Goal: Transaction & Acquisition: Purchase product/service

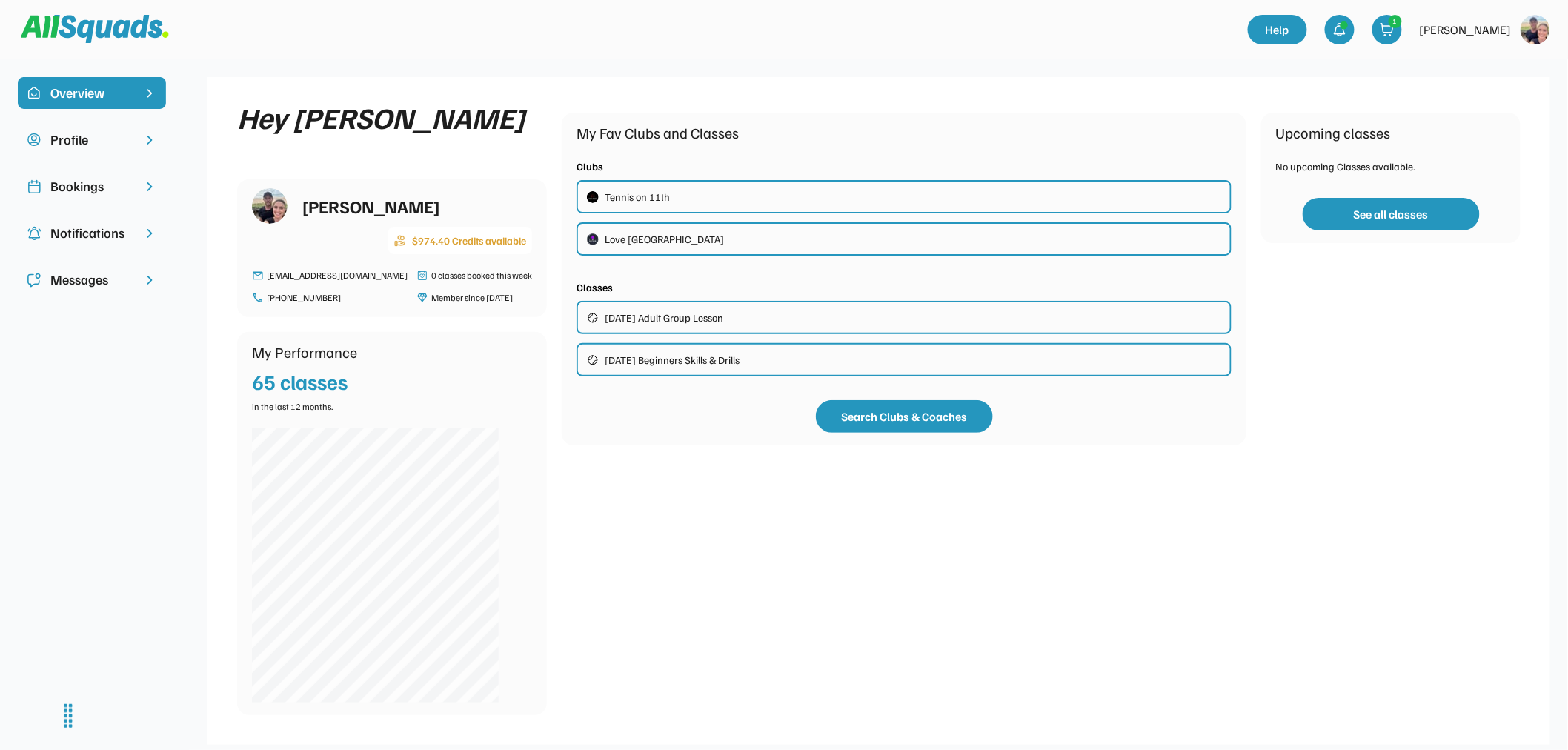
click at [119, 26] on img at bounding box center [95, 29] width 148 height 28
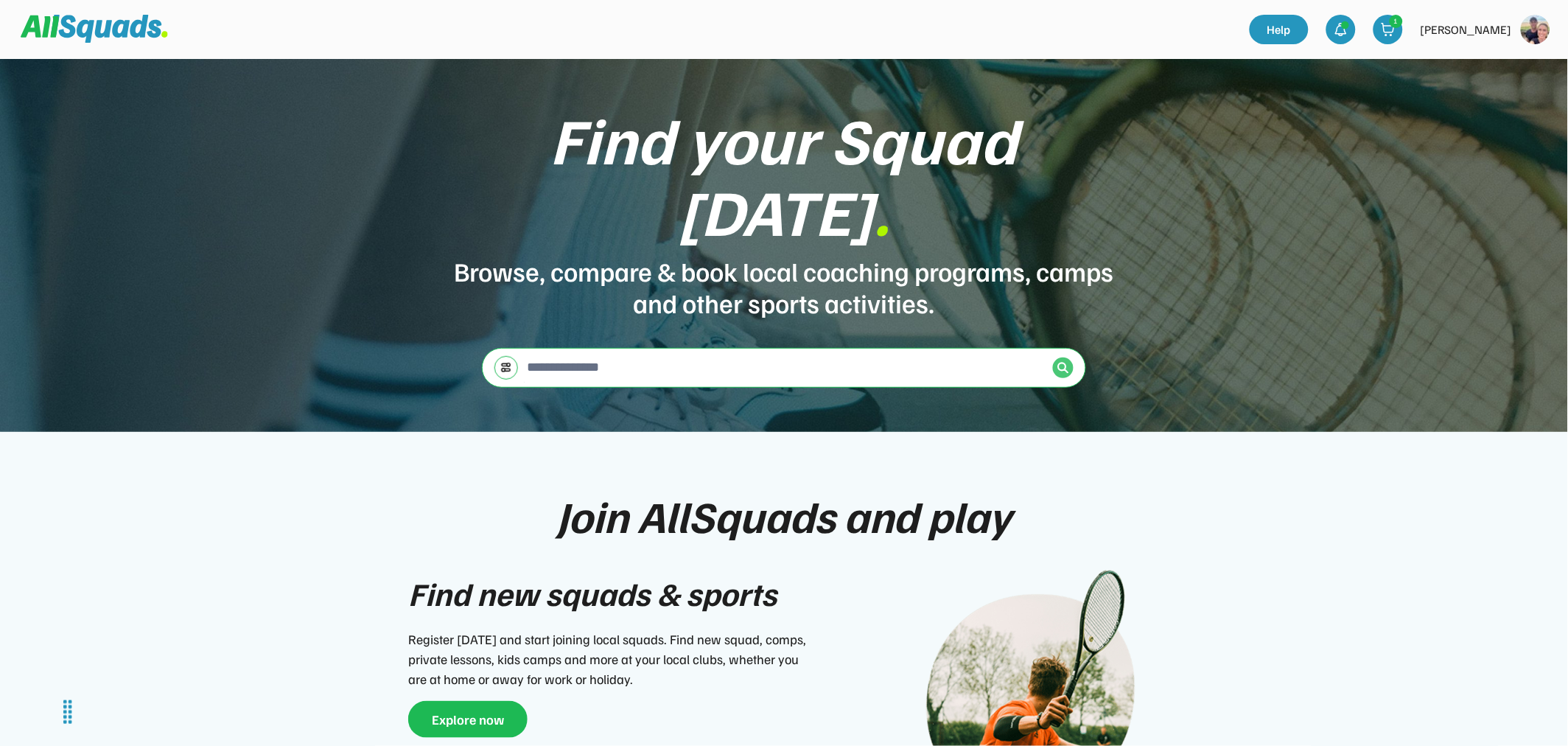
click at [1060, 362] on img at bounding box center [1063, 367] width 12 height 12
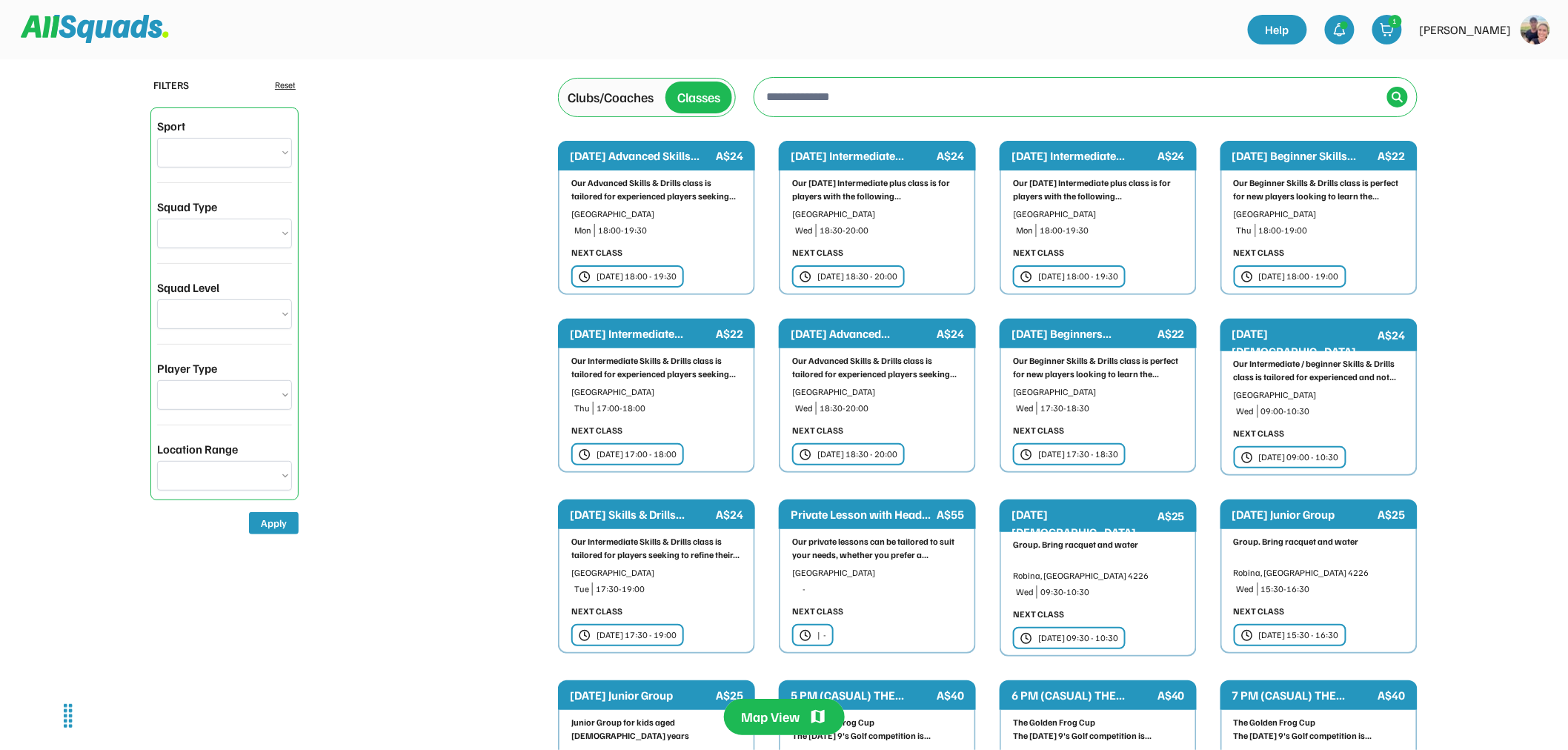
click at [238, 158] on select "**********" at bounding box center [225, 152] width 135 height 30
click at [211, 232] on select "**********" at bounding box center [225, 233] width 135 height 30
click at [235, 319] on select "**********" at bounding box center [225, 314] width 135 height 30
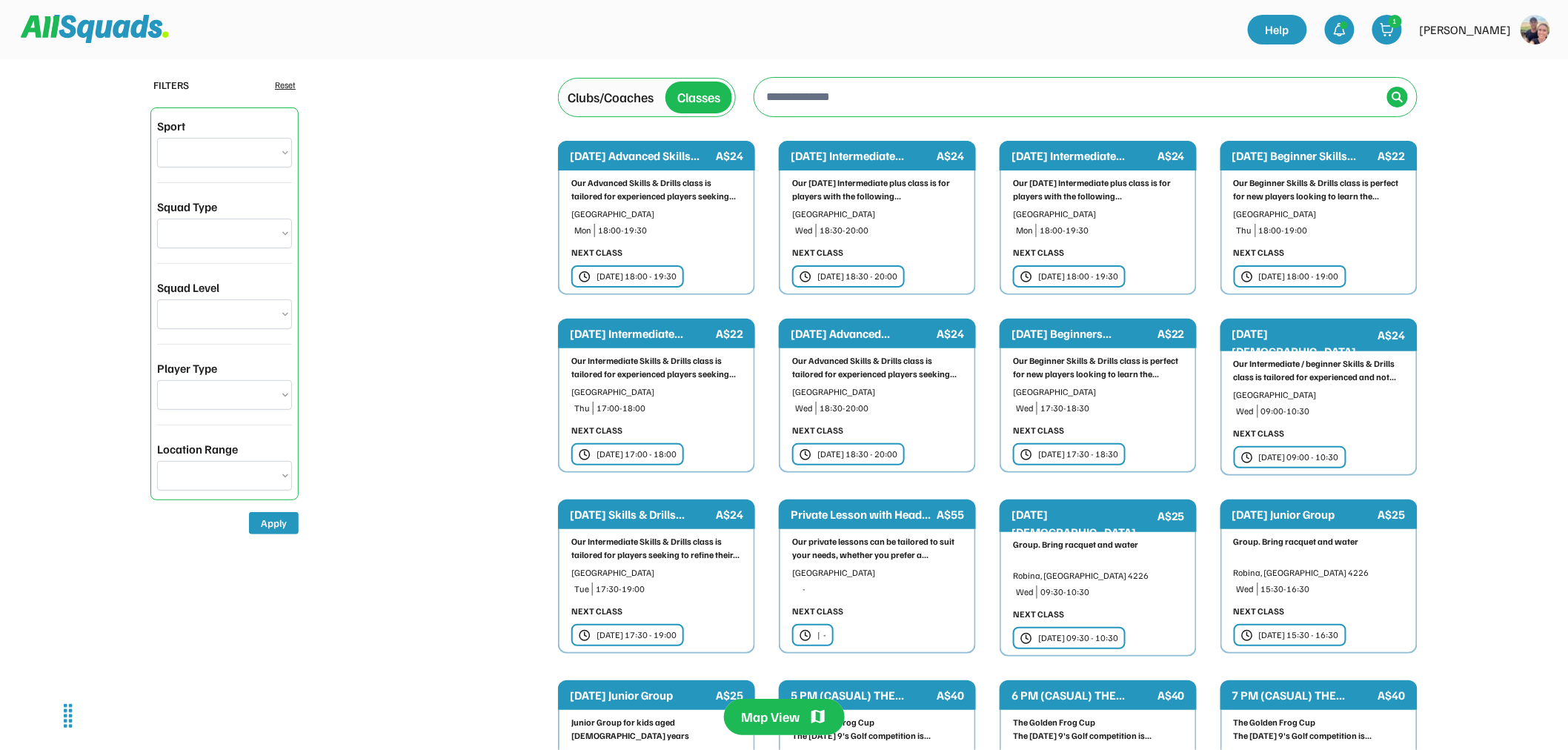
click at [215, 452] on div "Location Range" at bounding box center [197, 448] width 81 height 18
click at [221, 465] on select "*** *** **** **** **** *****" at bounding box center [225, 476] width 135 height 30
click at [639, 103] on div "Clubs/Coaches" at bounding box center [610, 98] width 86 height 20
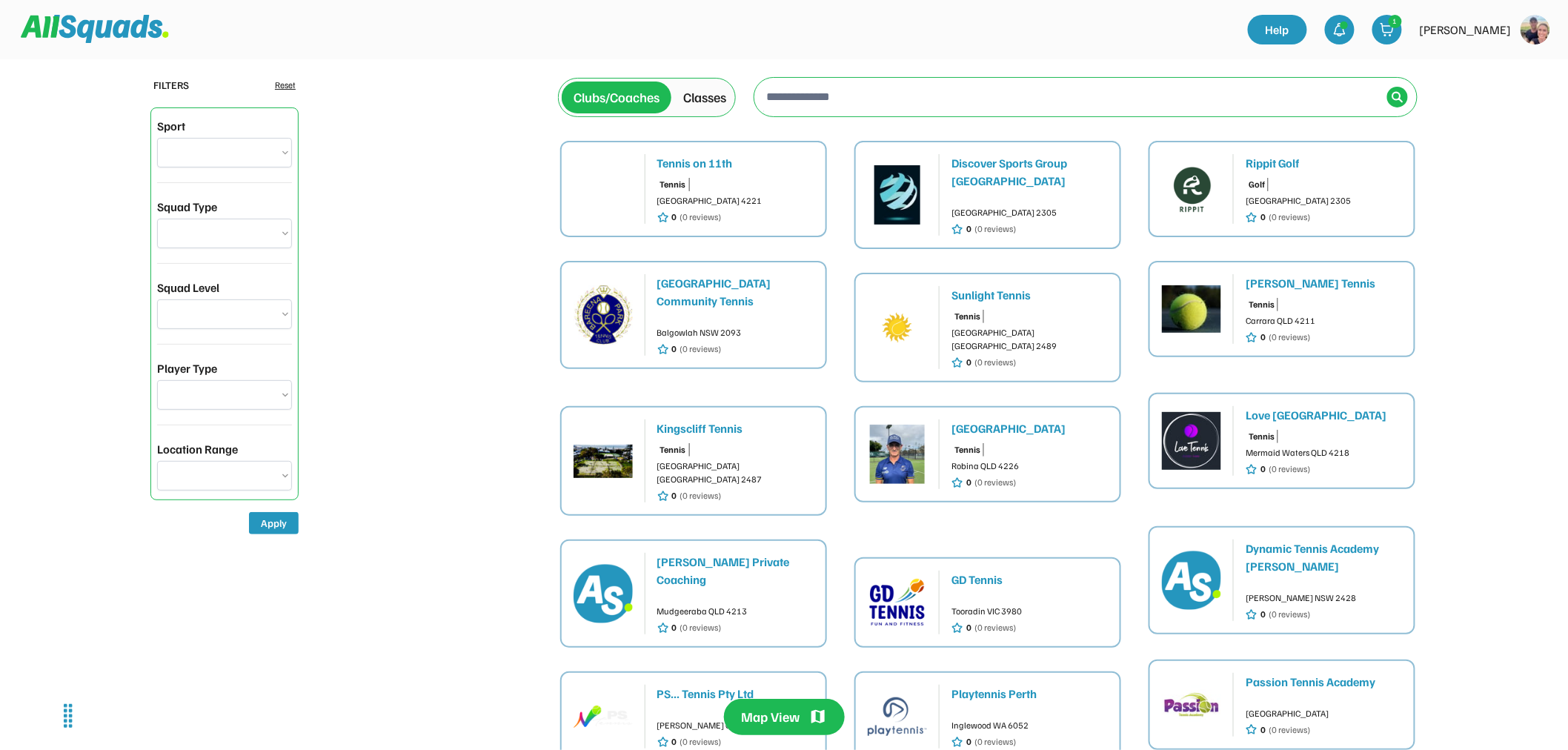
click at [615, 208] on img at bounding box center [603, 189] width 59 height 59
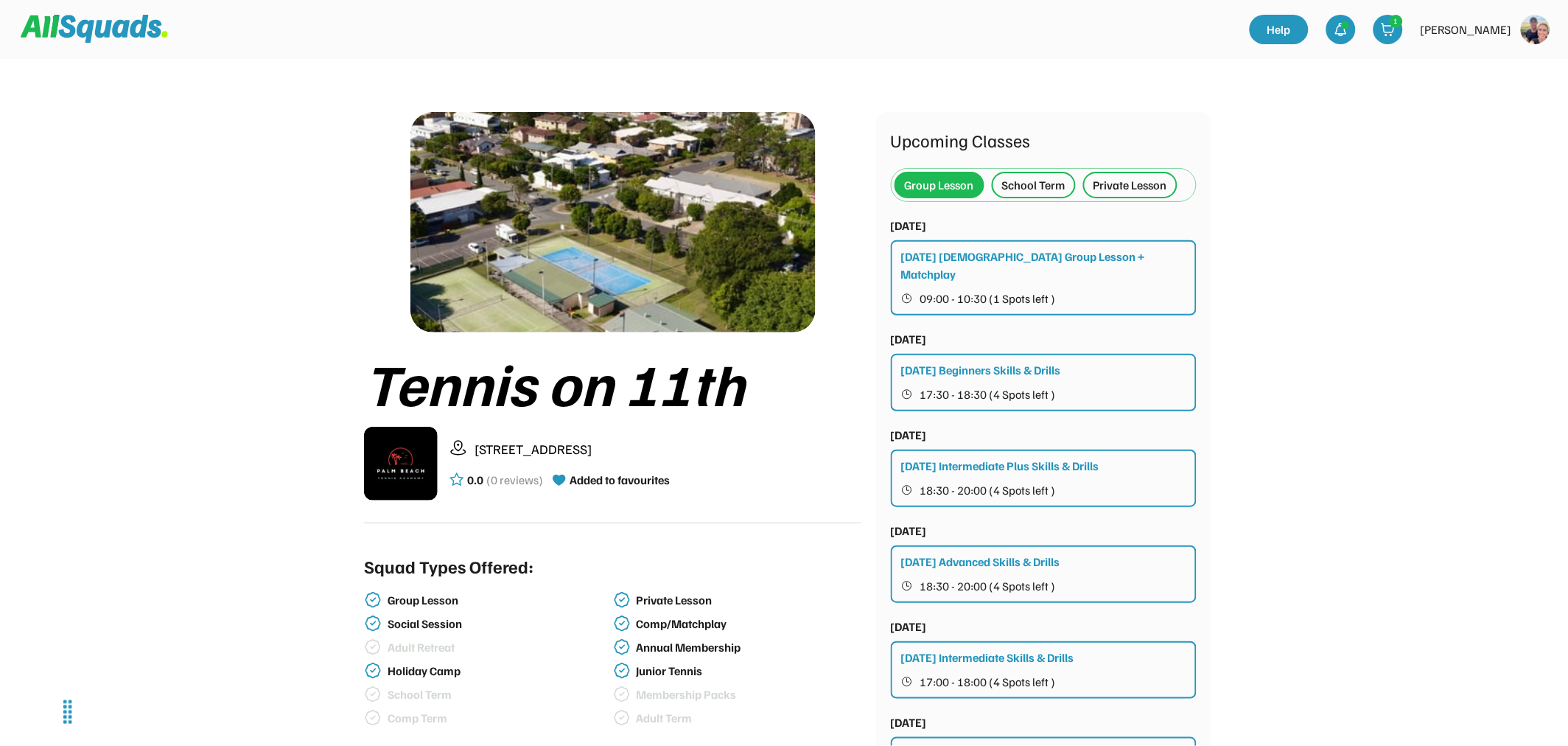
click at [1121, 182] on div "Private Lesson" at bounding box center [1130, 185] width 73 height 18
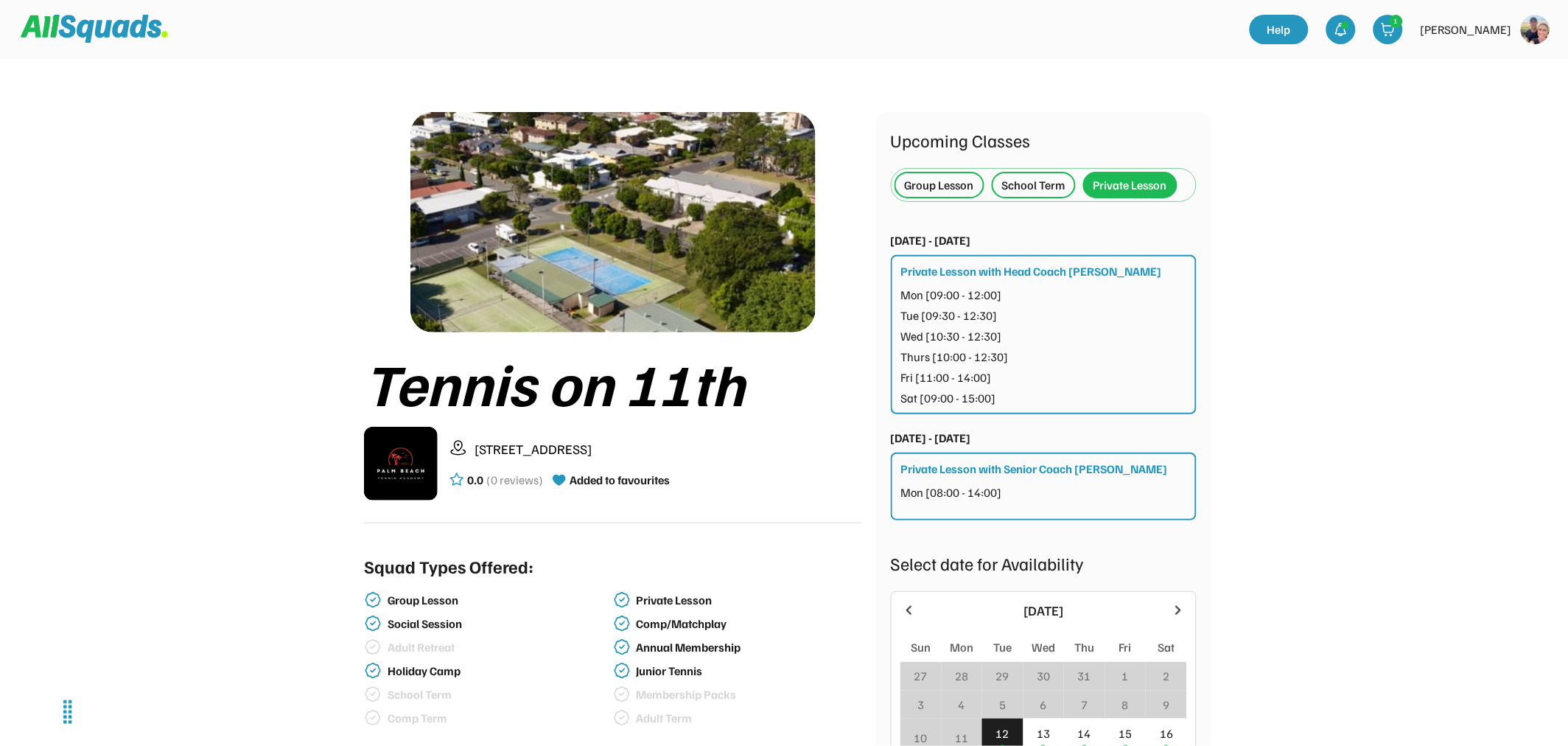
click at [1025, 179] on div "School Term" at bounding box center [1034, 185] width 63 height 18
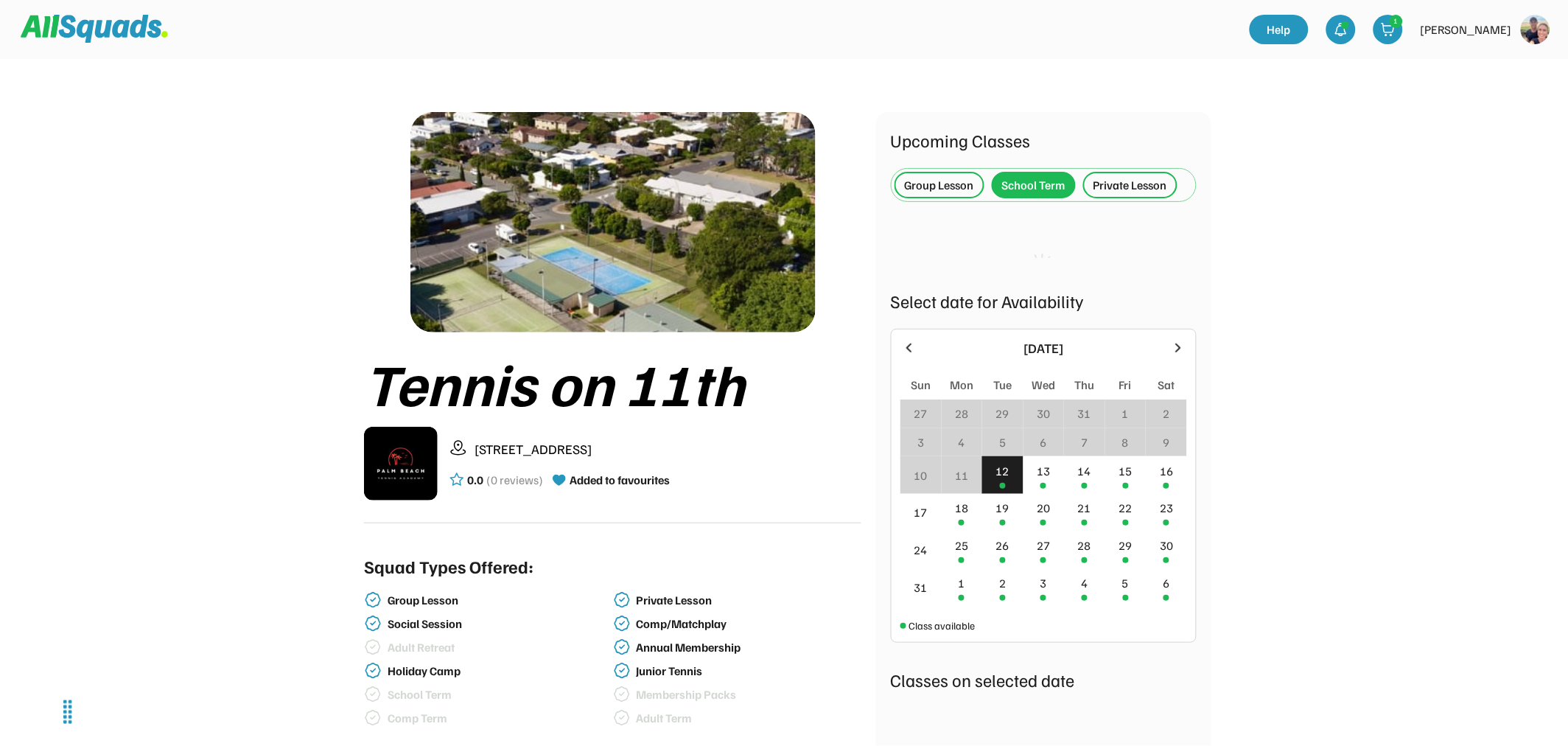
click at [954, 182] on div "Group Lesson" at bounding box center [940, 185] width 70 height 18
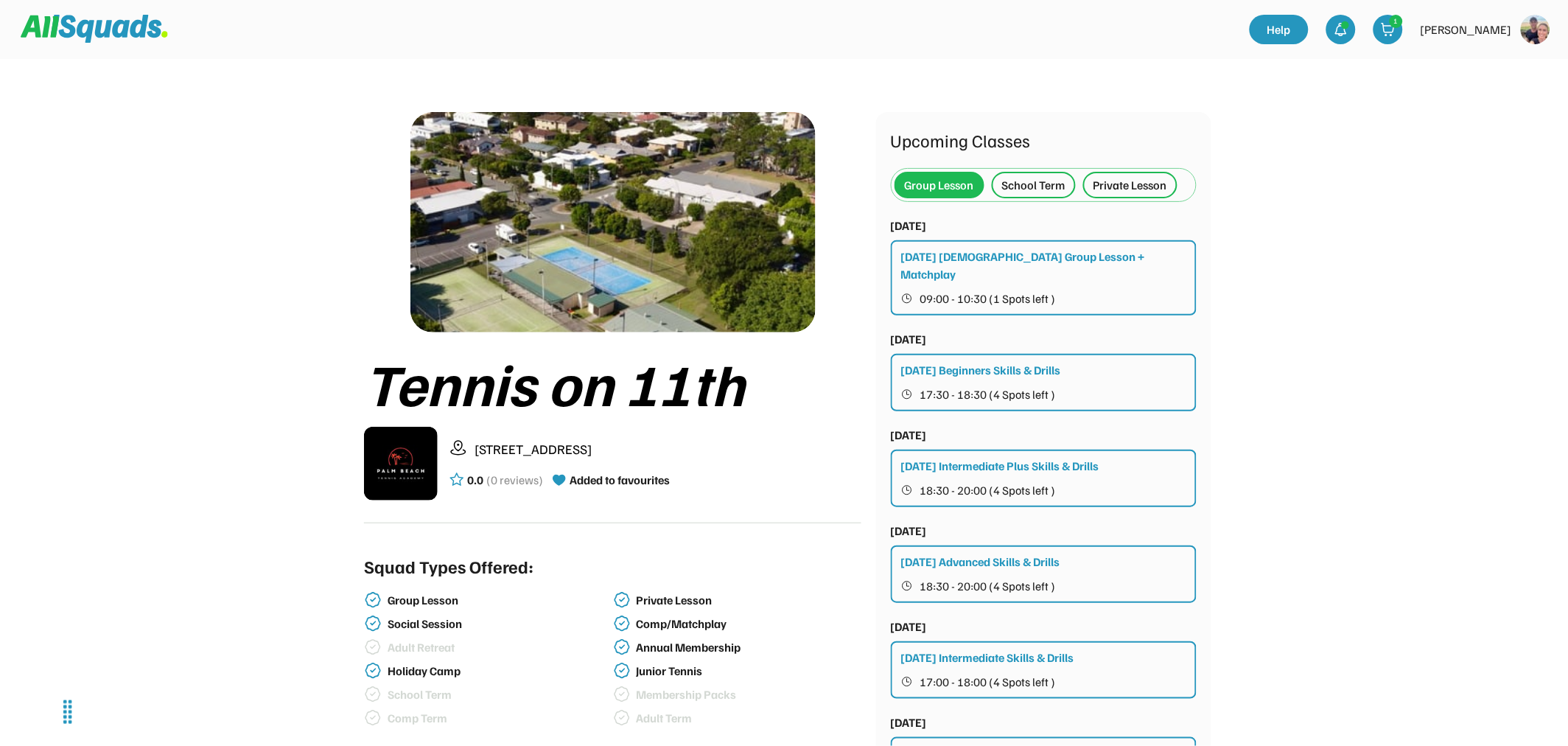
click at [1117, 190] on div "Private Lesson" at bounding box center [1130, 185] width 73 height 18
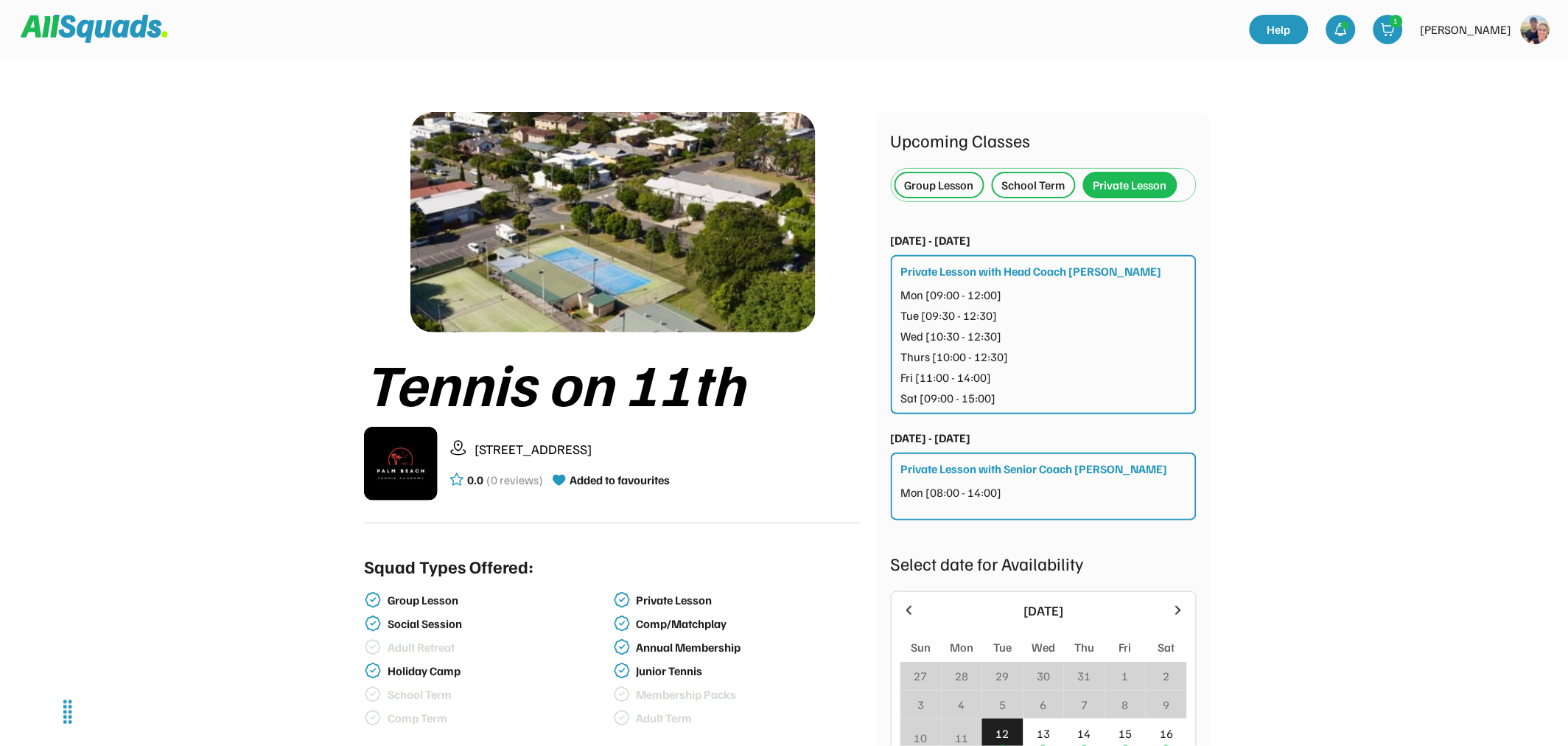
click at [1040, 184] on div "School Term" at bounding box center [1034, 185] width 63 height 18
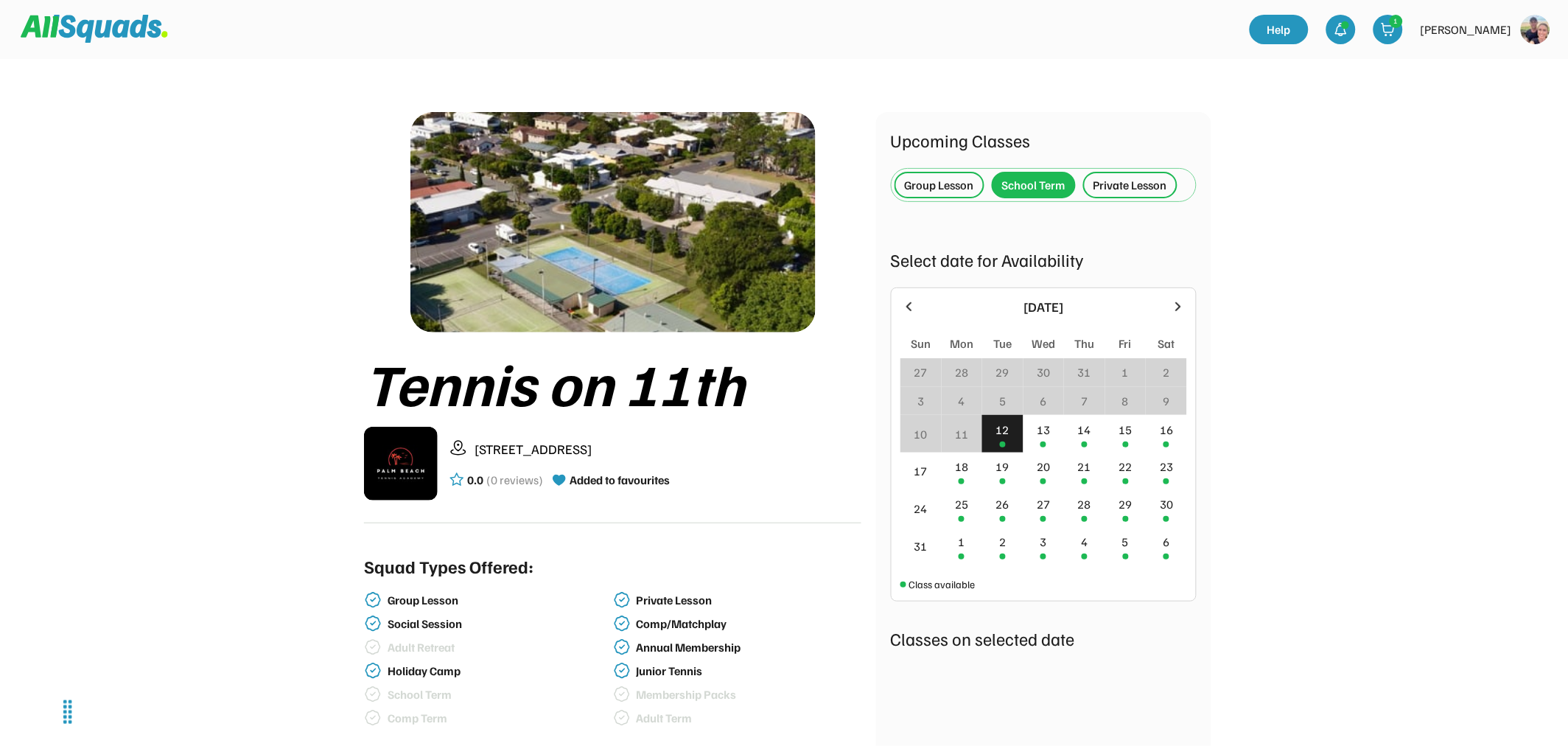
click at [905, 169] on div "Group Lesson" at bounding box center [940, 185] width 90 height 32
click at [922, 189] on div "Group Lesson" at bounding box center [940, 185] width 70 height 18
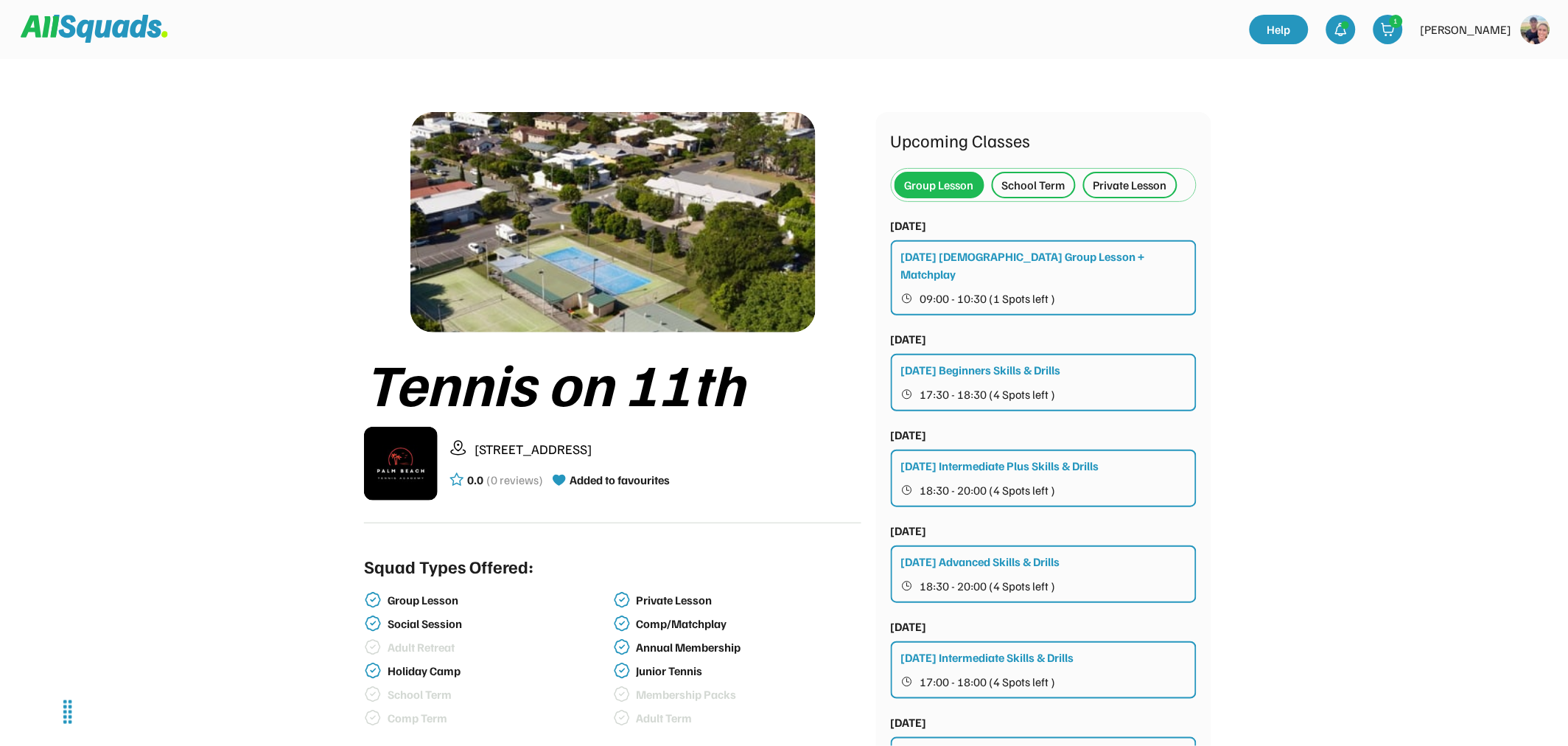
click at [926, 289] on button "09:00 - 10:30 (1 Spots left )" at bounding box center [1044, 298] width 287 height 19
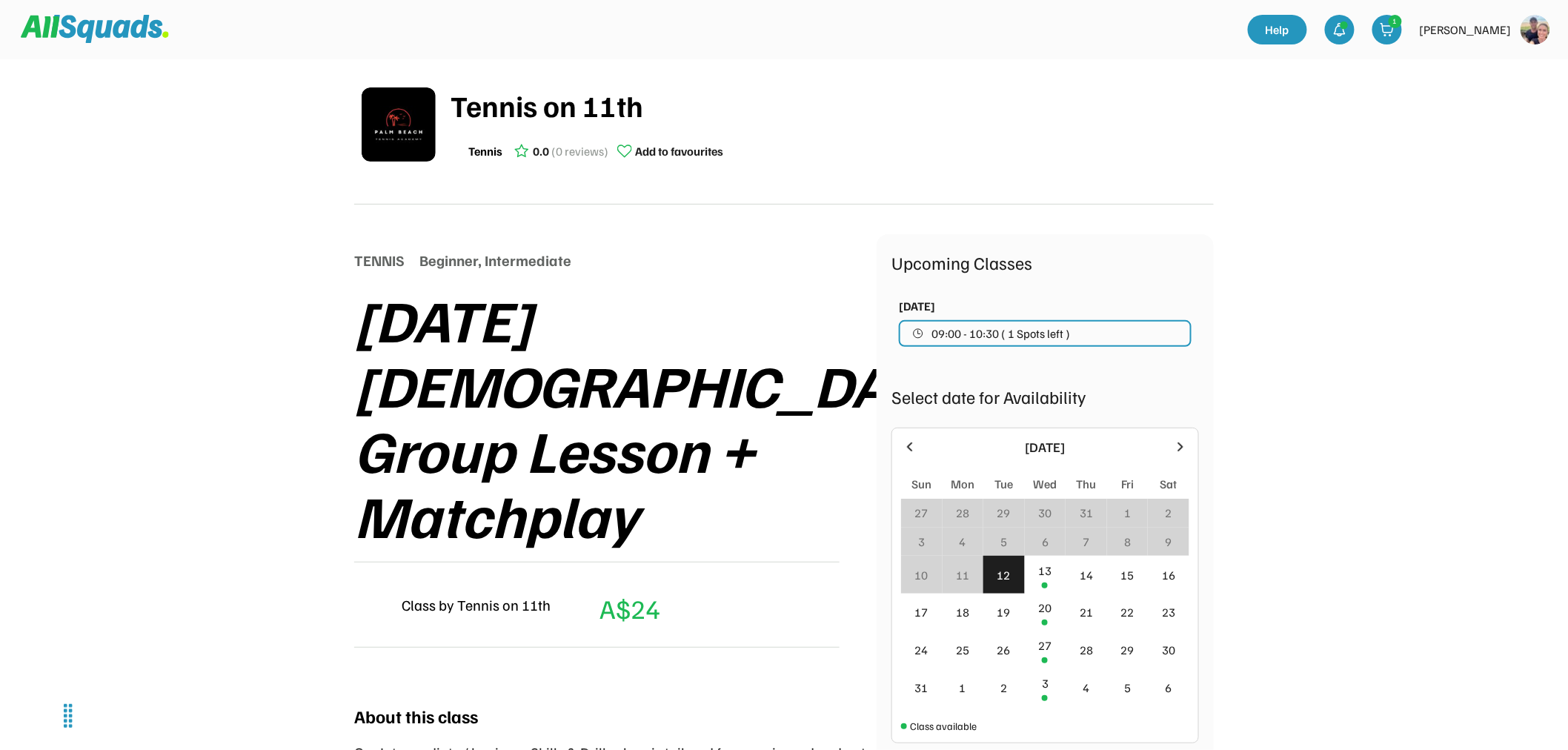
click at [1021, 329] on span "09:00 - 10:30 ( 1 Spots left )" at bounding box center [1001, 333] width 138 height 12
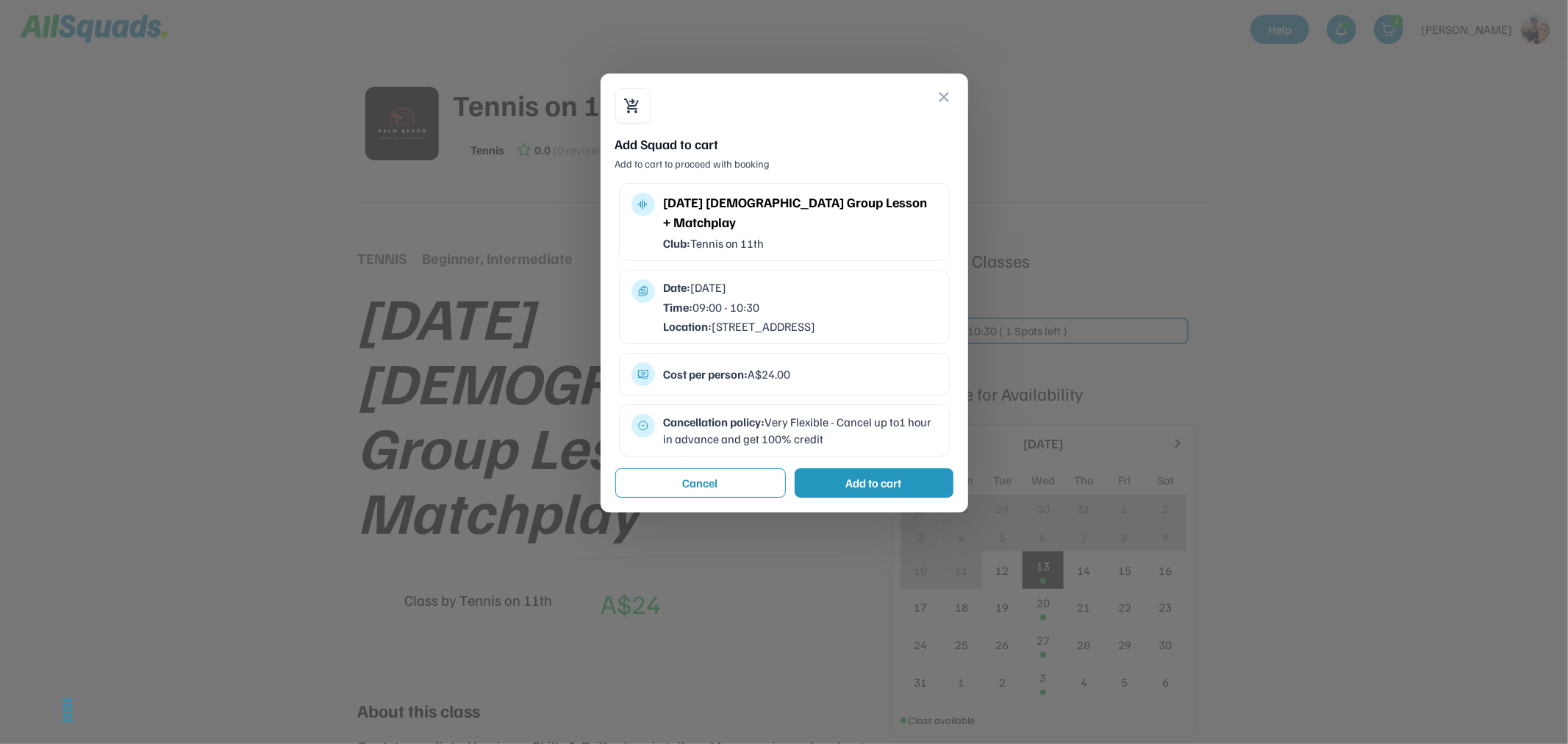
click at [863, 475] on div "Add to cart" at bounding box center [874, 483] width 159 height 29
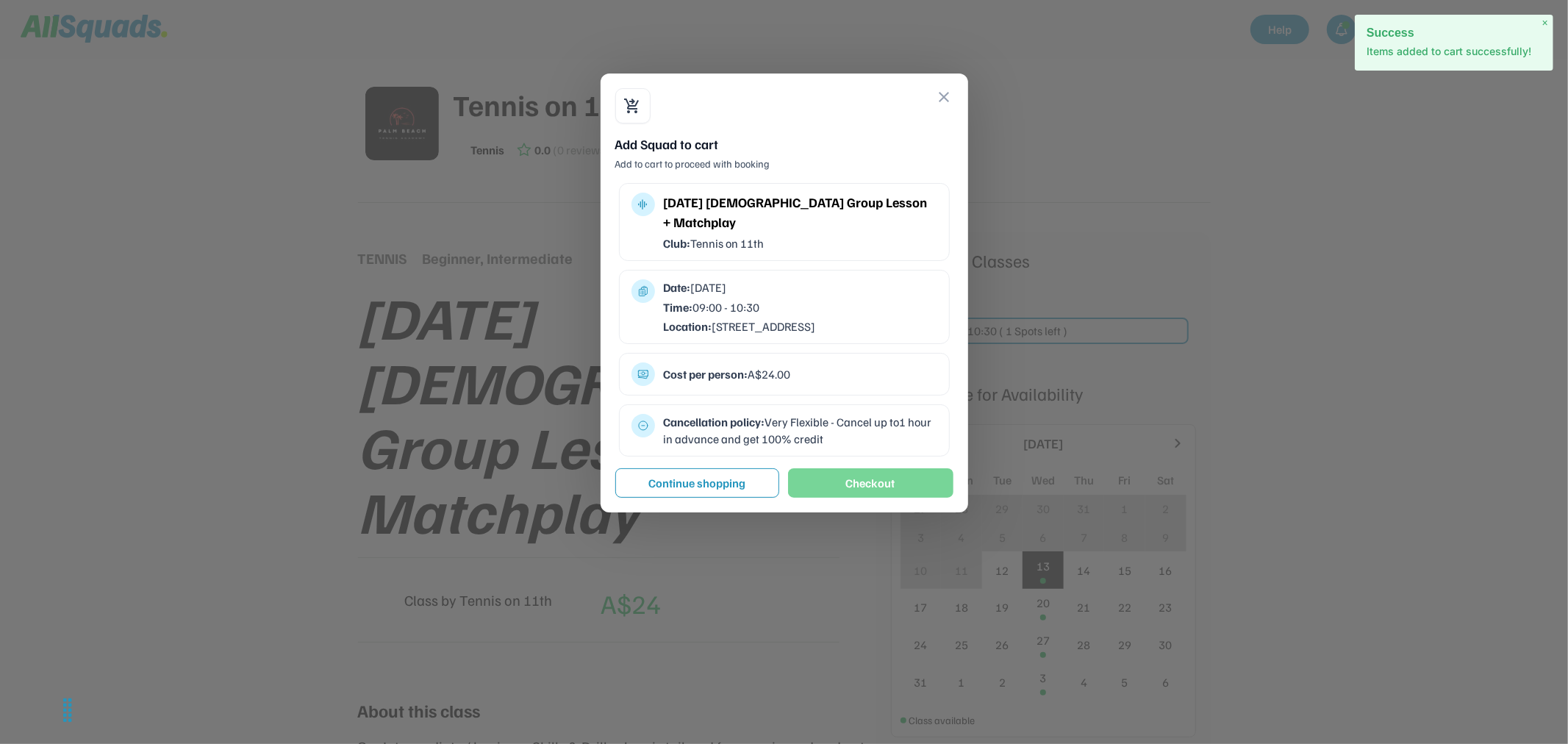
click at [884, 478] on button "Checkout" at bounding box center [870, 483] width 166 height 29
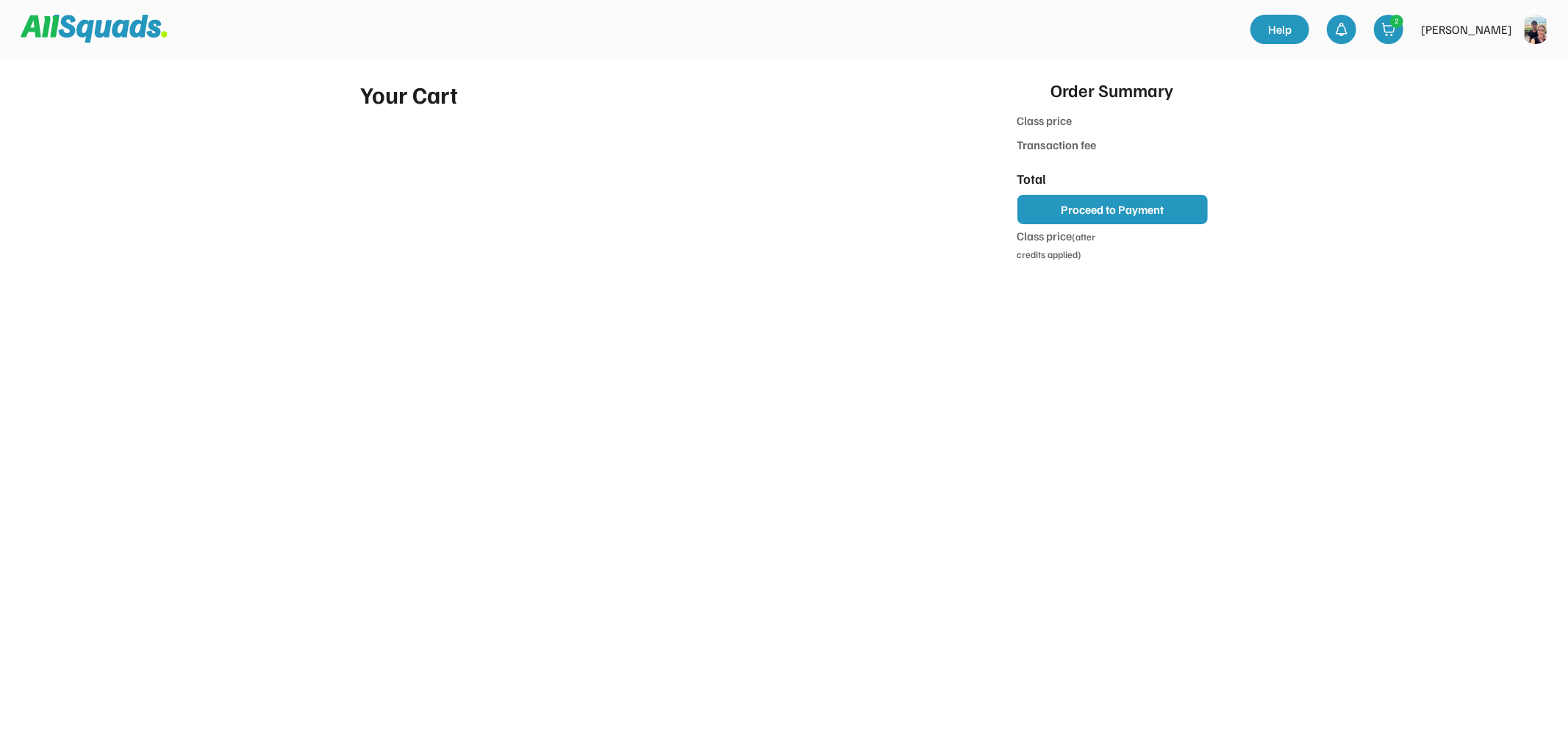
type input "*******"
type input "***"
type input "******"
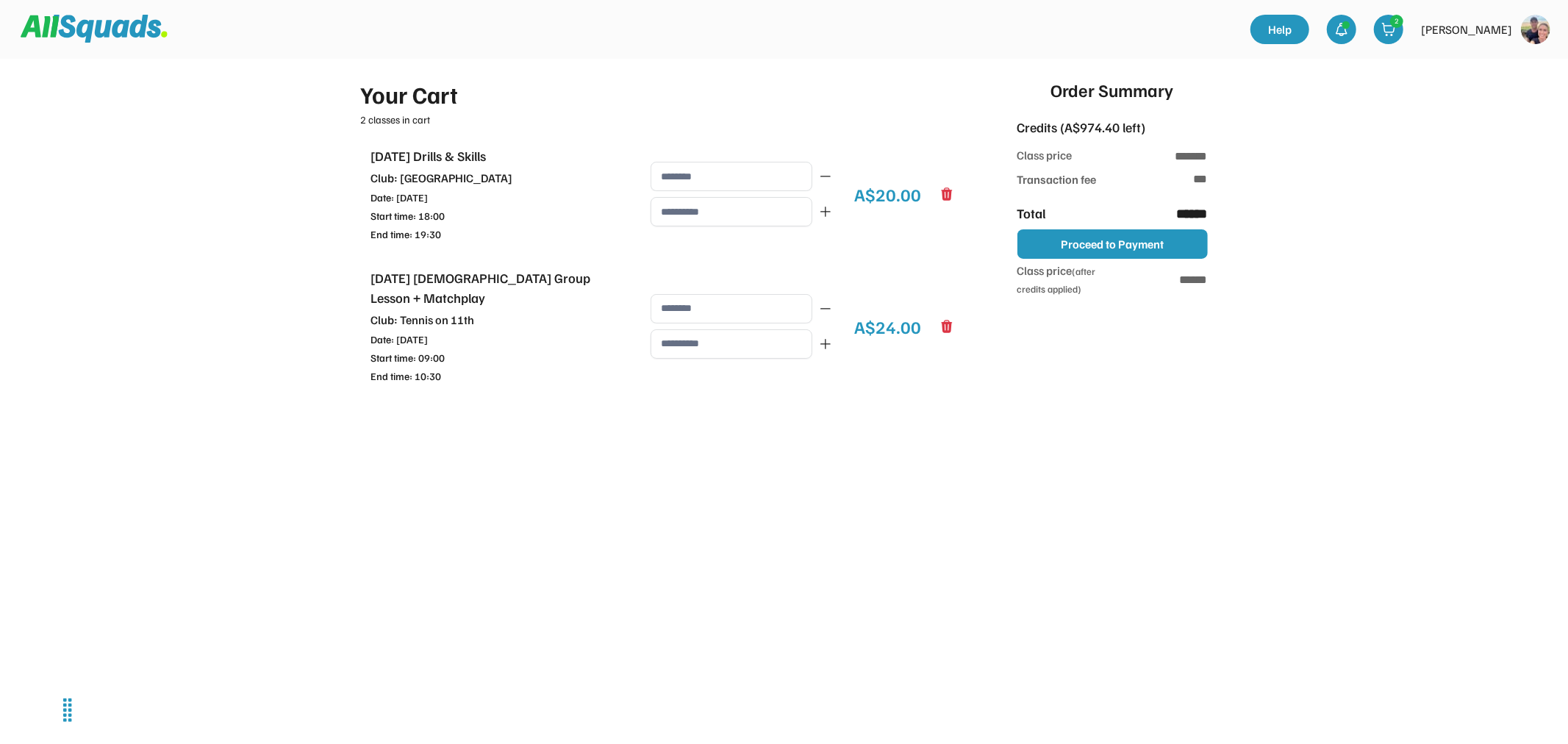
type input "**********"
type input "*******"
type input "**"
type input "******"
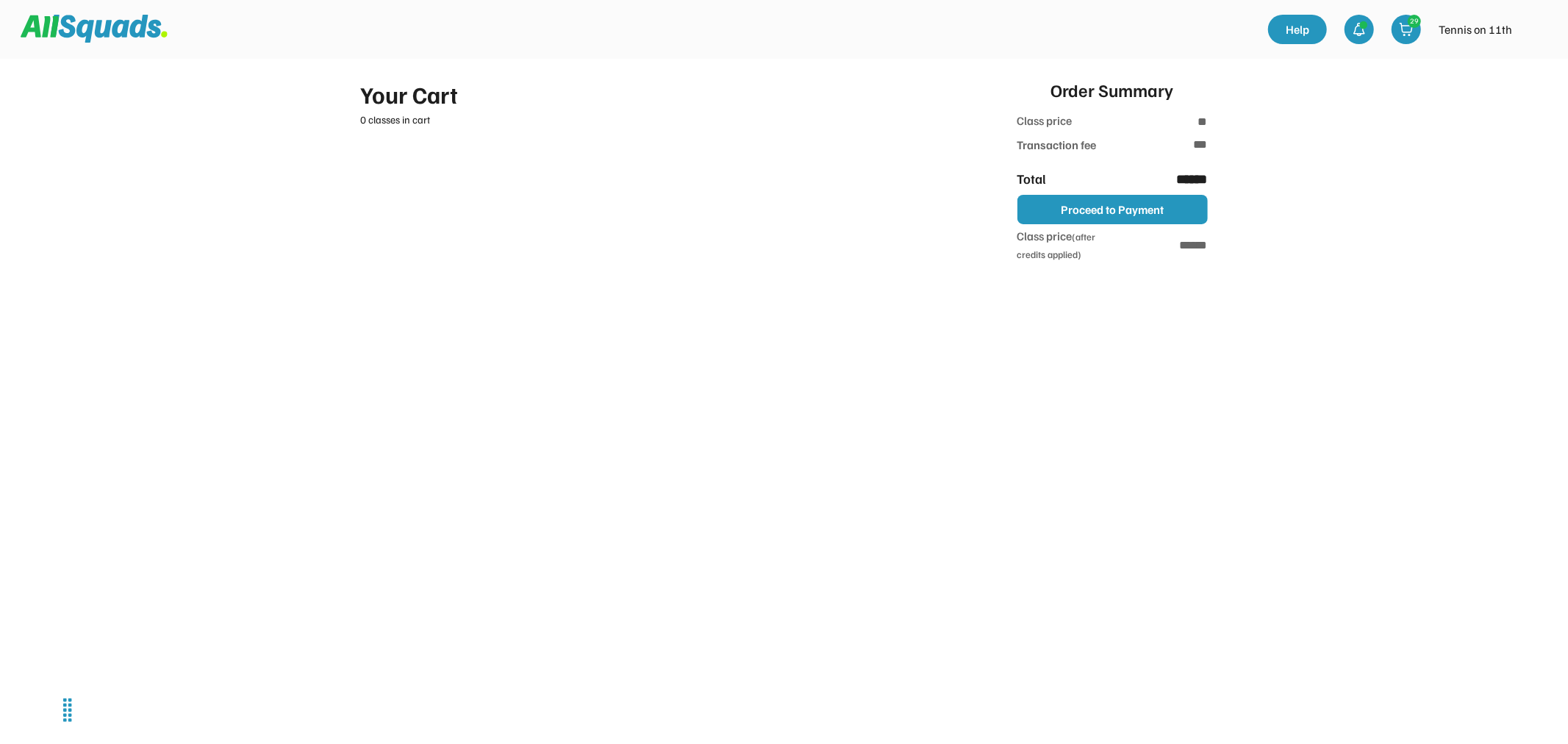
click at [141, 29] on img at bounding box center [94, 29] width 147 height 28
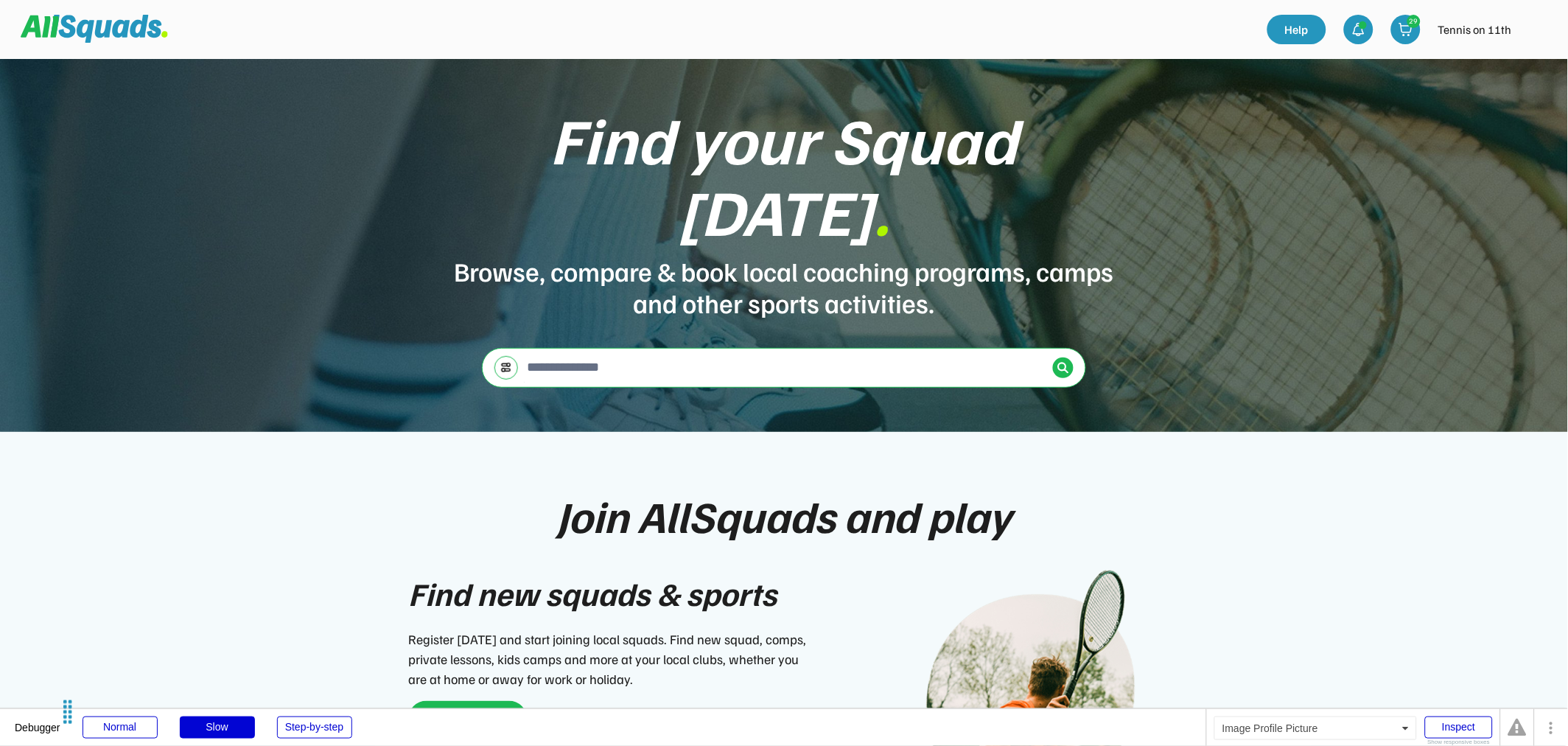
click at [1522, 32] on img at bounding box center [1536, 29] width 29 height 29
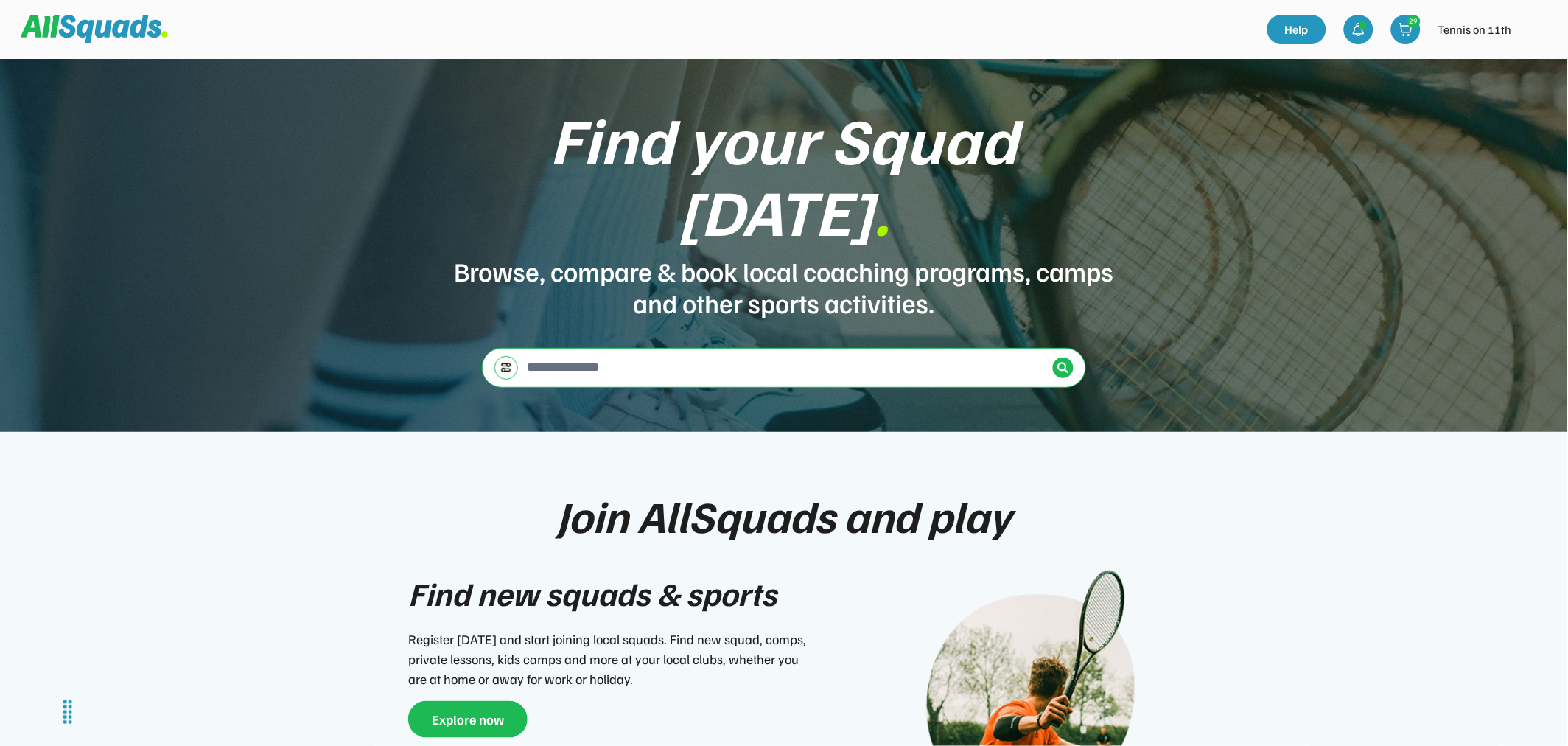
click at [1526, 33] on img at bounding box center [1536, 29] width 29 height 29
click at [1512, 72] on link "Profile" at bounding box center [1516, 65] width 87 height 29
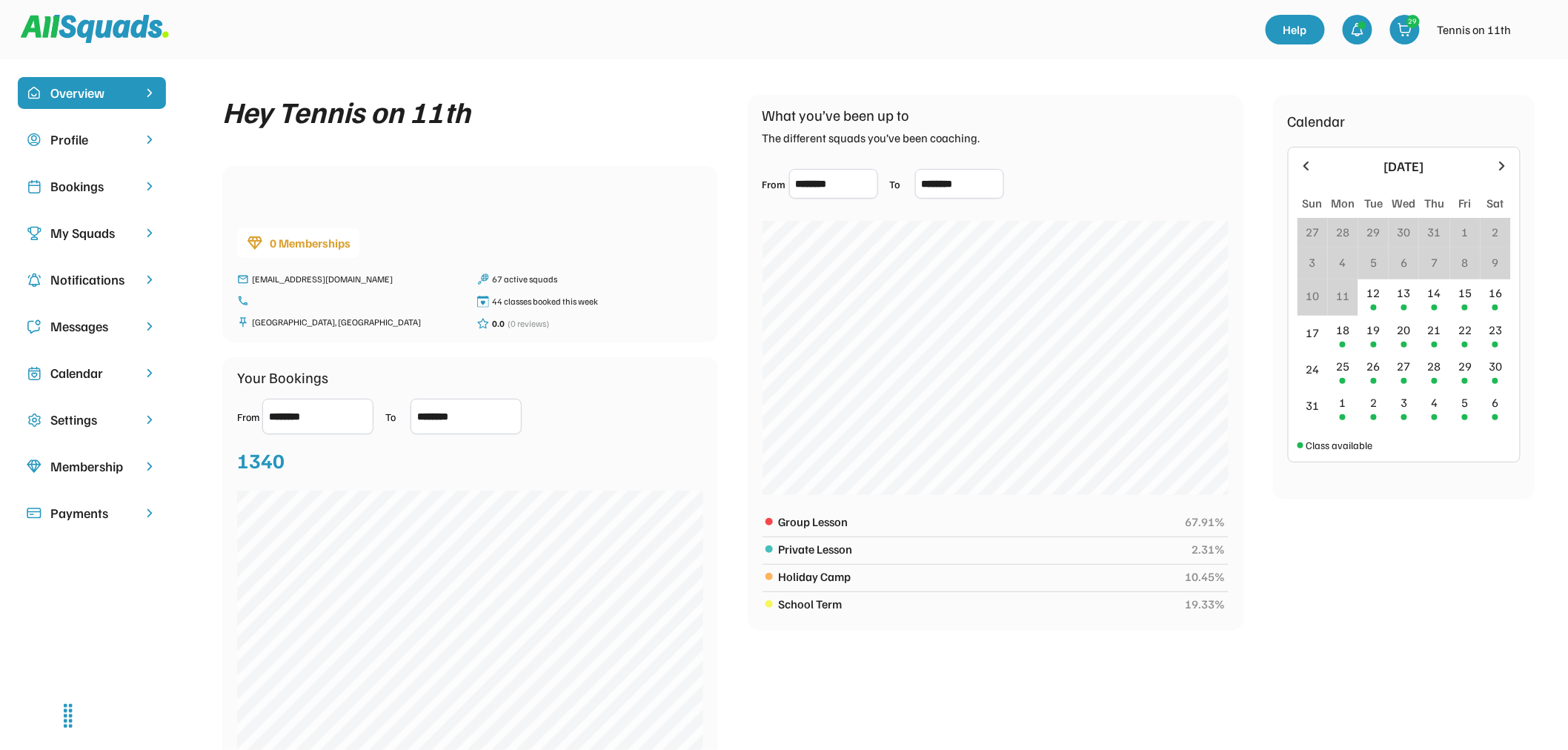
click at [98, 145] on div "Profile" at bounding box center [92, 140] width 83 height 20
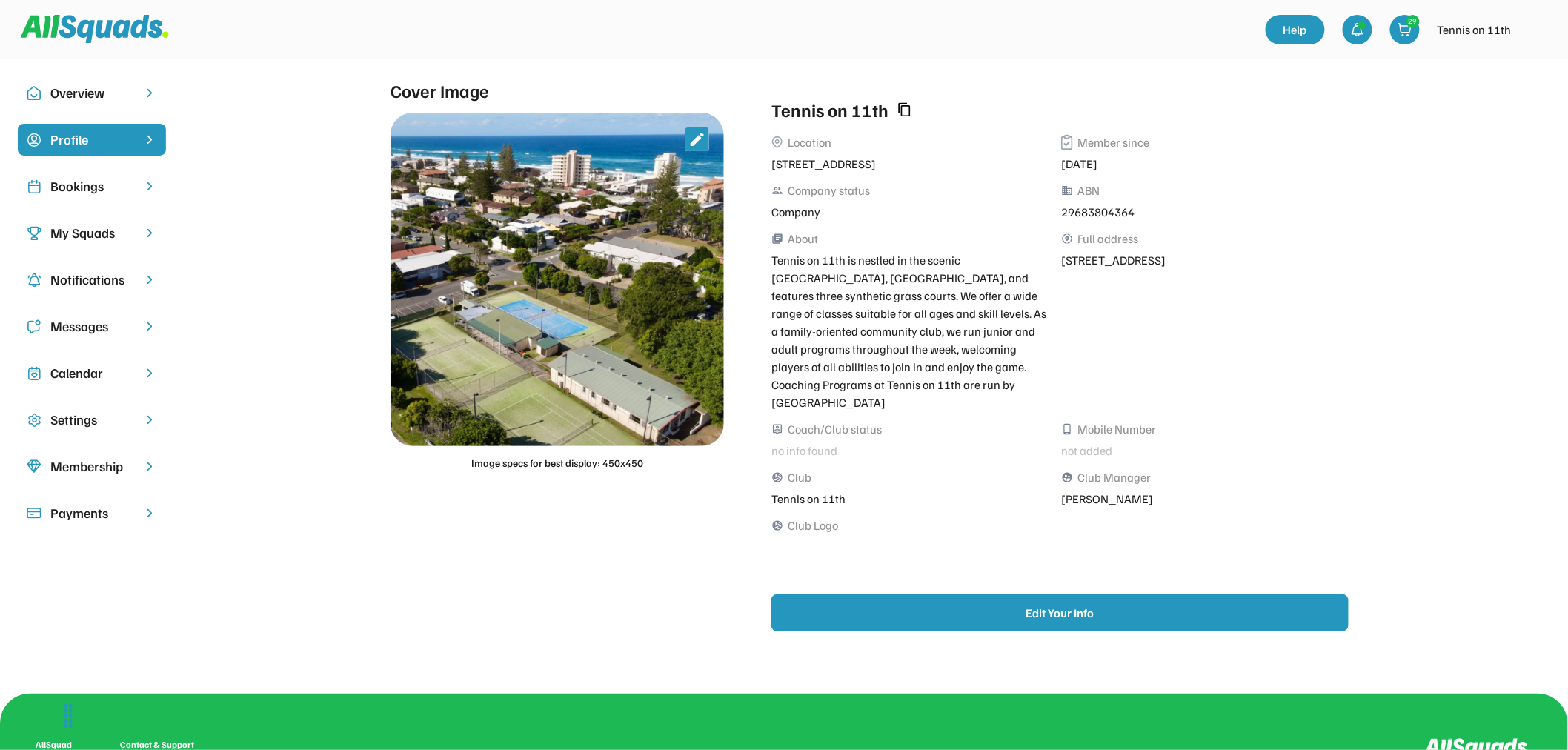
click at [103, 190] on div "Bookings" at bounding box center [92, 187] width 83 height 20
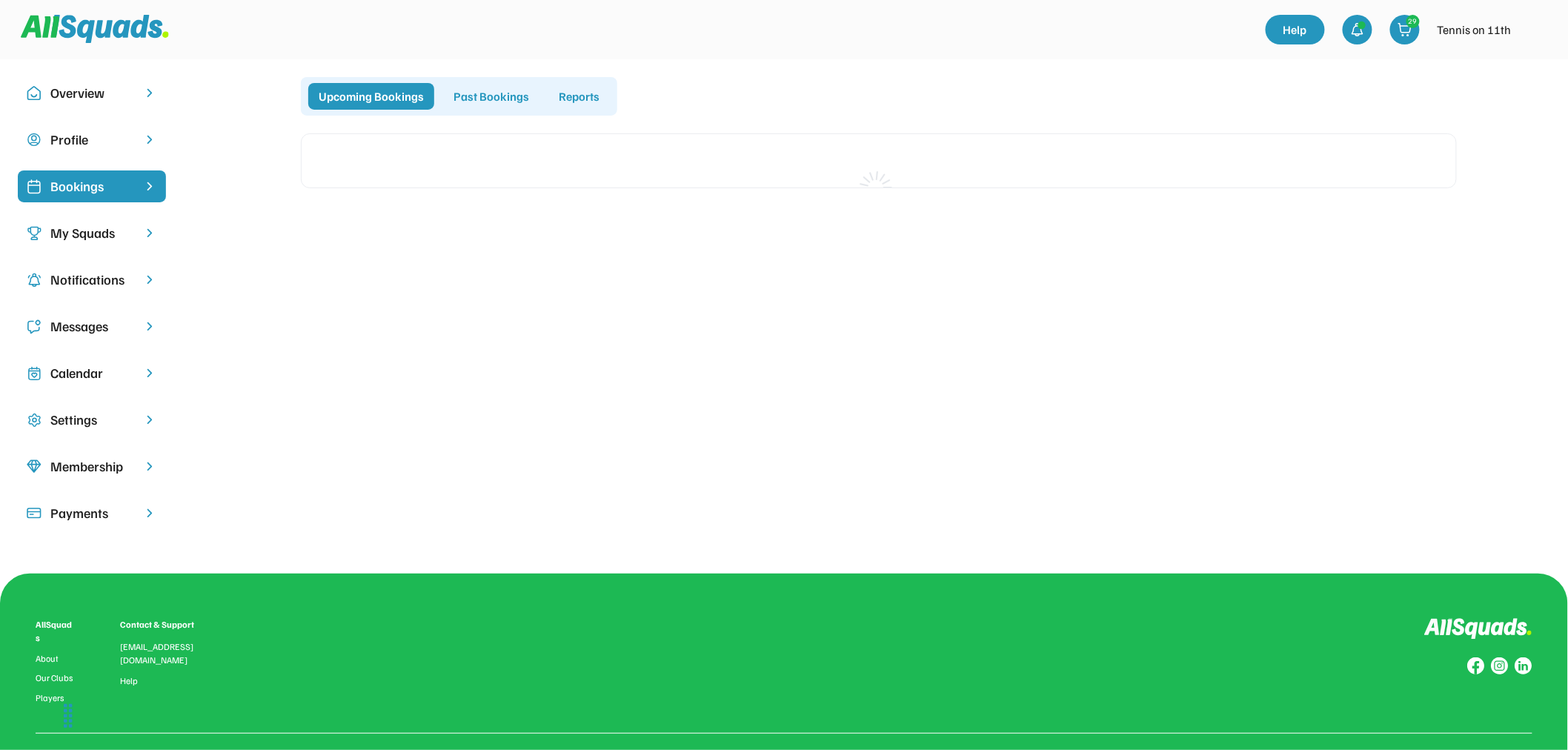
click at [95, 242] on div "My Squads" at bounding box center [92, 233] width 83 height 20
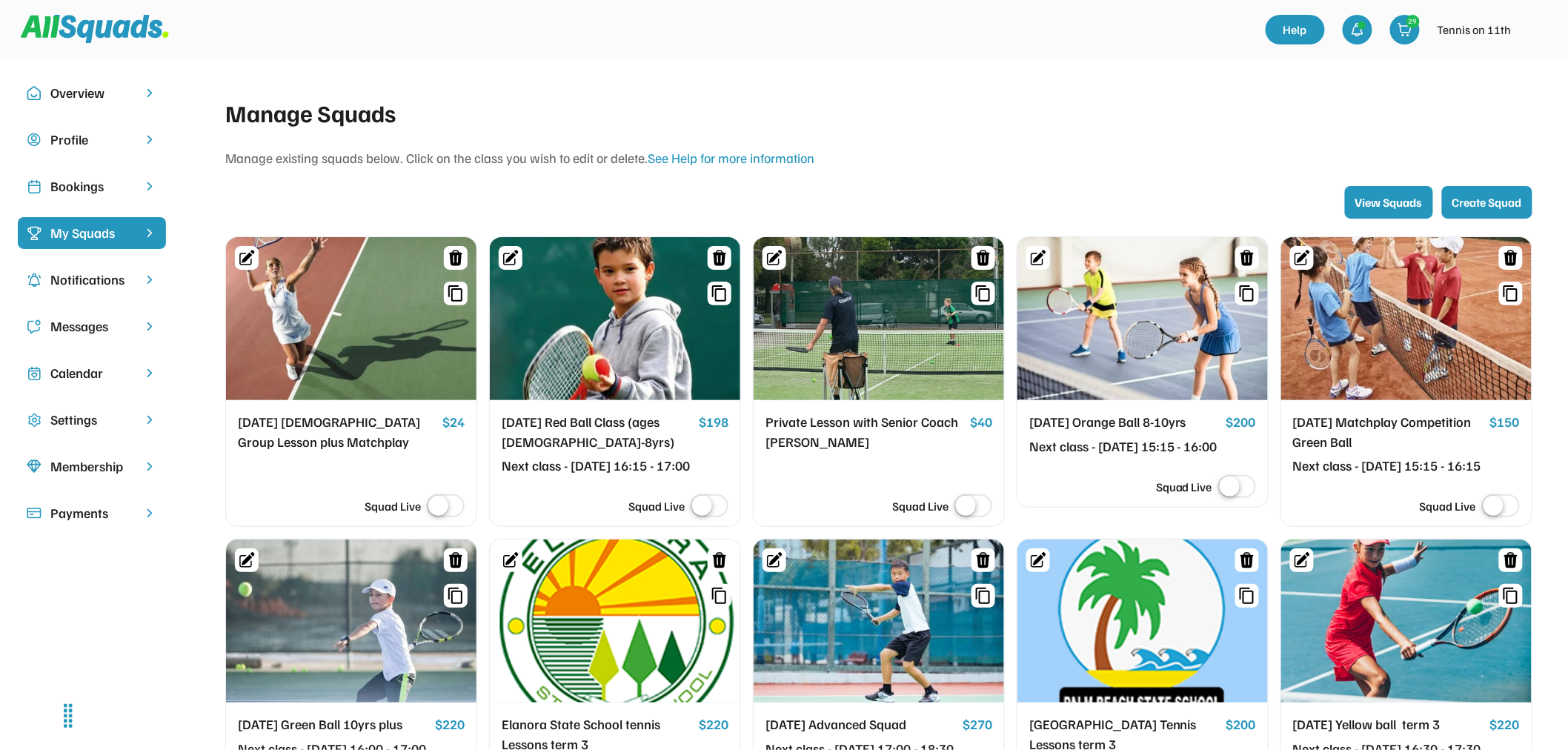
click at [1488, 198] on button "Create Squad" at bounding box center [1487, 202] width 90 height 33
select select
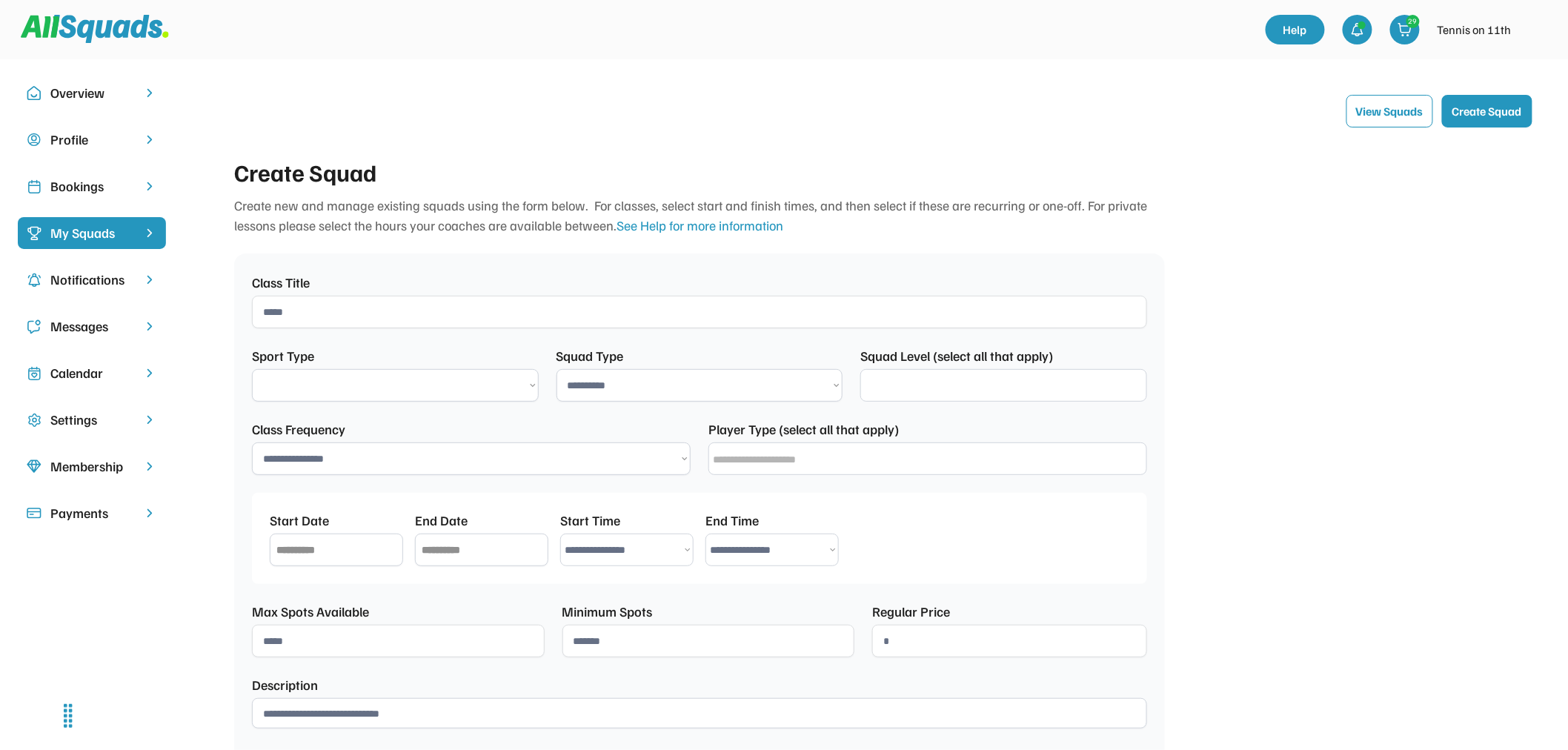
select select "**********"
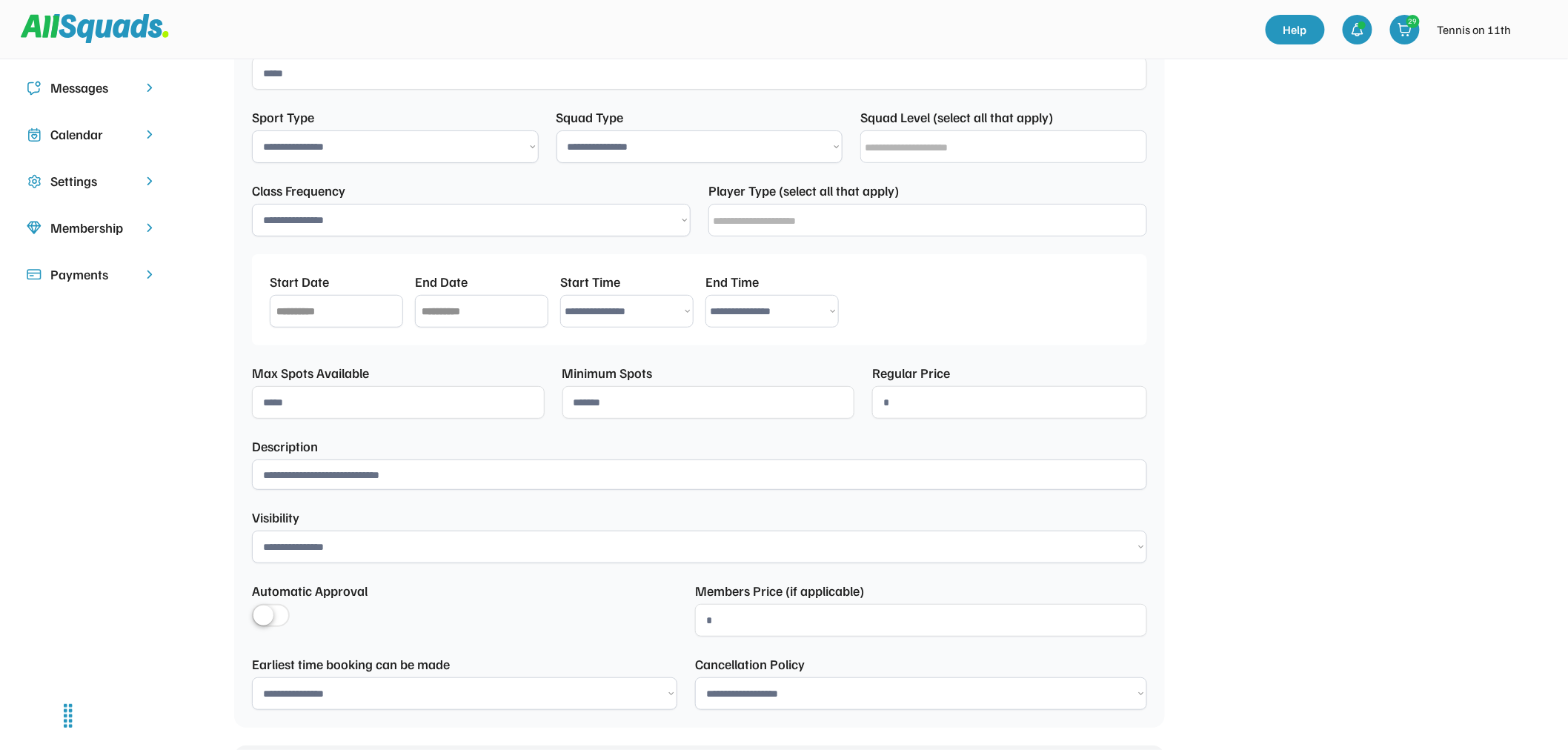
scroll to position [72, 0]
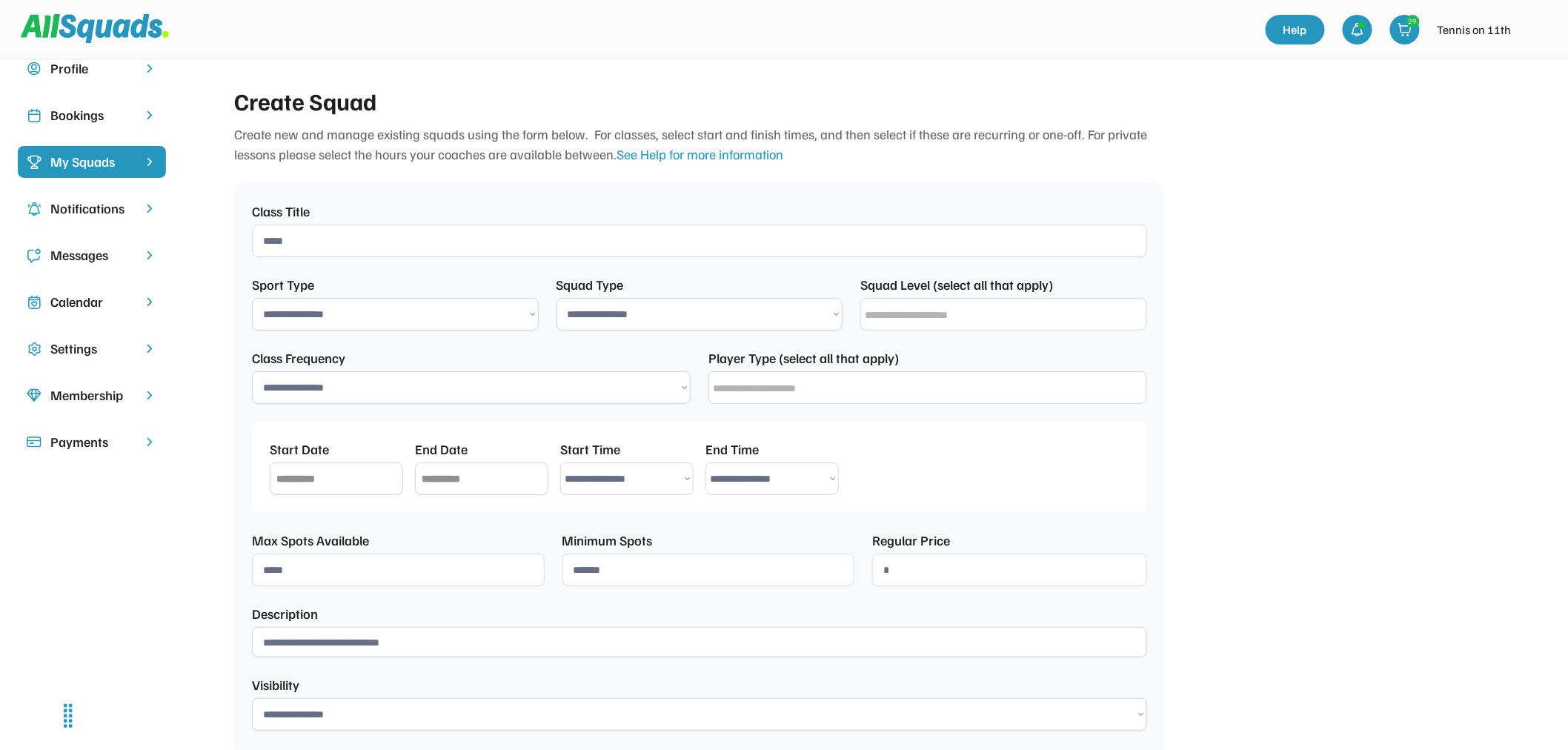
click at [78, 202] on div "Notifications" at bounding box center [92, 209] width 83 height 20
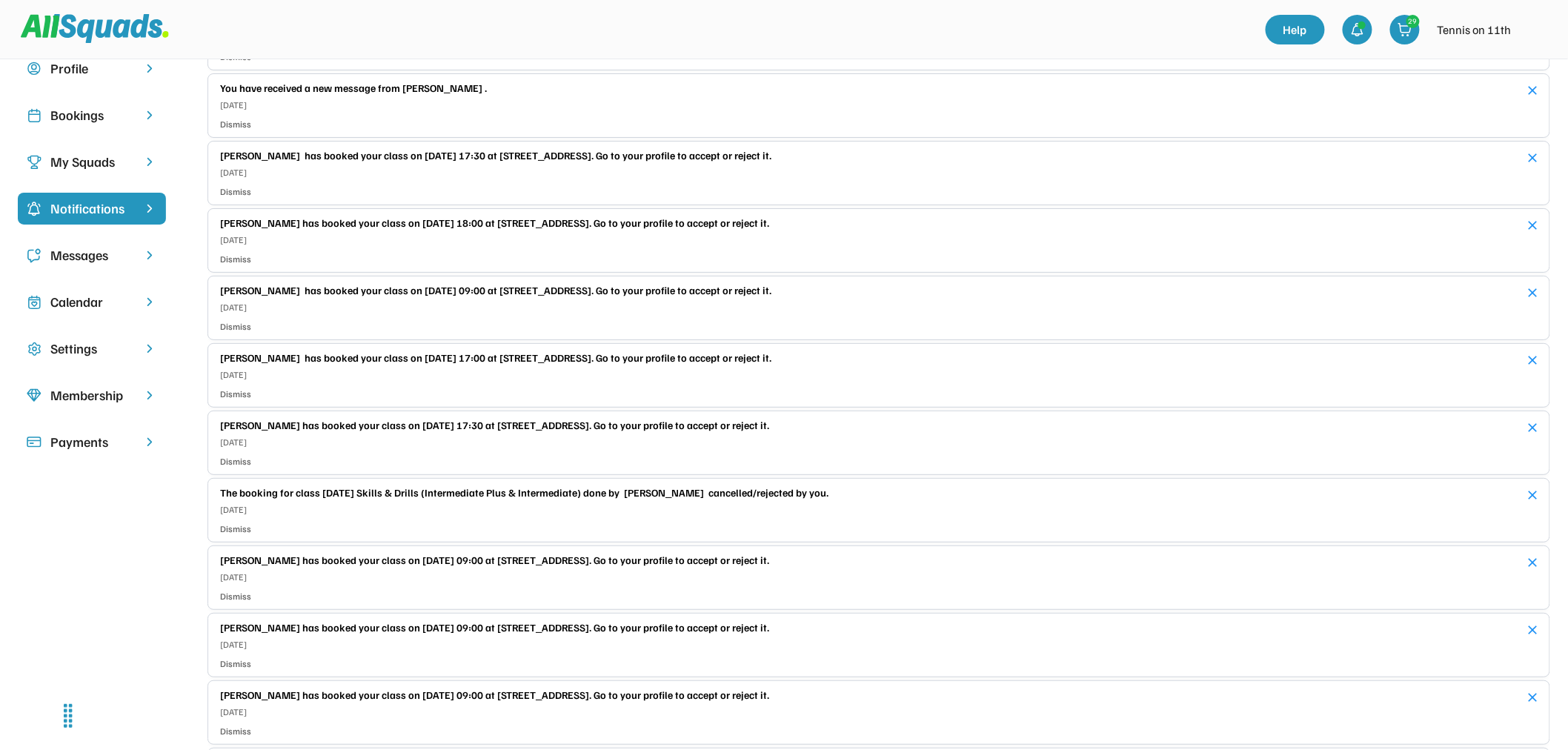
click at [96, 241] on div "Messages" at bounding box center [92, 255] width 148 height 32
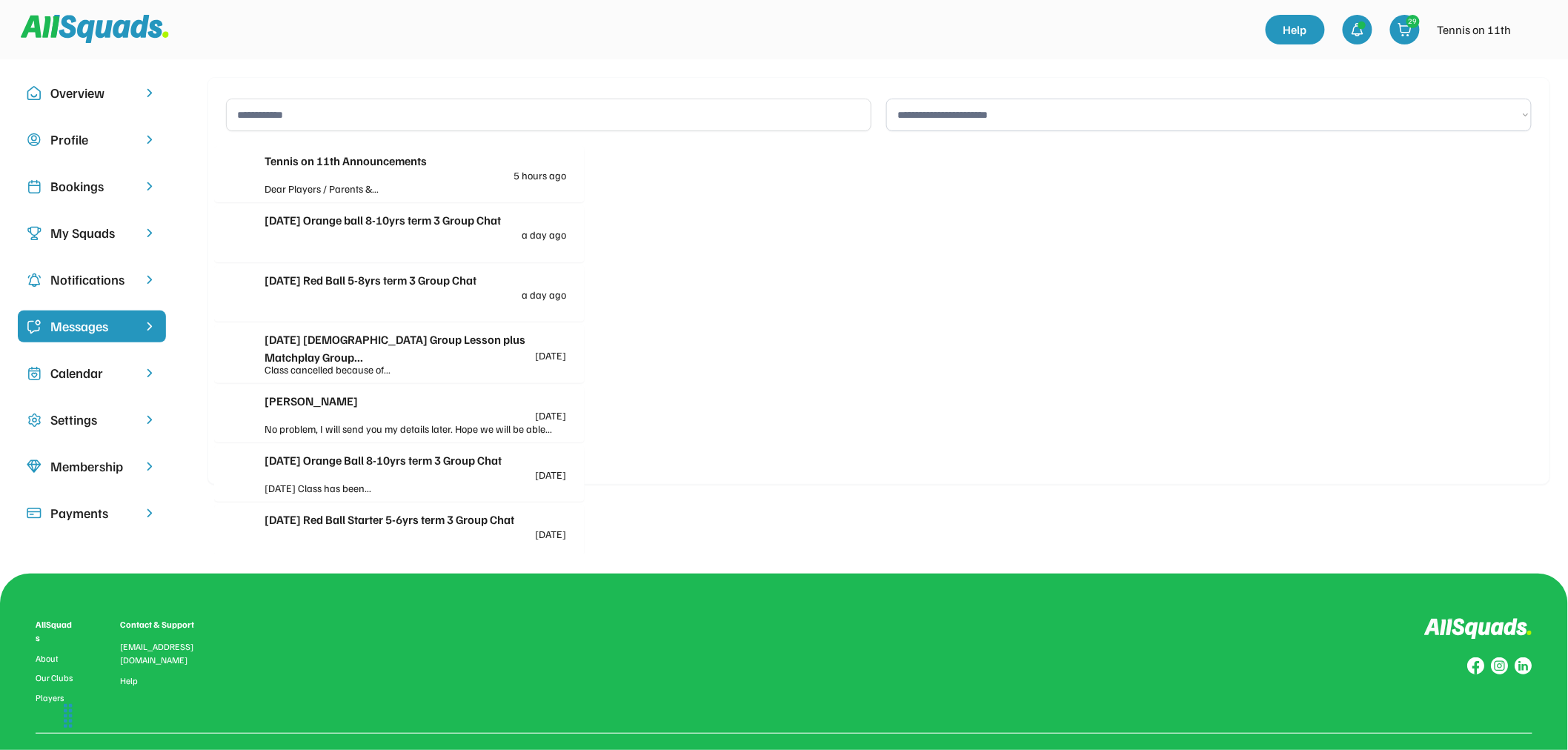
click at [93, 238] on div "My Squads" at bounding box center [92, 233] width 83 height 20
select select
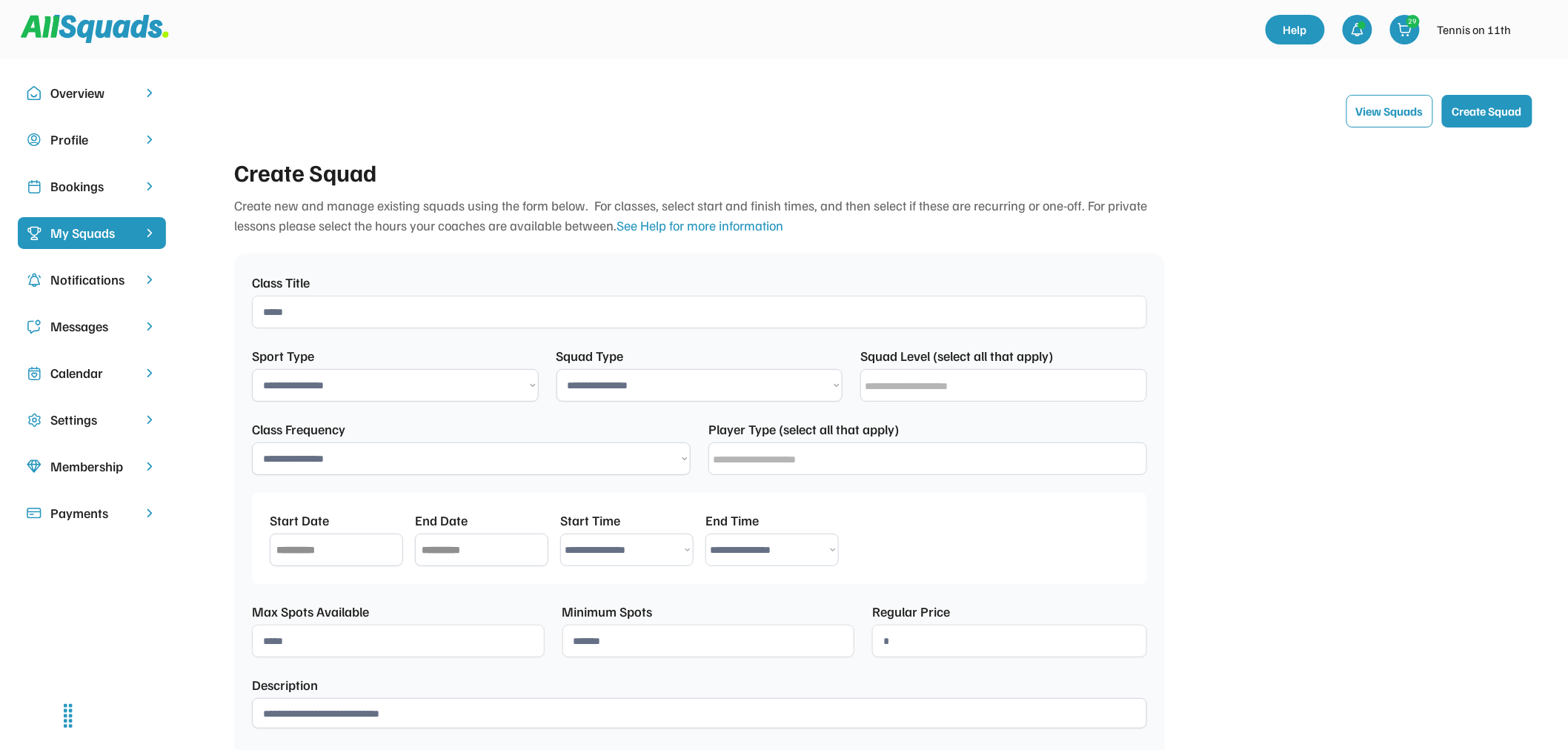
click at [109, 187] on div "Bookings" at bounding box center [92, 187] width 83 height 20
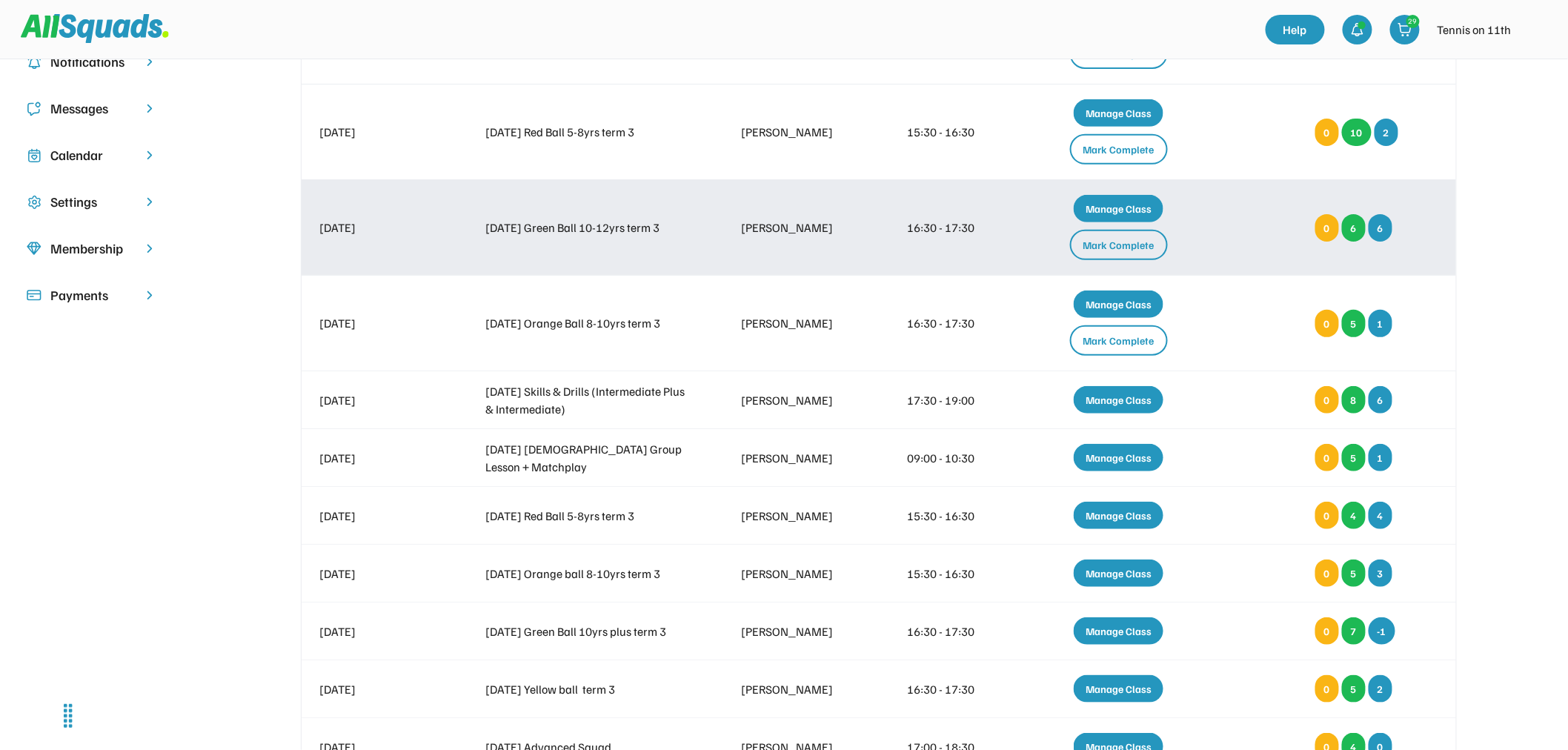
scroll to position [247, 0]
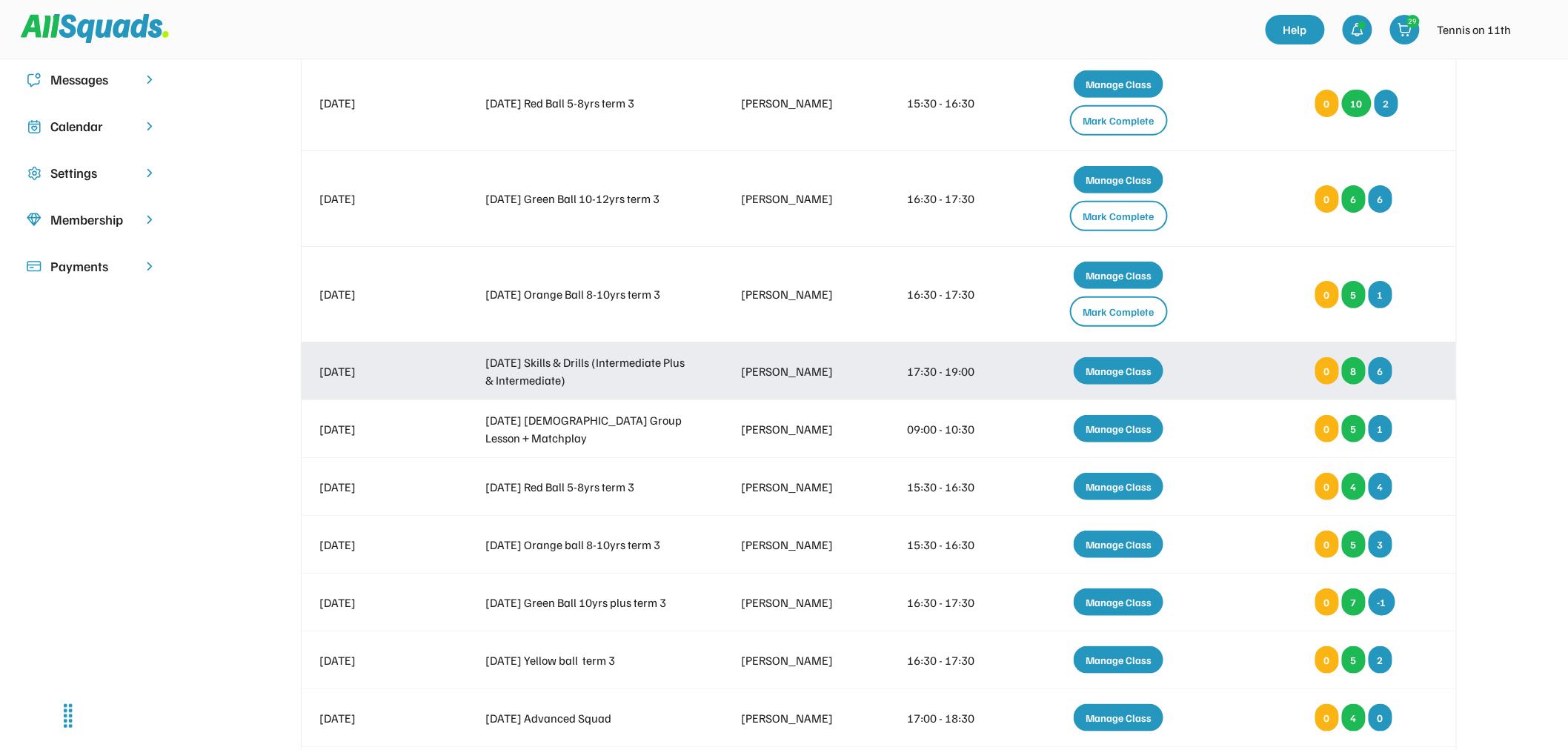
click at [1120, 359] on div "Manage Class" at bounding box center [1118, 371] width 89 height 27
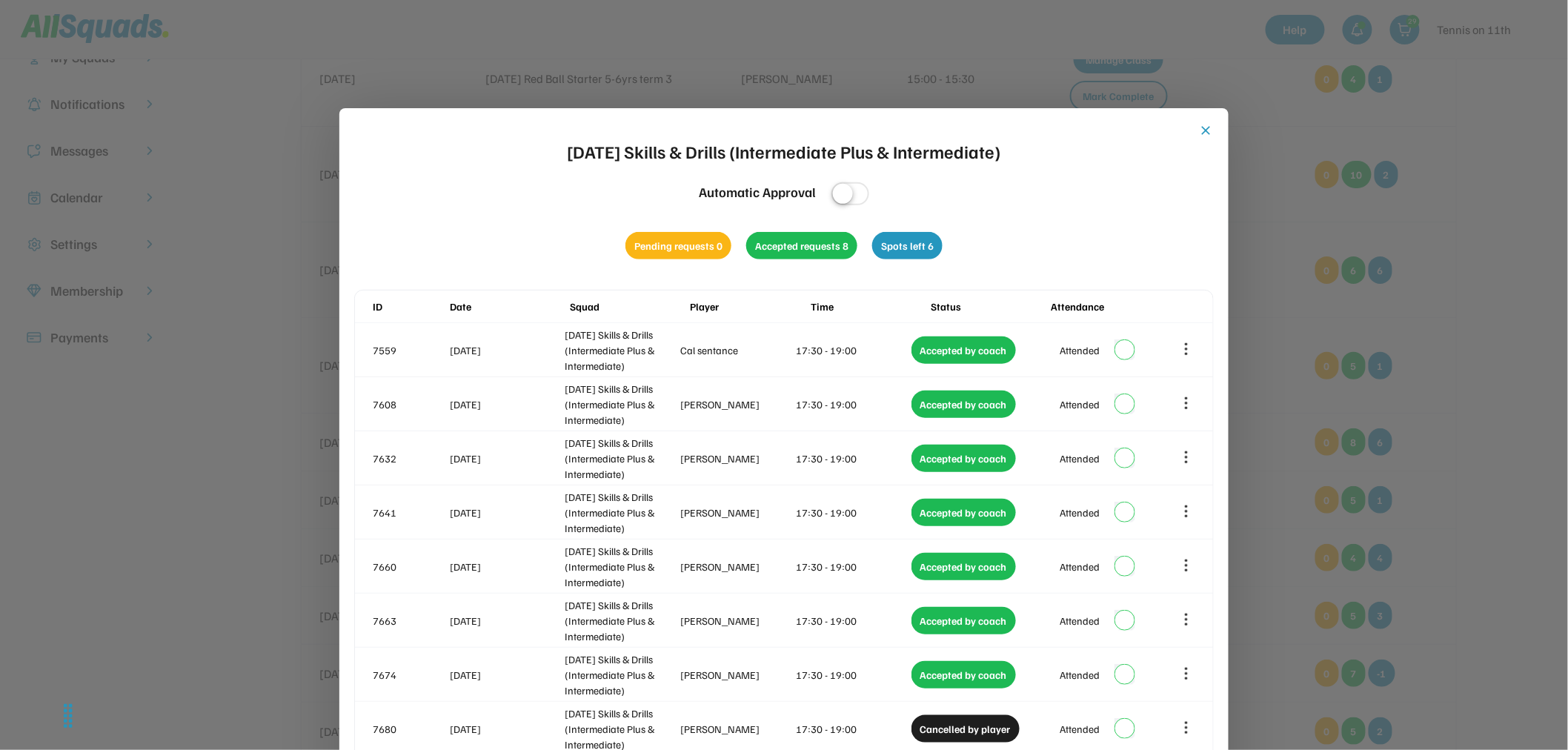
scroll to position [165, 0]
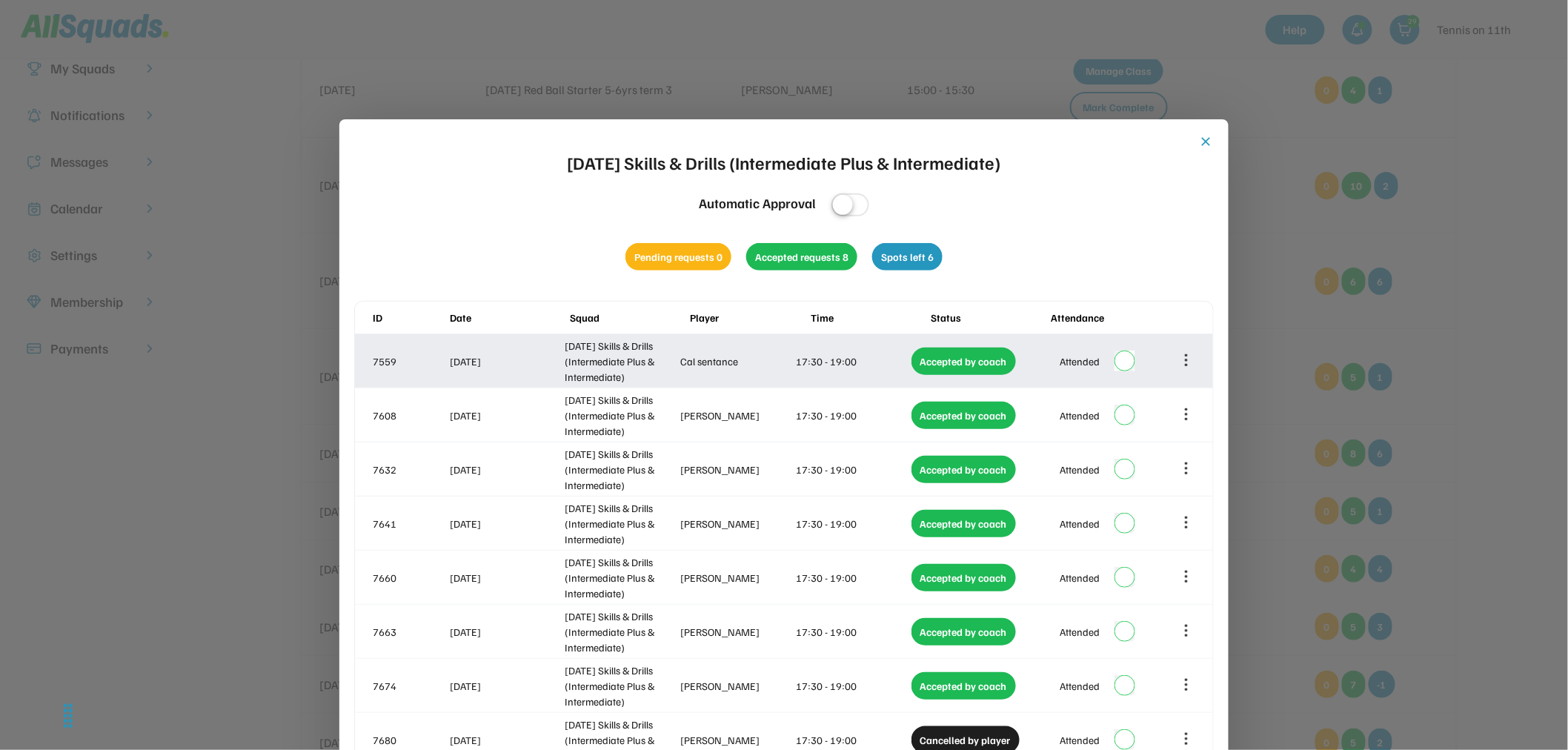
click at [1188, 356] on icon at bounding box center [1186, 360] width 16 height 16
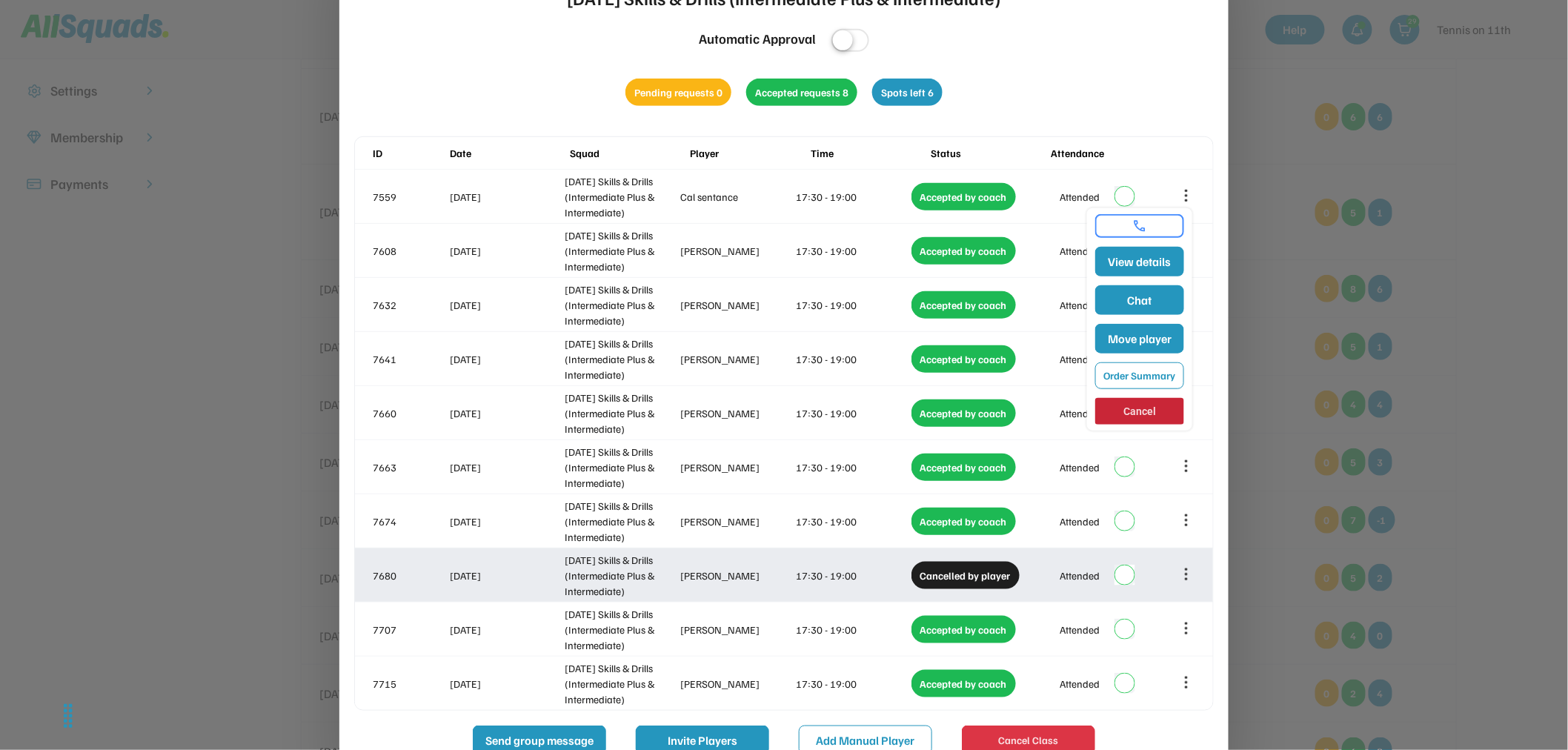
scroll to position [411, 0]
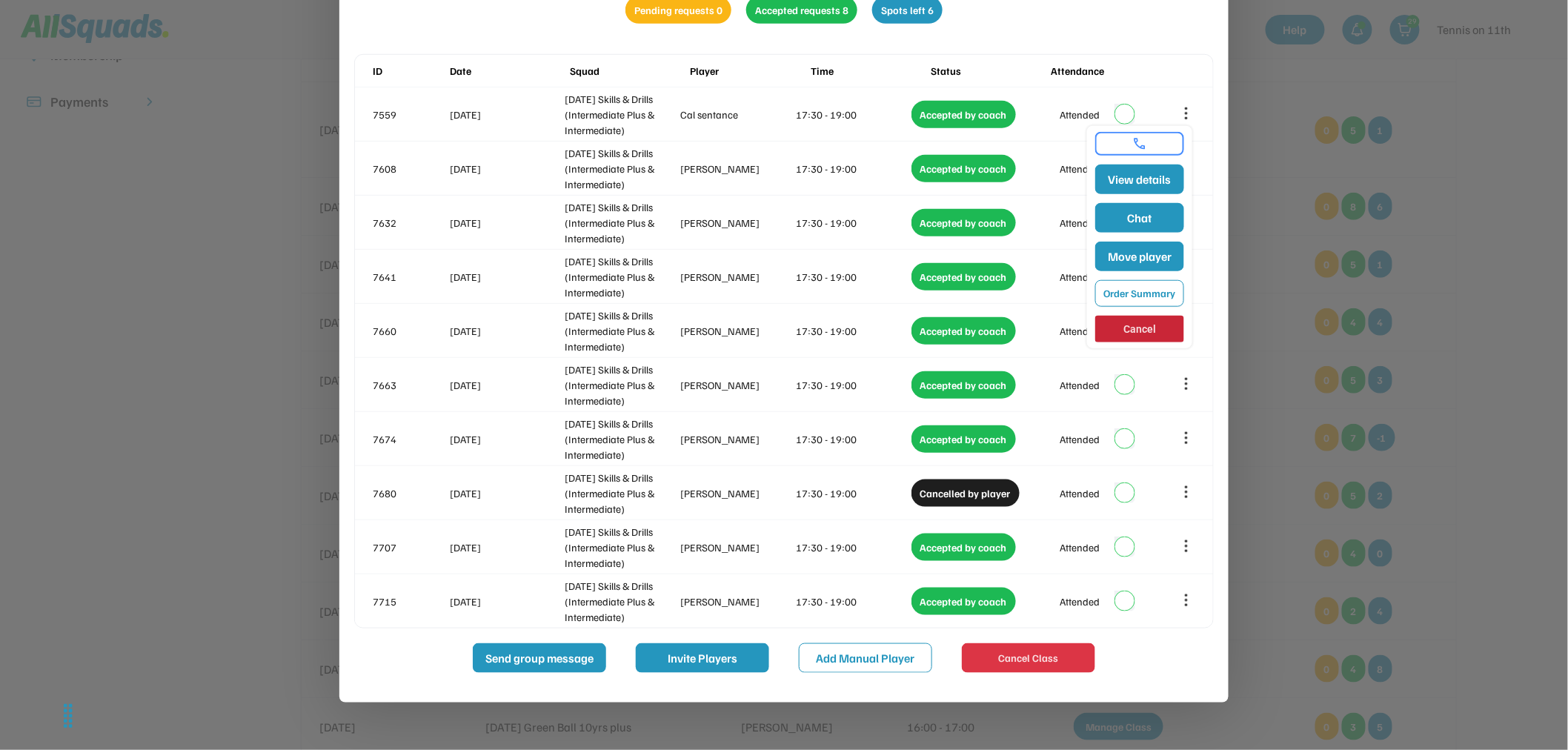
click at [1469, 274] on div at bounding box center [784, 375] width 1568 height 750
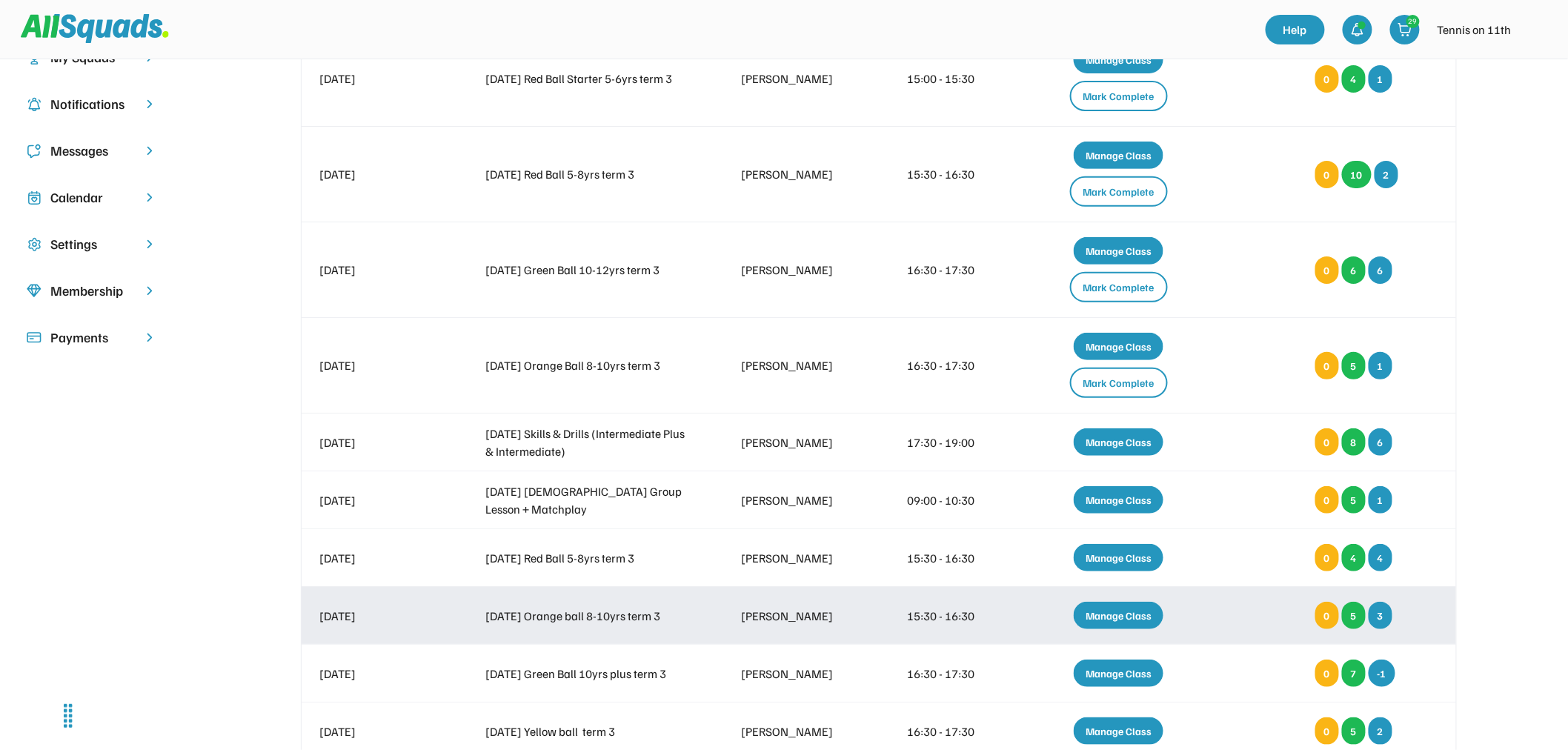
scroll to position [0, 0]
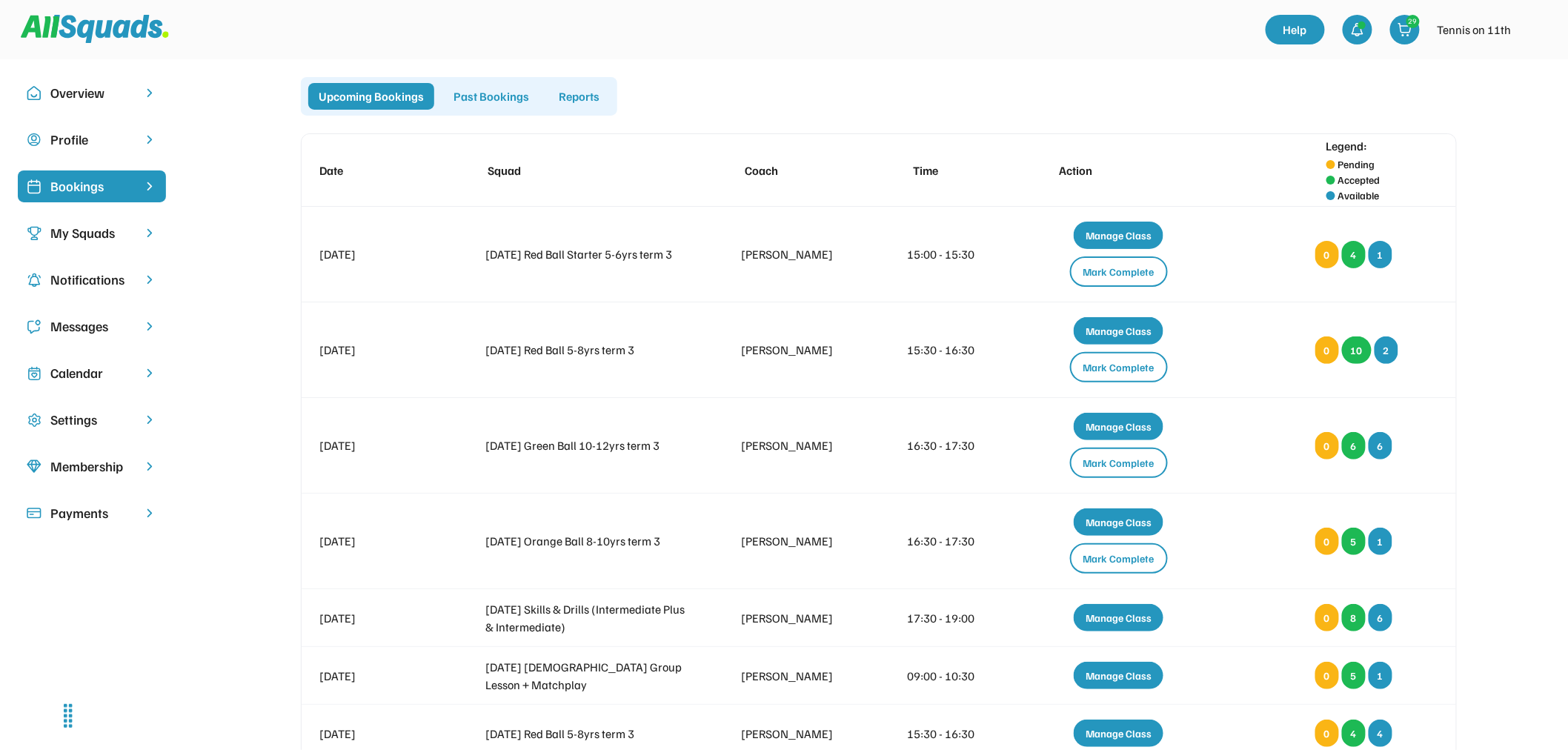
click at [86, 226] on div "My Squads" at bounding box center [92, 233] width 83 height 20
select select
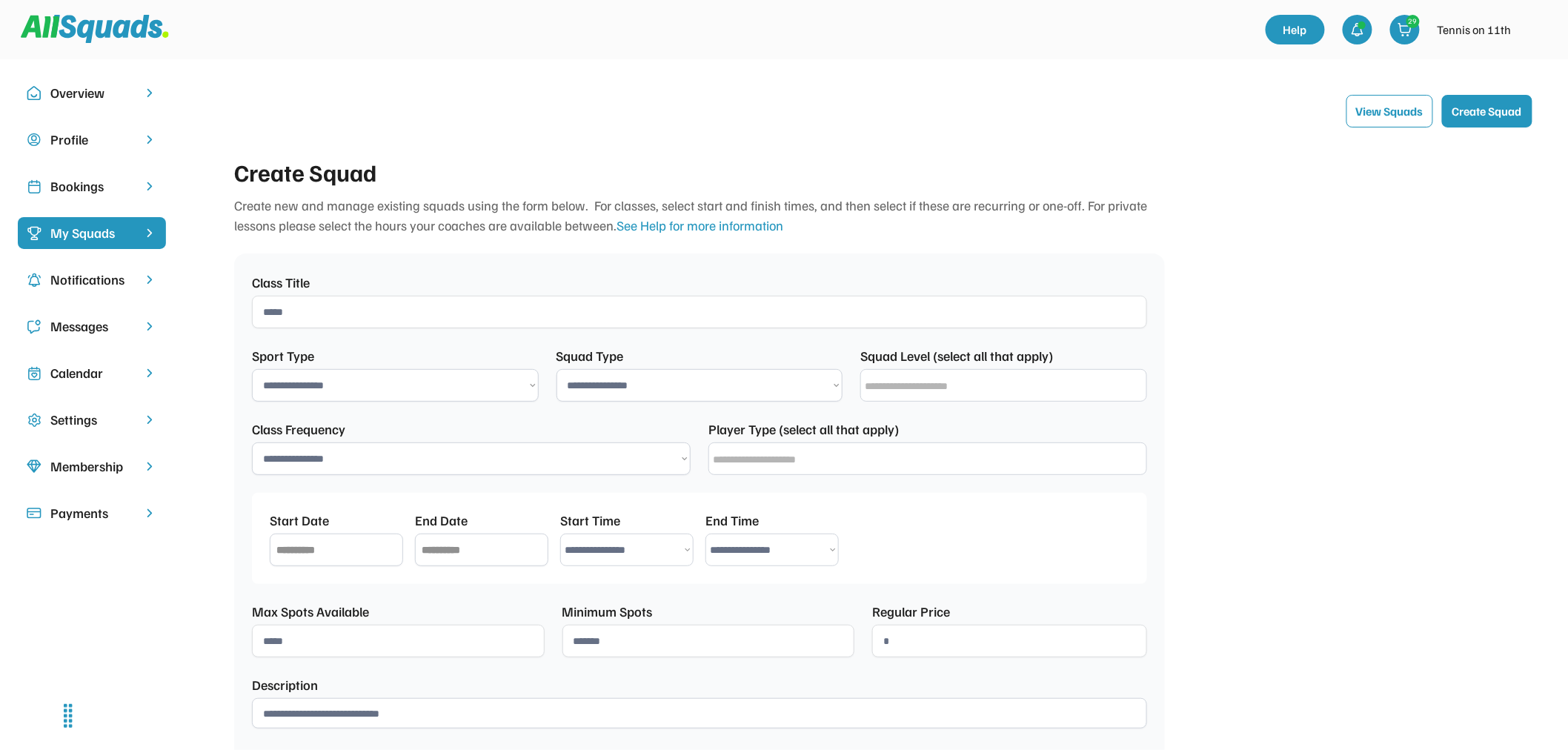
click at [79, 333] on div "Messages" at bounding box center [92, 326] width 83 height 20
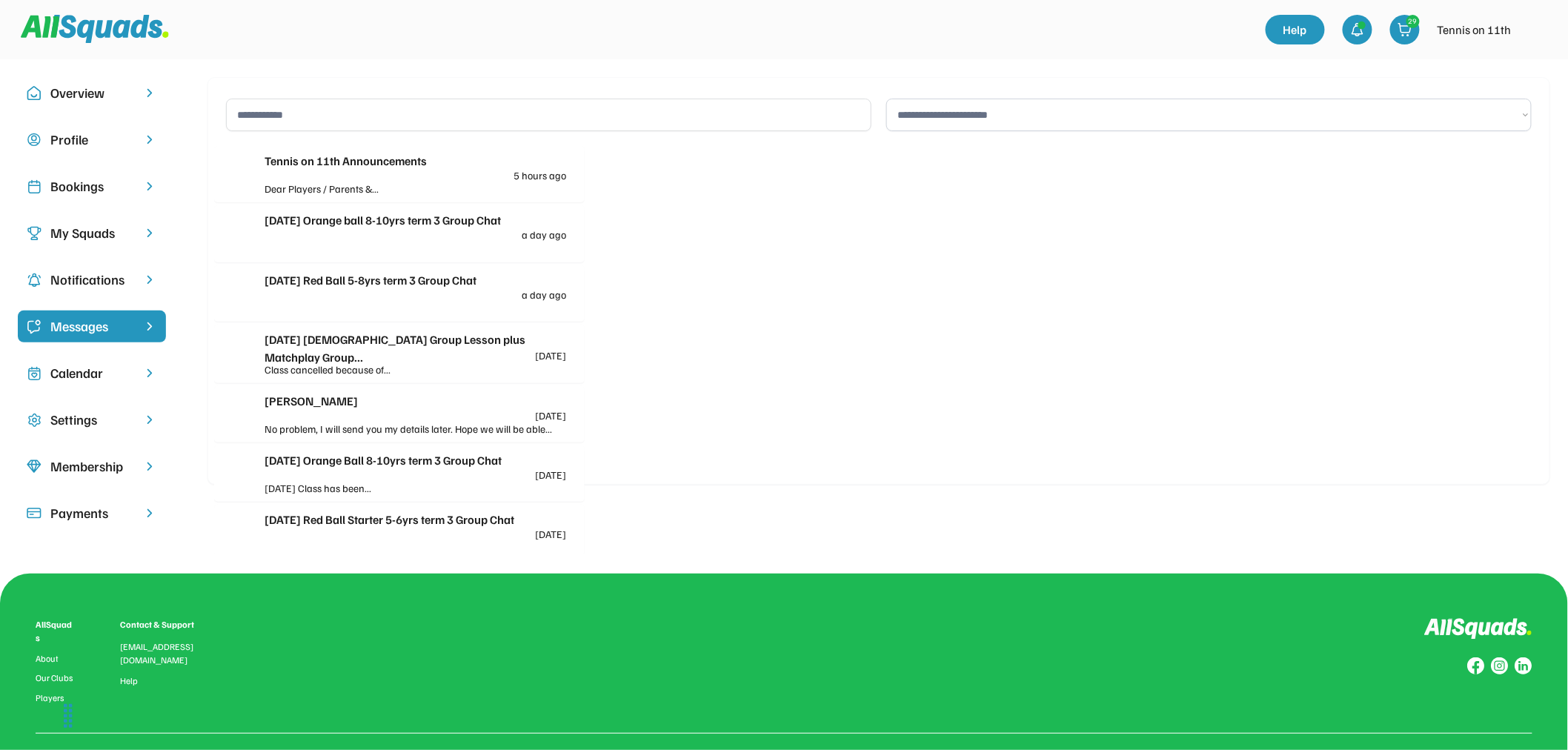
click at [294, 410] on div "Cassie Chen 4 days ago" at bounding box center [415, 406] width 301 height 29
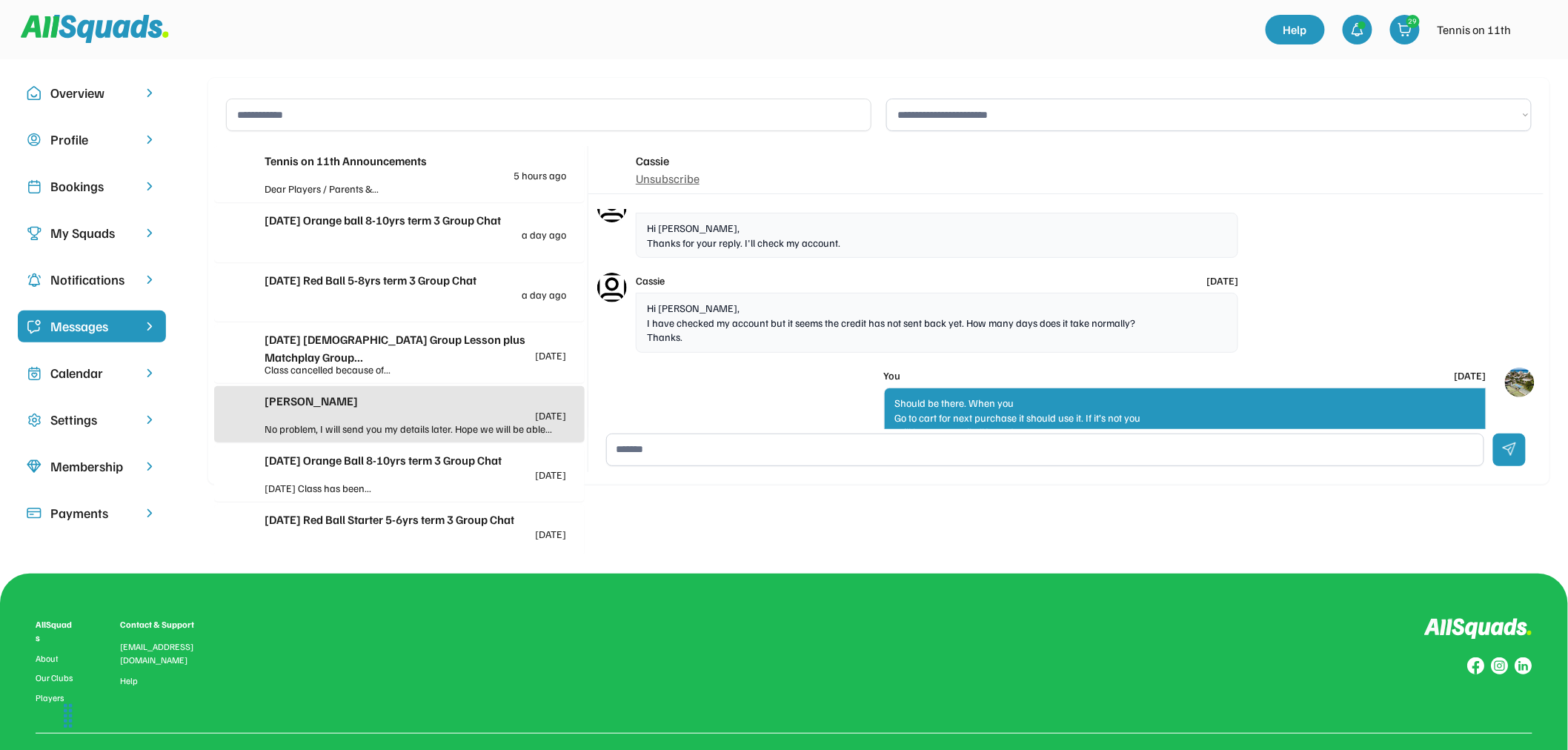
scroll to position [901, 0]
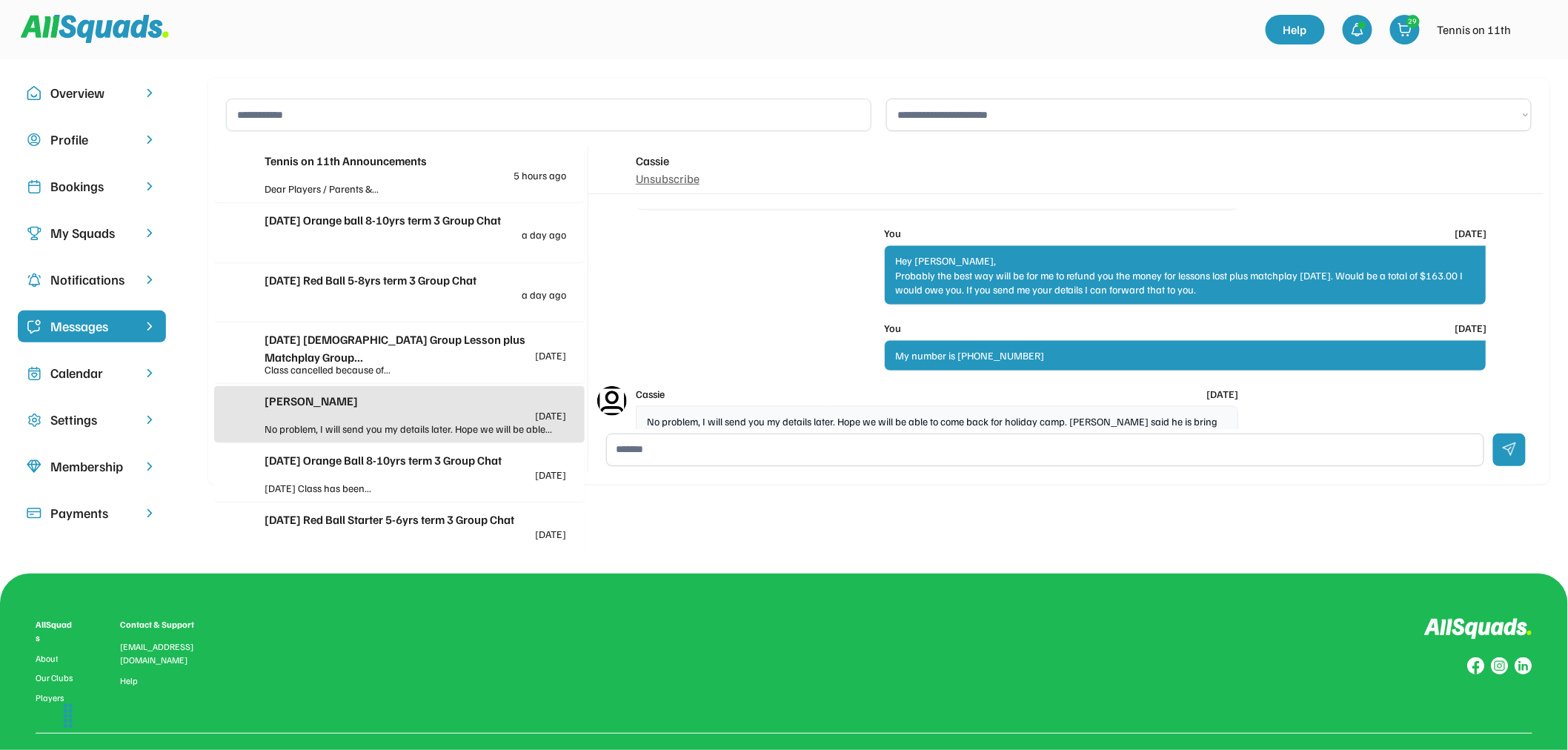
click at [371, 171] on div "Tennis on 11th Announcements 5 hours ago" at bounding box center [415, 166] width 301 height 29
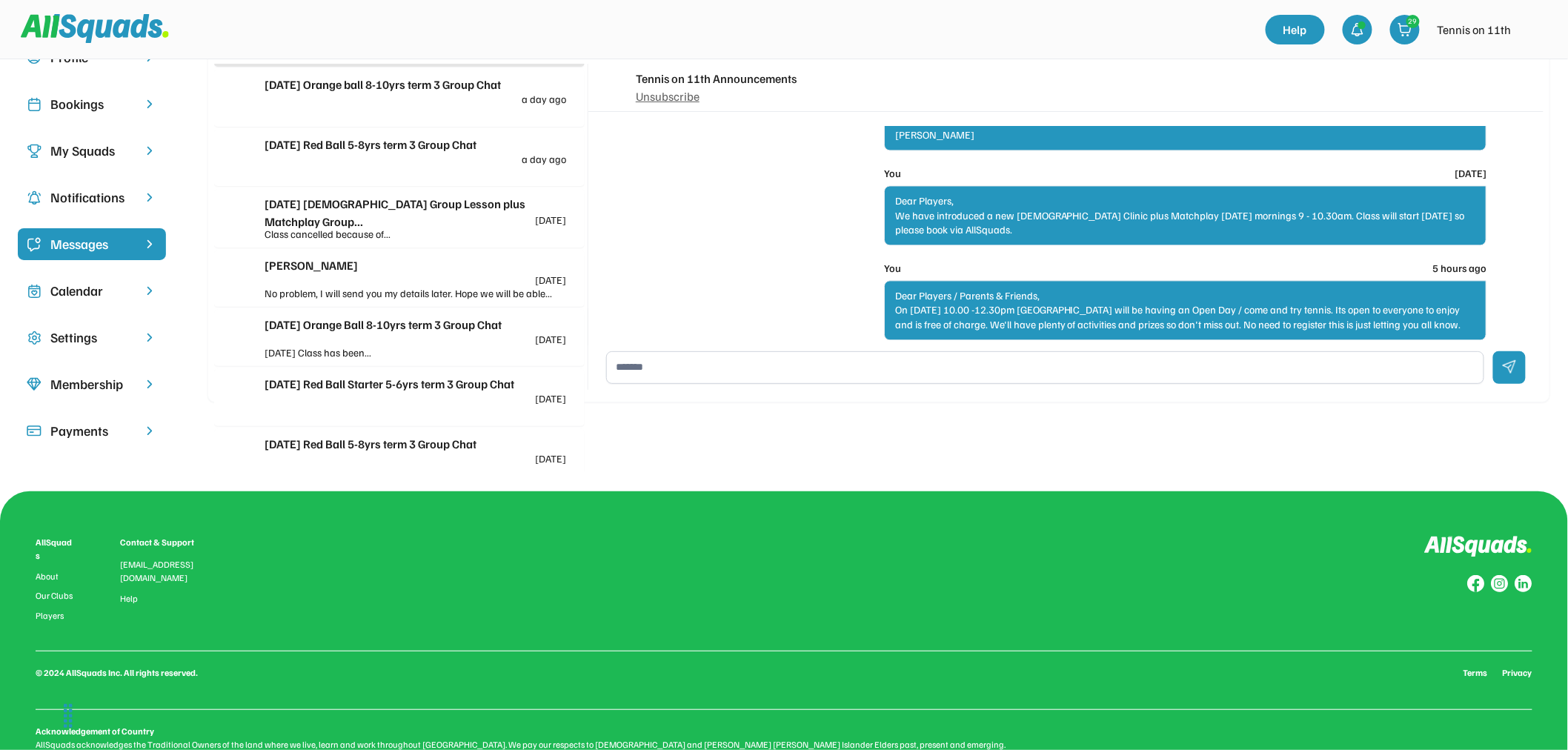
scroll to position [82, 0]
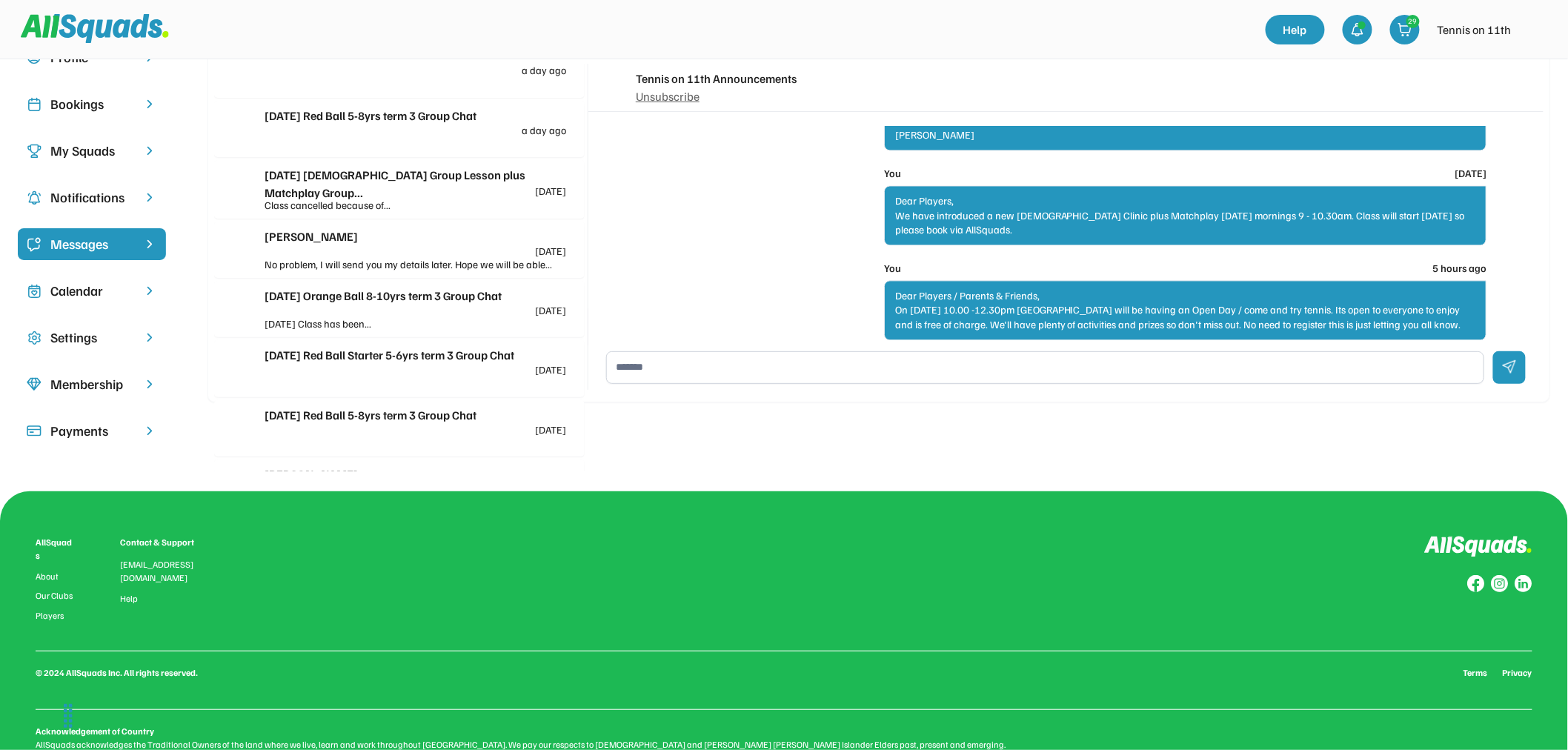
click at [78, 289] on div "Calendar" at bounding box center [92, 291] width 83 height 20
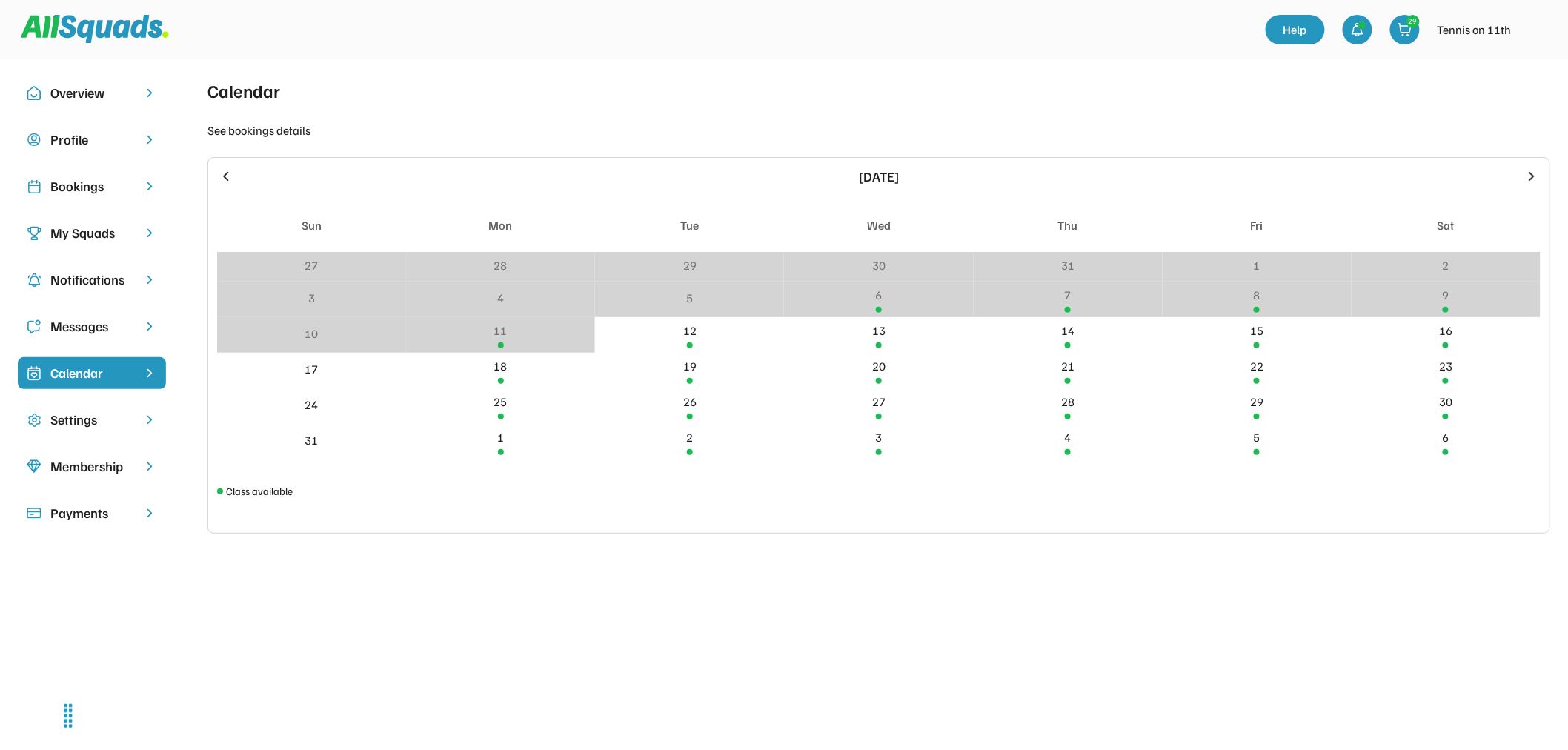
click at [71, 176] on div "Bookings" at bounding box center [92, 187] width 83 height 20
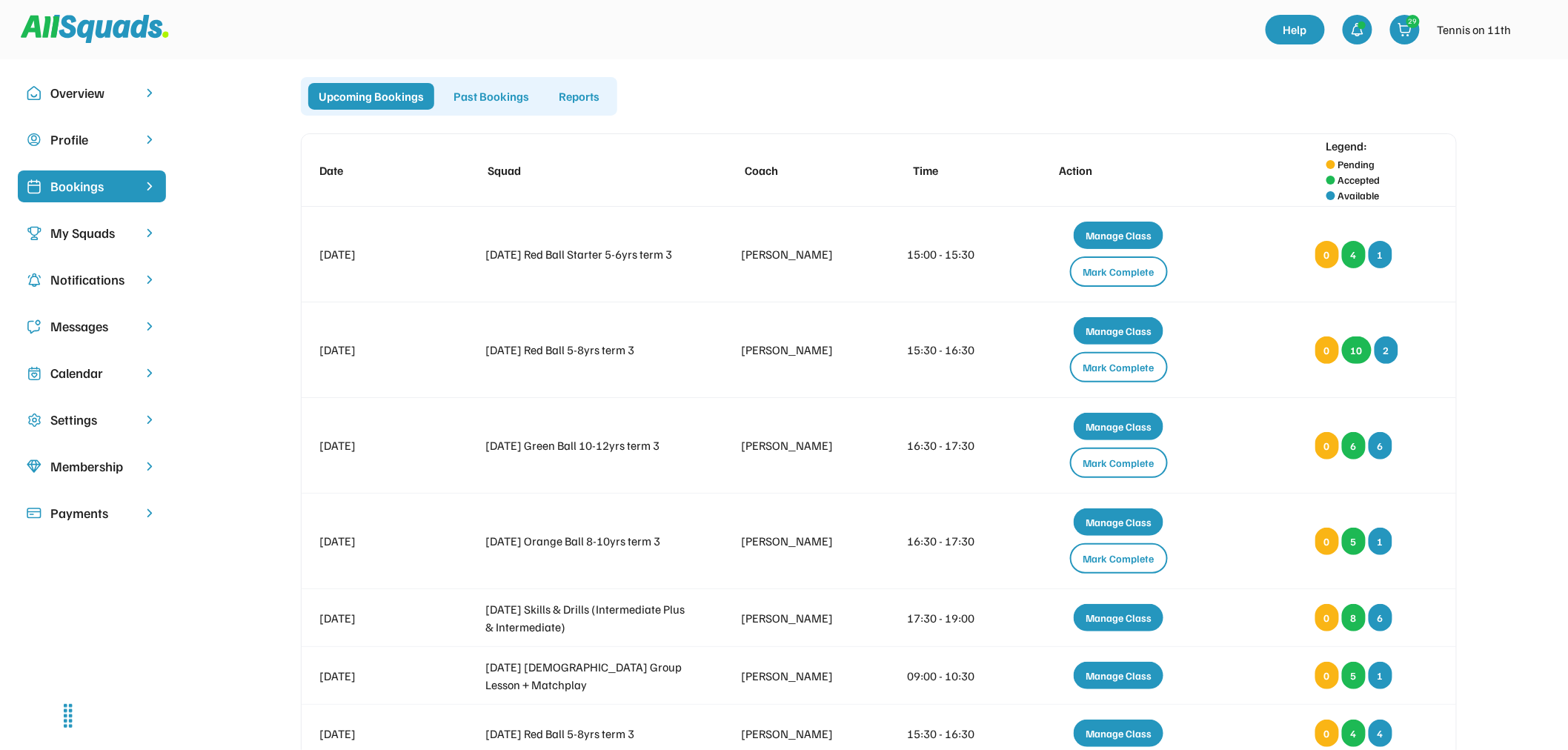
click at [482, 103] on div "Past Bookings" at bounding box center [491, 96] width 96 height 26
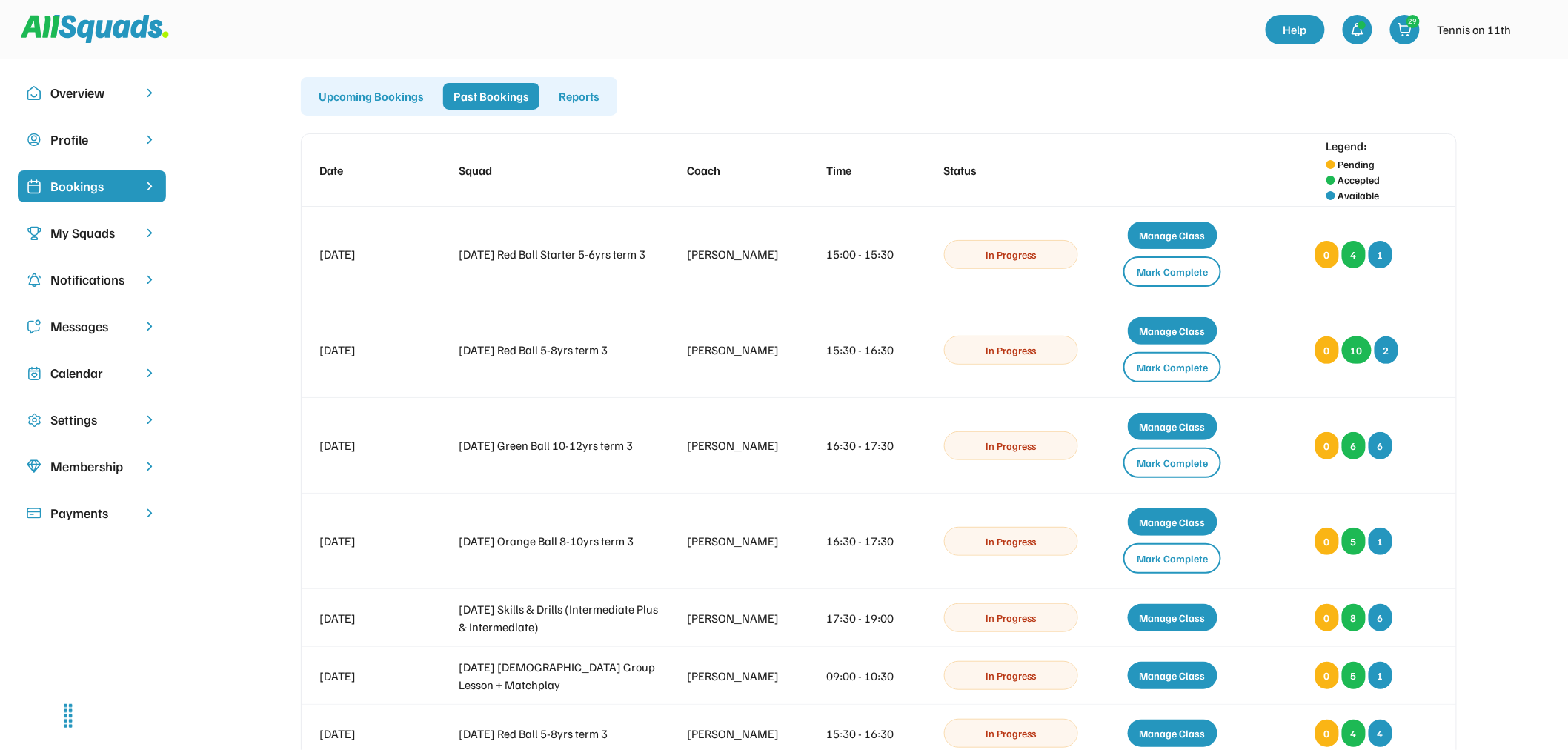
click at [578, 99] on div "Reports" at bounding box center [579, 96] width 61 height 26
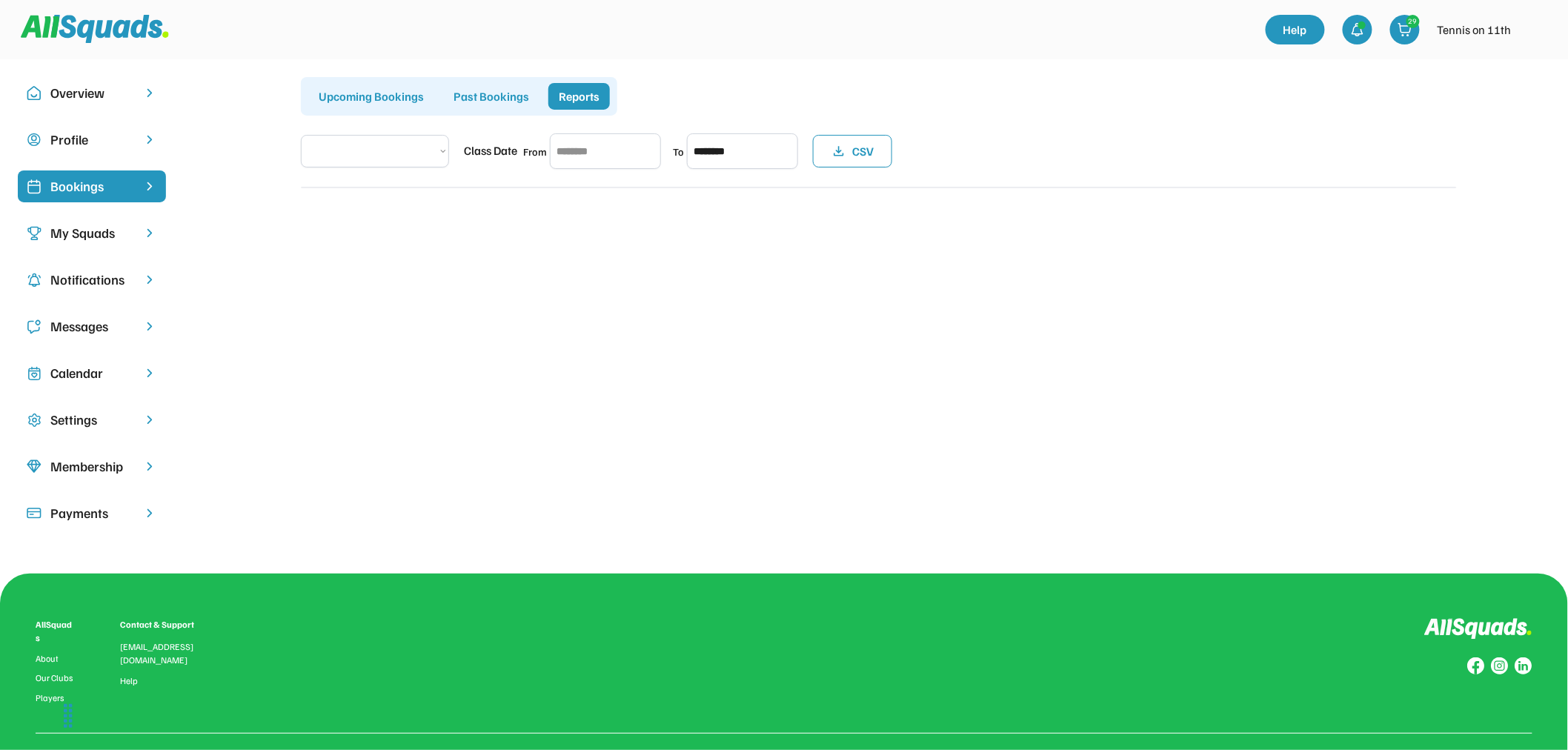
select select "**********"
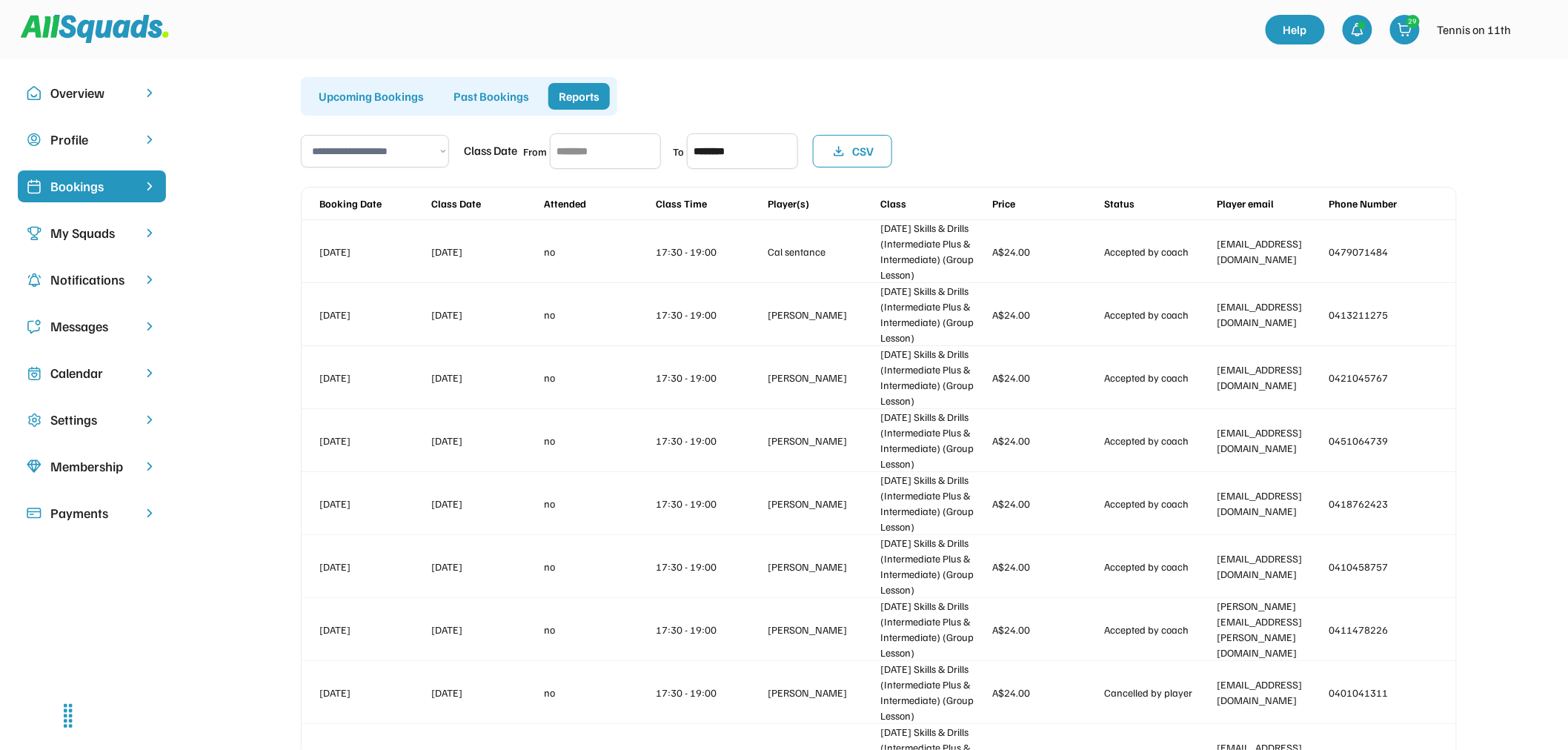
click at [63, 331] on div "Messages" at bounding box center [92, 326] width 83 height 20
click at [80, 364] on div "Calendar" at bounding box center [92, 373] width 83 height 20
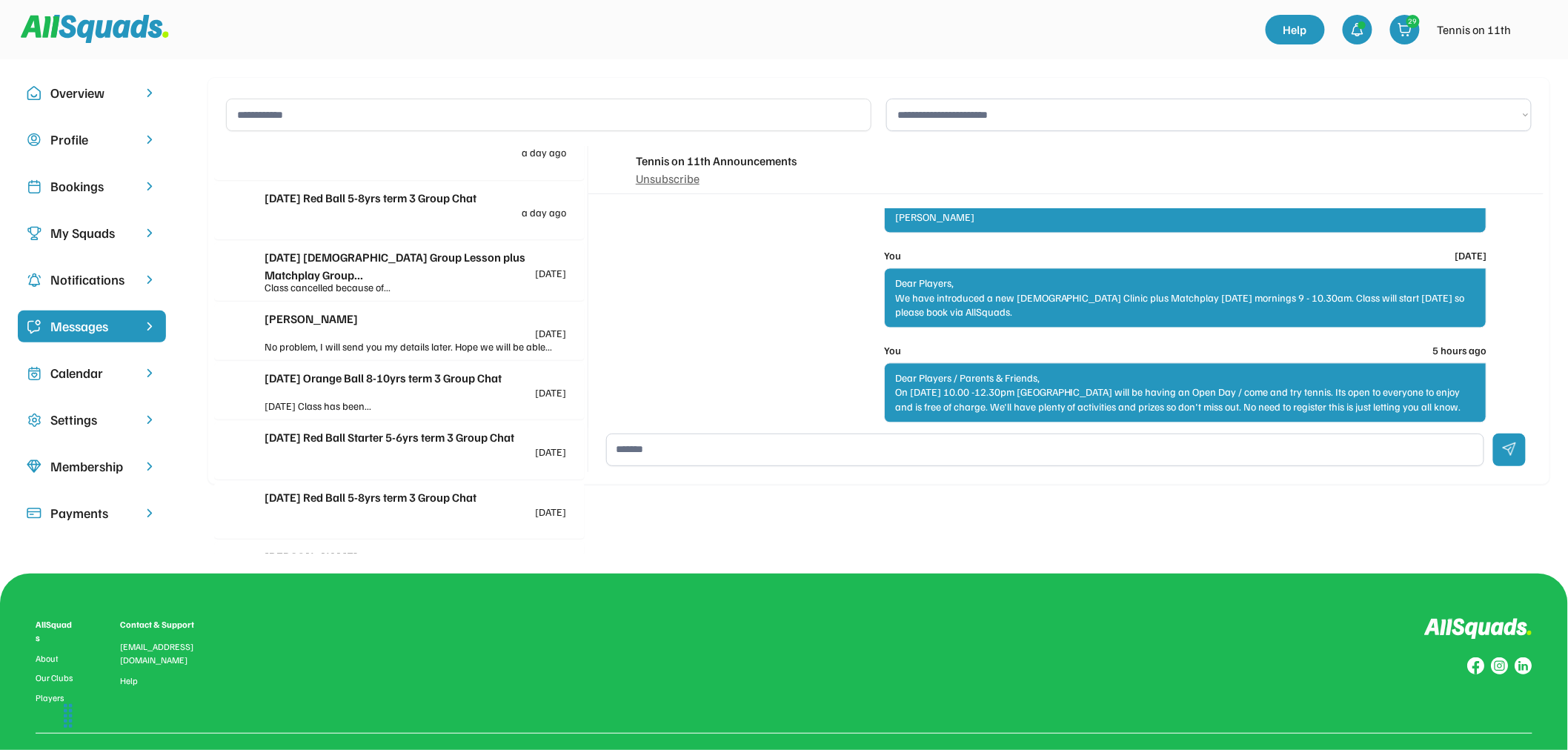
click at [85, 374] on div "Calendar" at bounding box center [92, 373] width 83 height 20
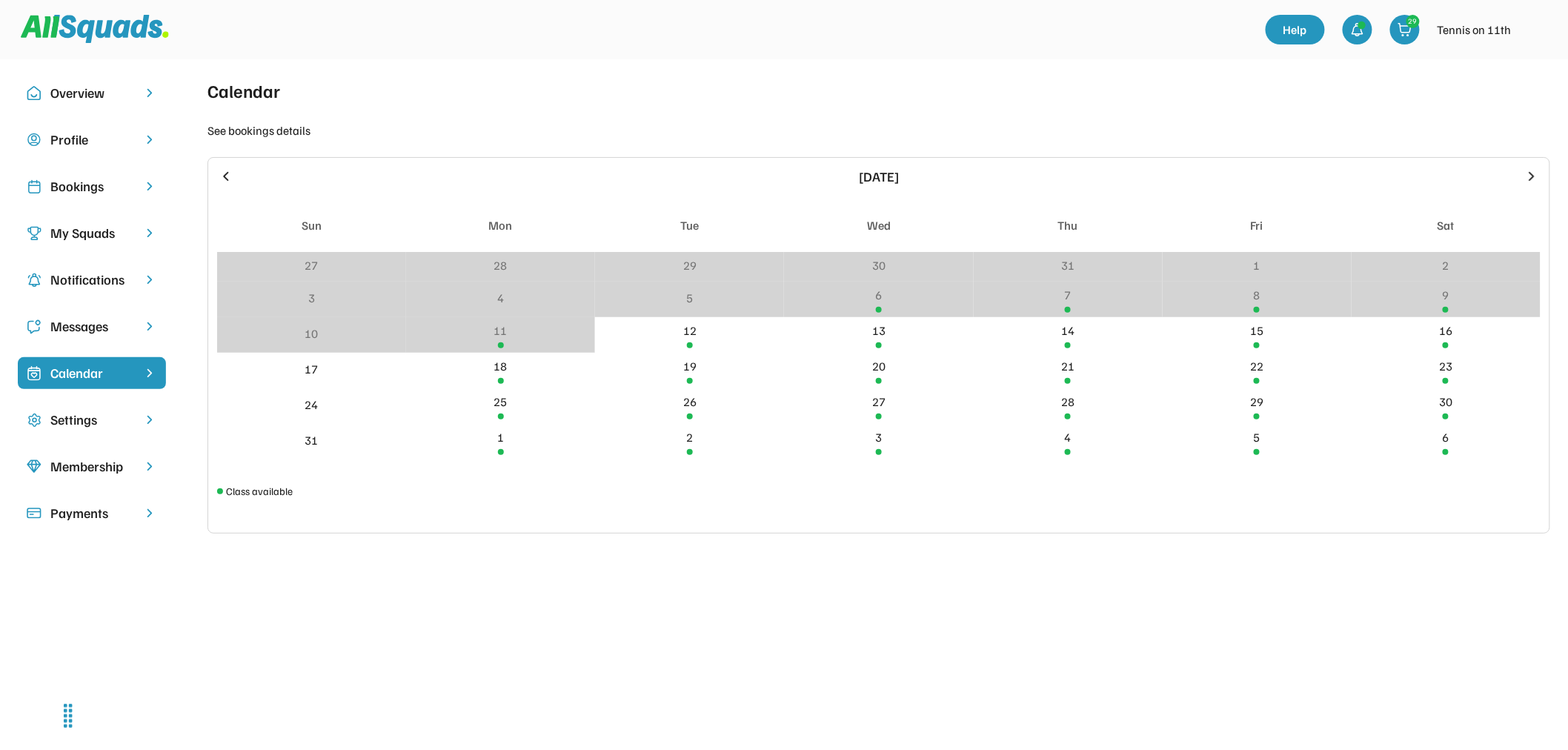
click at [78, 187] on div "Bookings" at bounding box center [92, 187] width 83 height 20
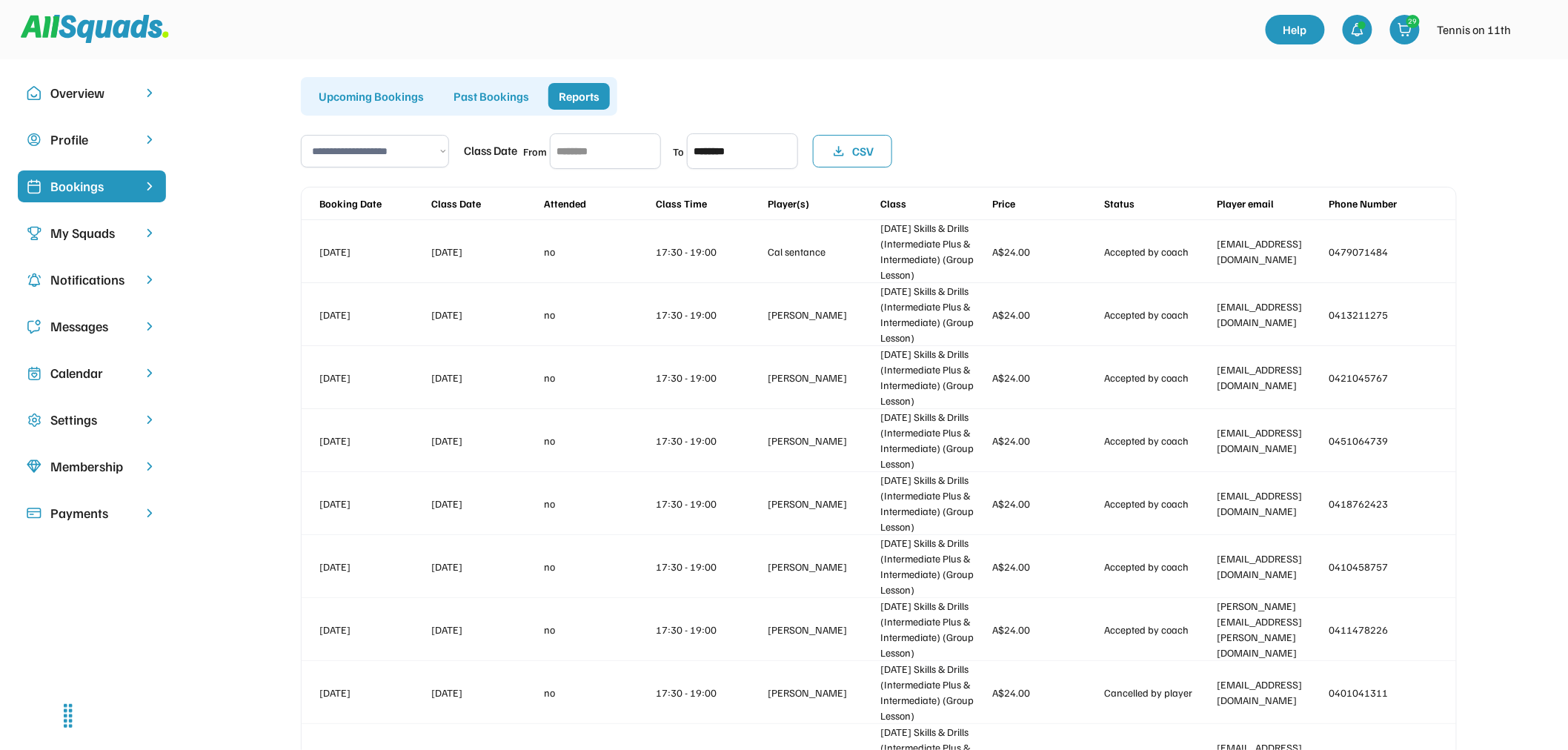
click at [389, 96] on div "Upcoming Bookings" at bounding box center [371, 96] width 126 height 26
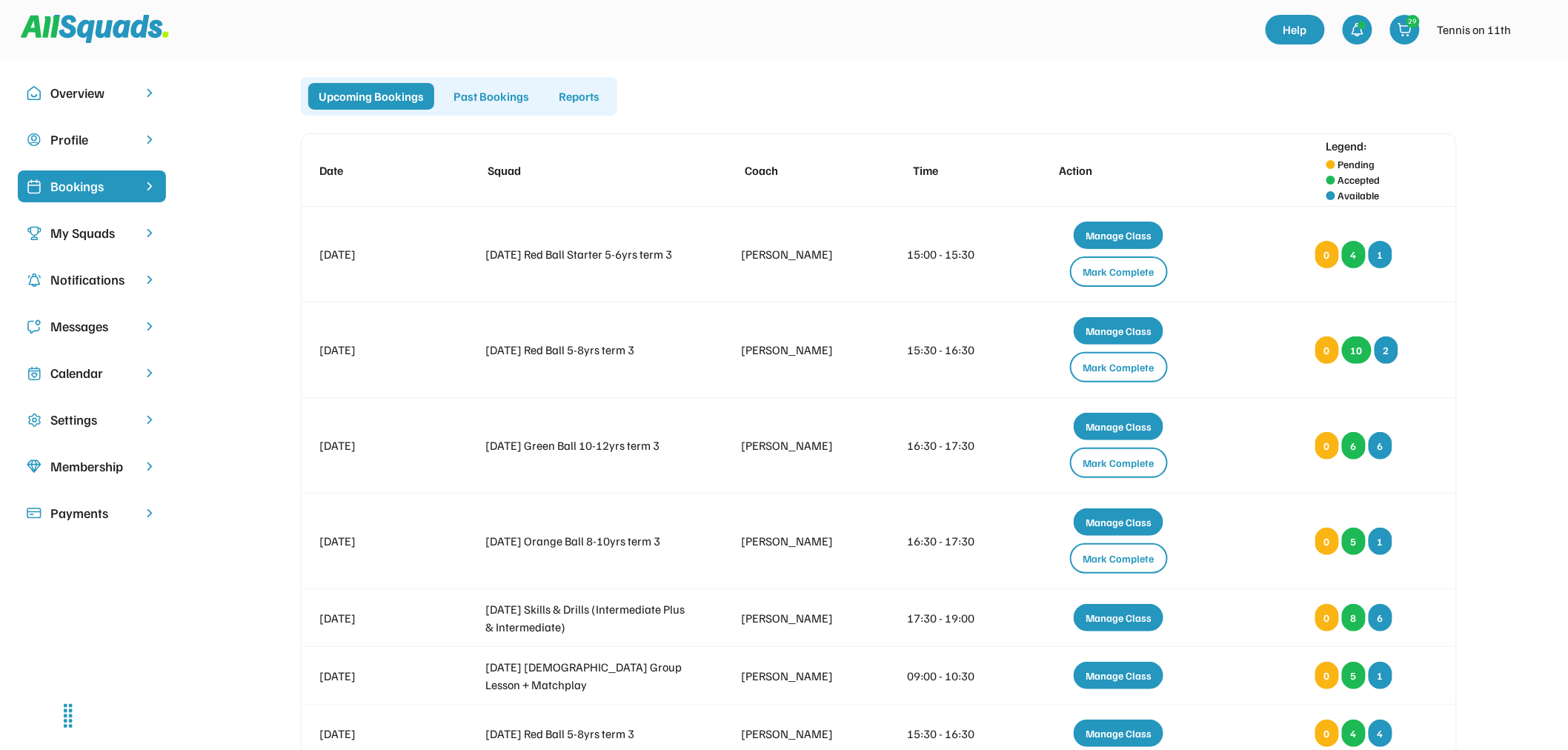
click at [78, 413] on div "Settings" at bounding box center [92, 420] width 83 height 20
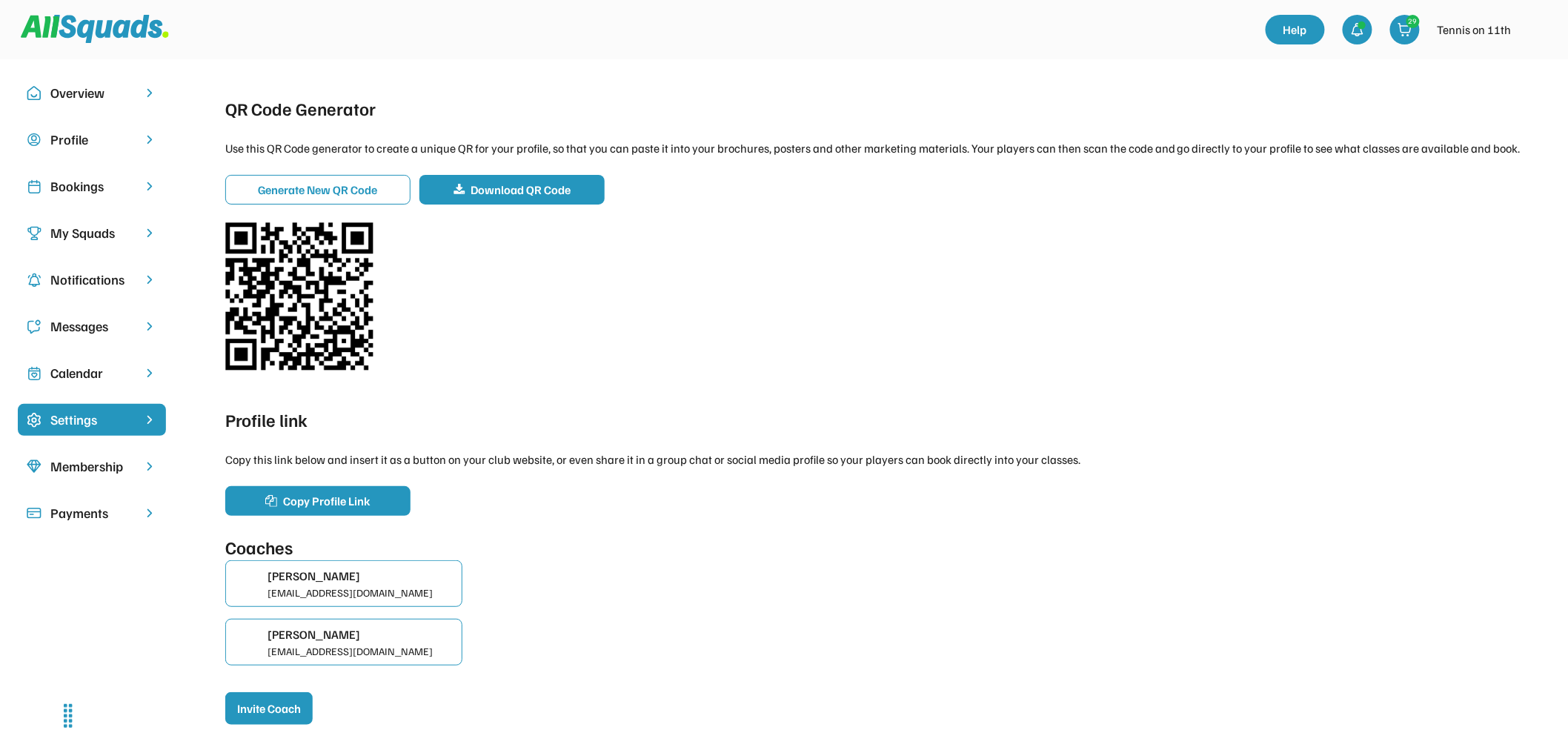
click at [71, 470] on div "Membership" at bounding box center [92, 466] width 83 height 20
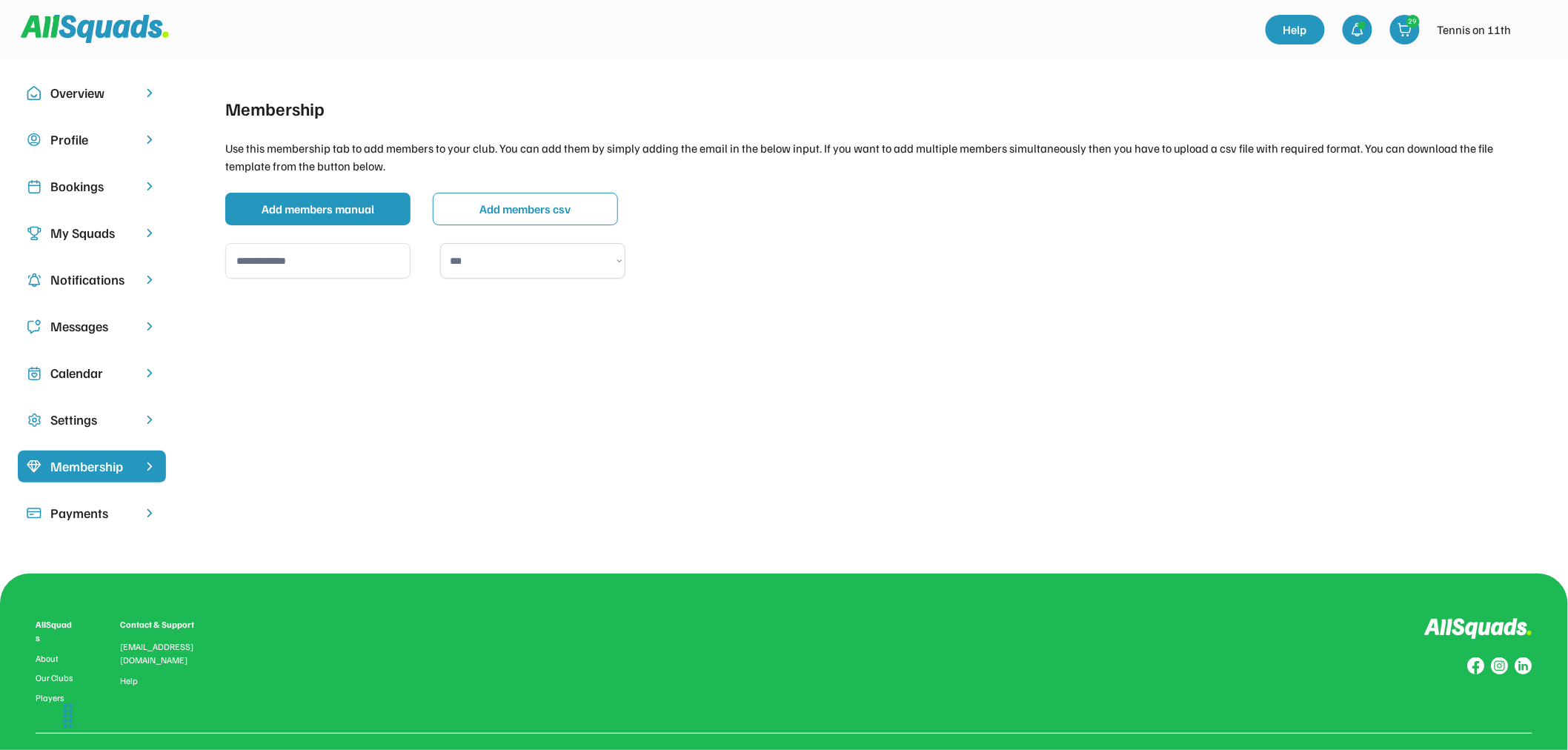
click at [70, 509] on div "Payments" at bounding box center [92, 513] width 83 height 20
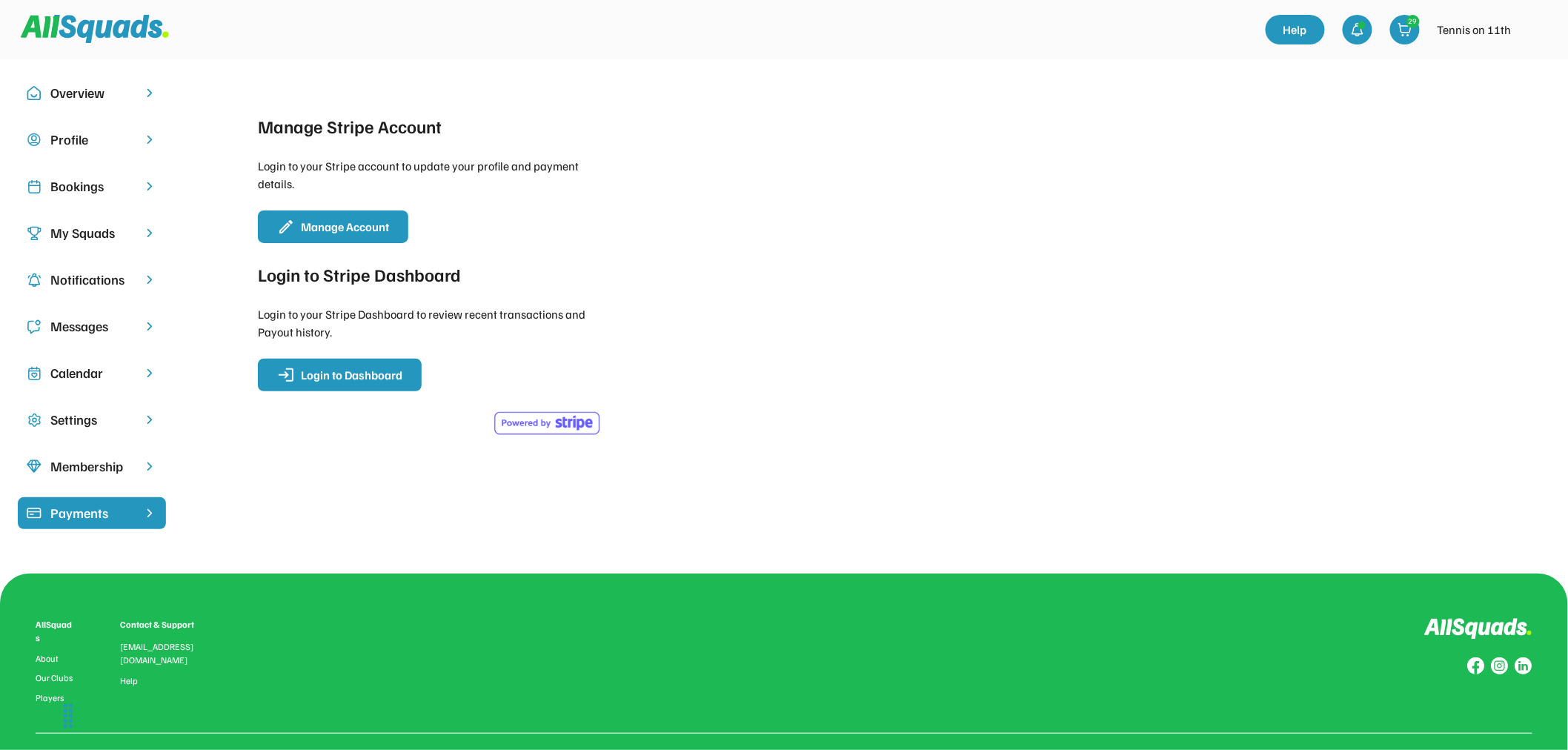
click at [68, 472] on div "Membership" at bounding box center [92, 466] width 83 height 20
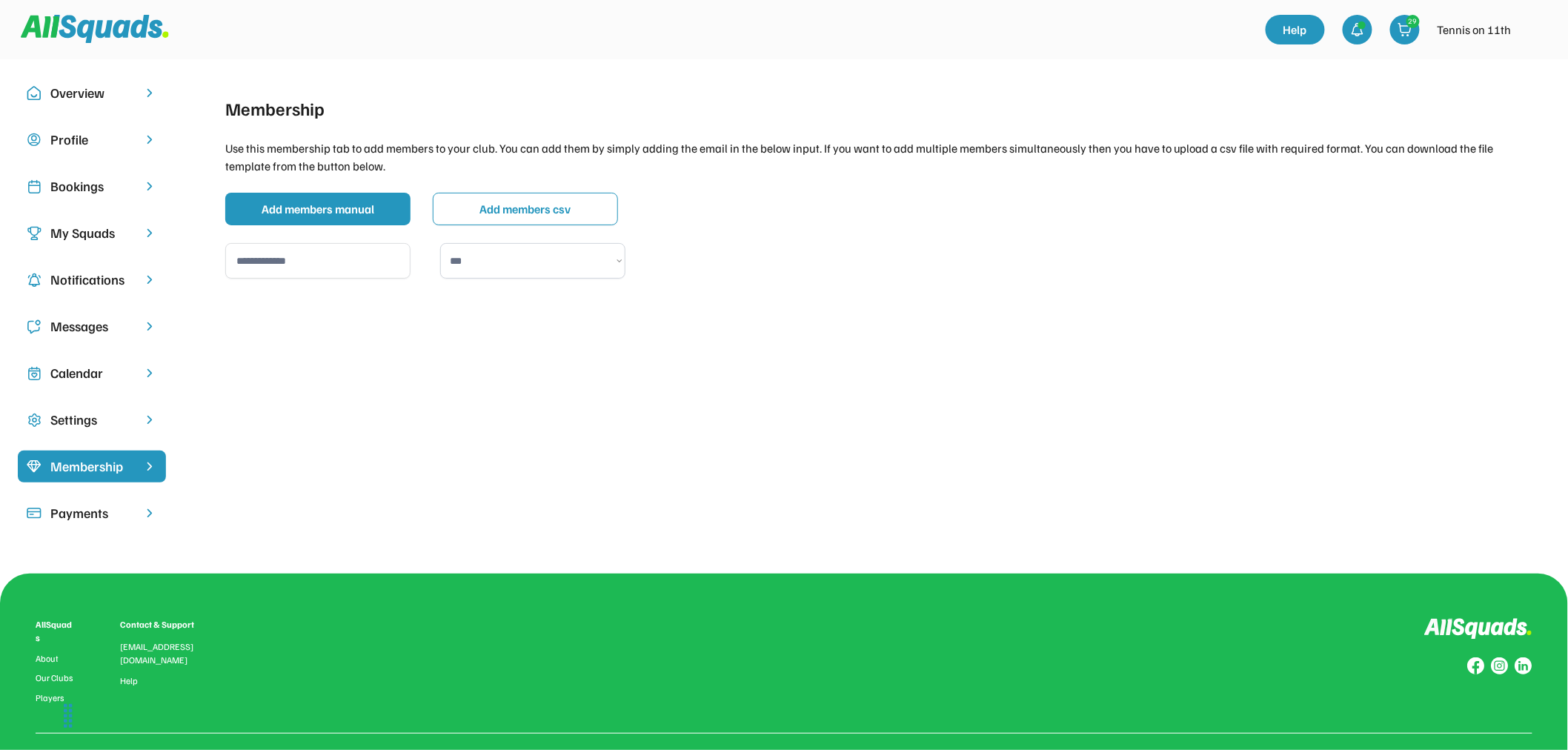
click at [47, 424] on div "Settings" at bounding box center [92, 420] width 148 height 32
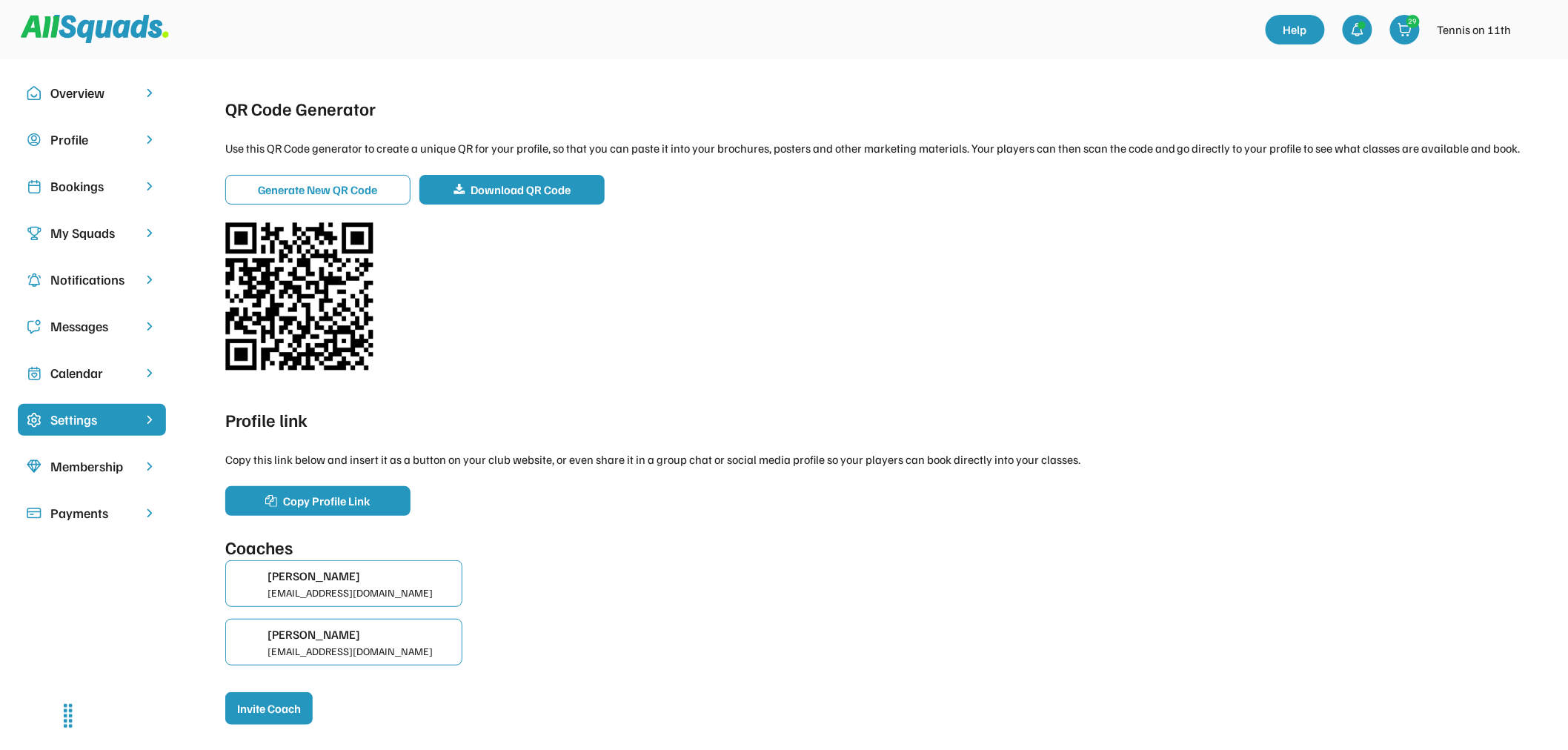
click at [85, 378] on div "Calendar" at bounding box center [92, 373] width 83 height 20
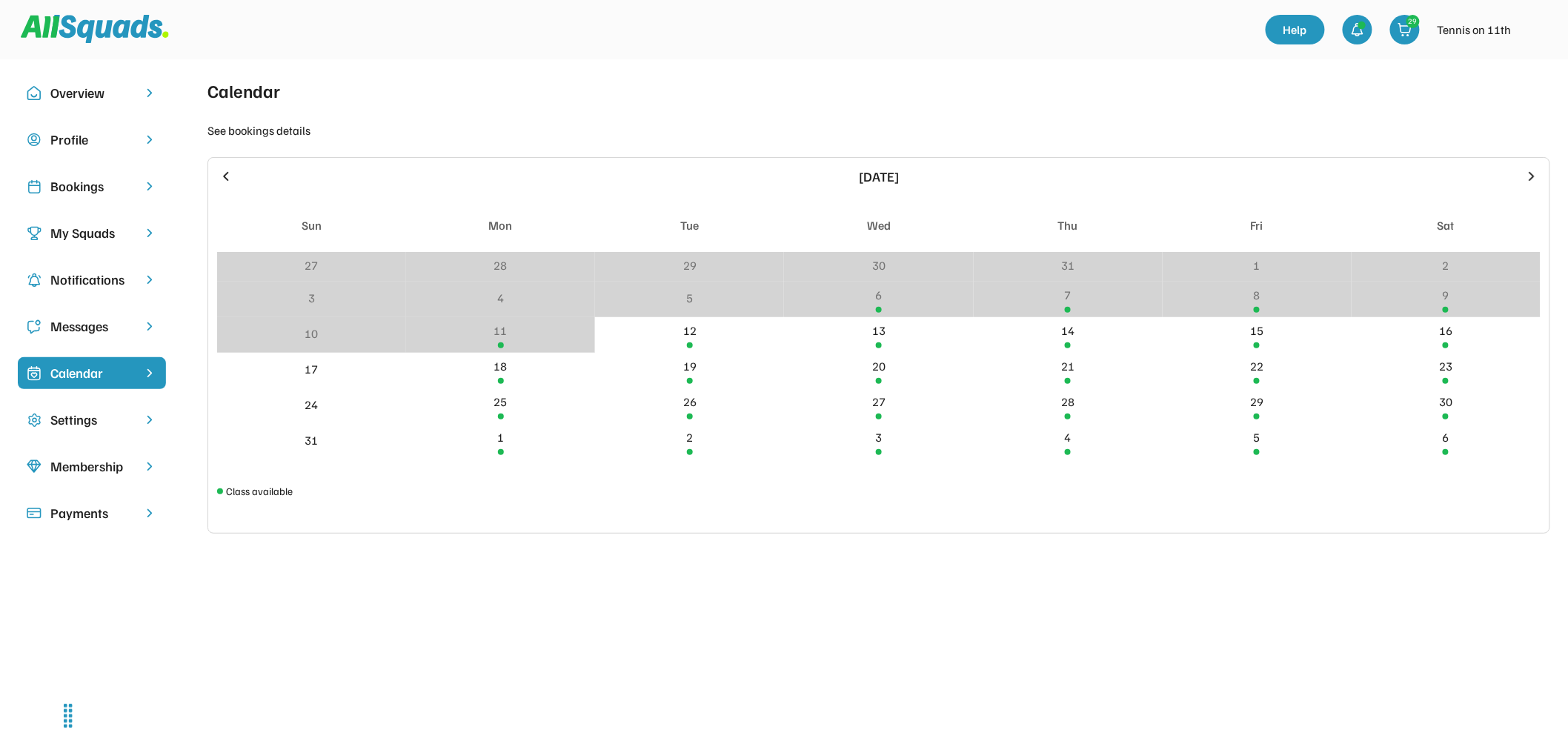
click at [83, 410] on div "Settings" at bounding box center [92, 420] width 83 height 20
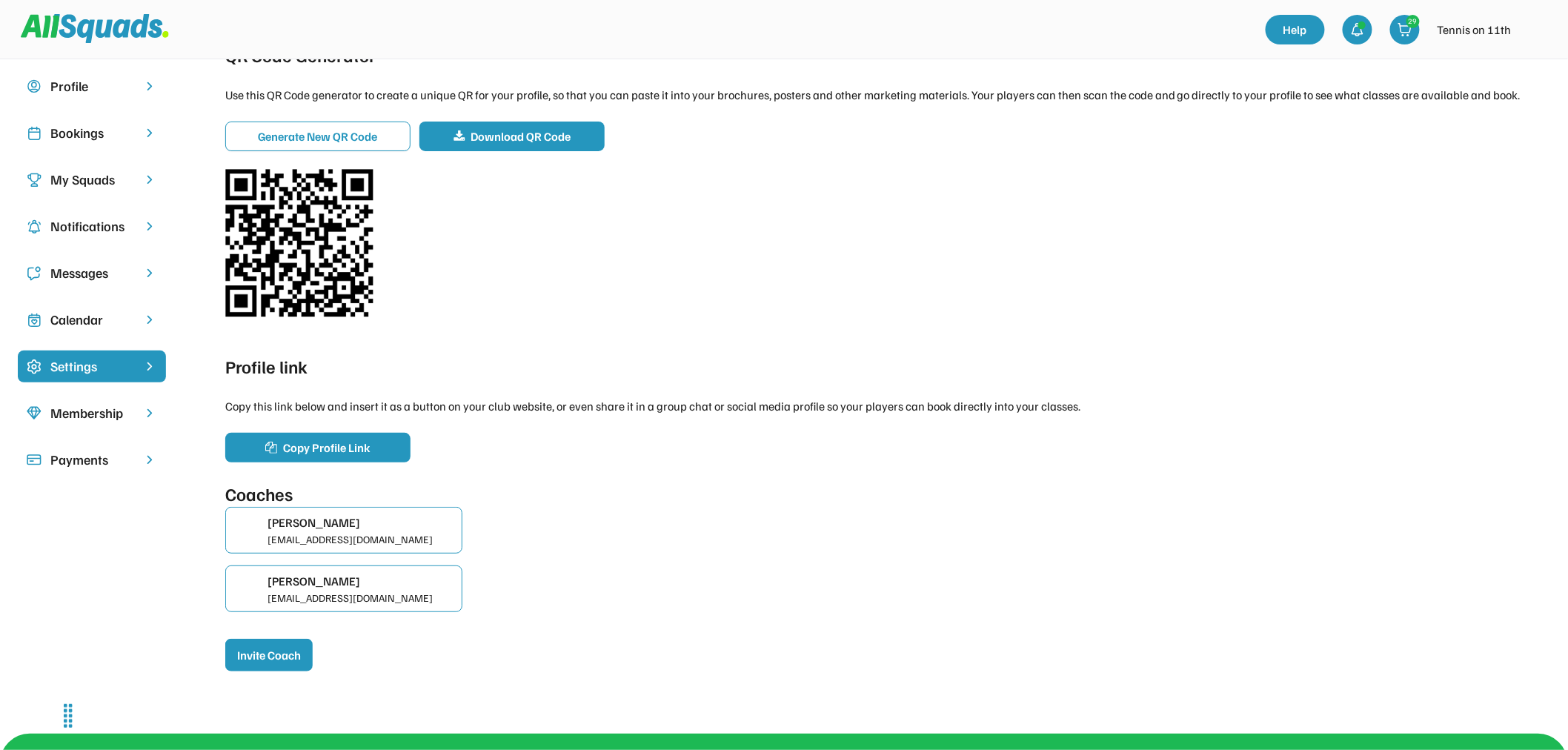
scroll to position [82, 0]
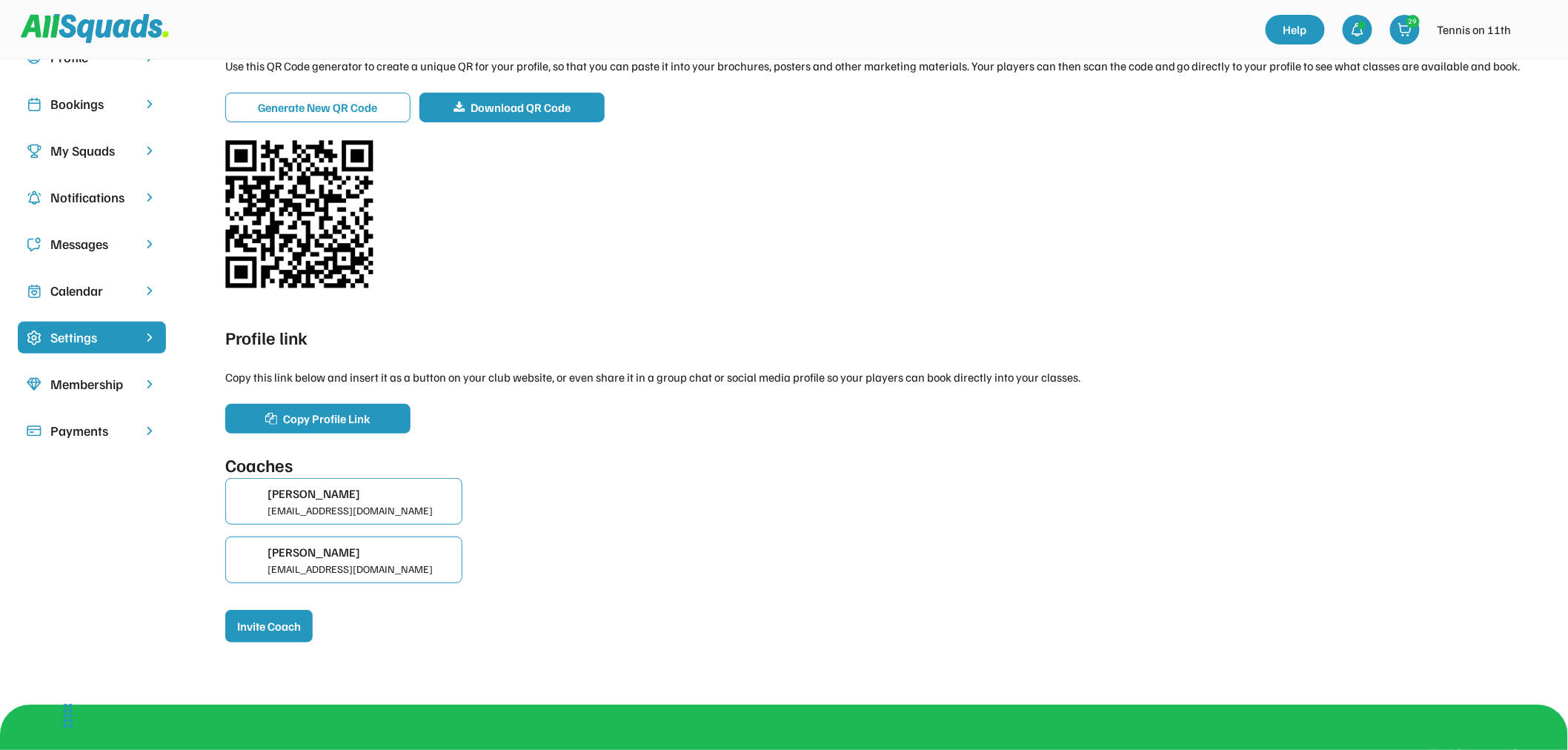
click at [63, 277] on div "Calendar" at bounding box center [92, 291] width 148 height 32
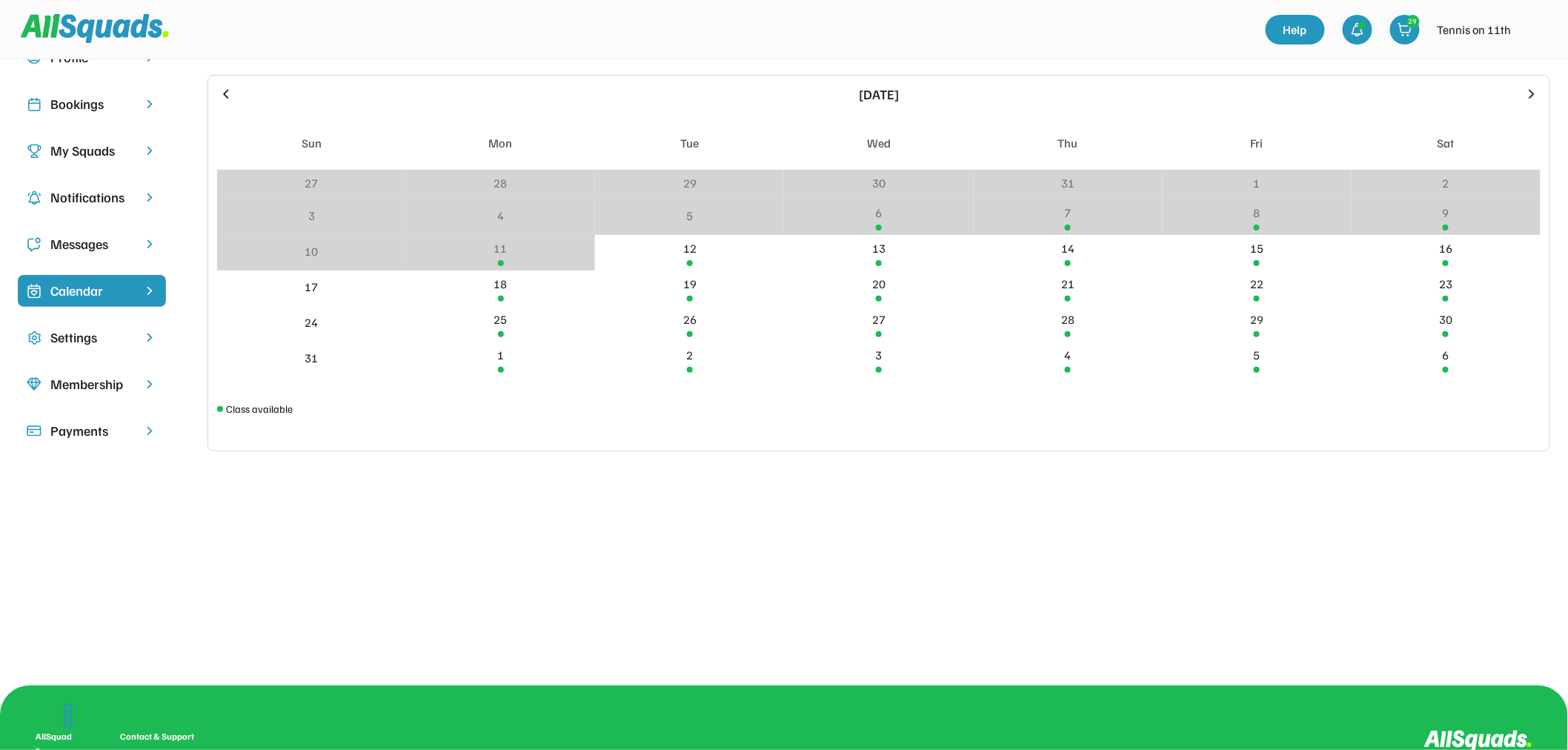
click at [64, 249] on div "Messages" at bounding box center [92, 244] width 83 height 20
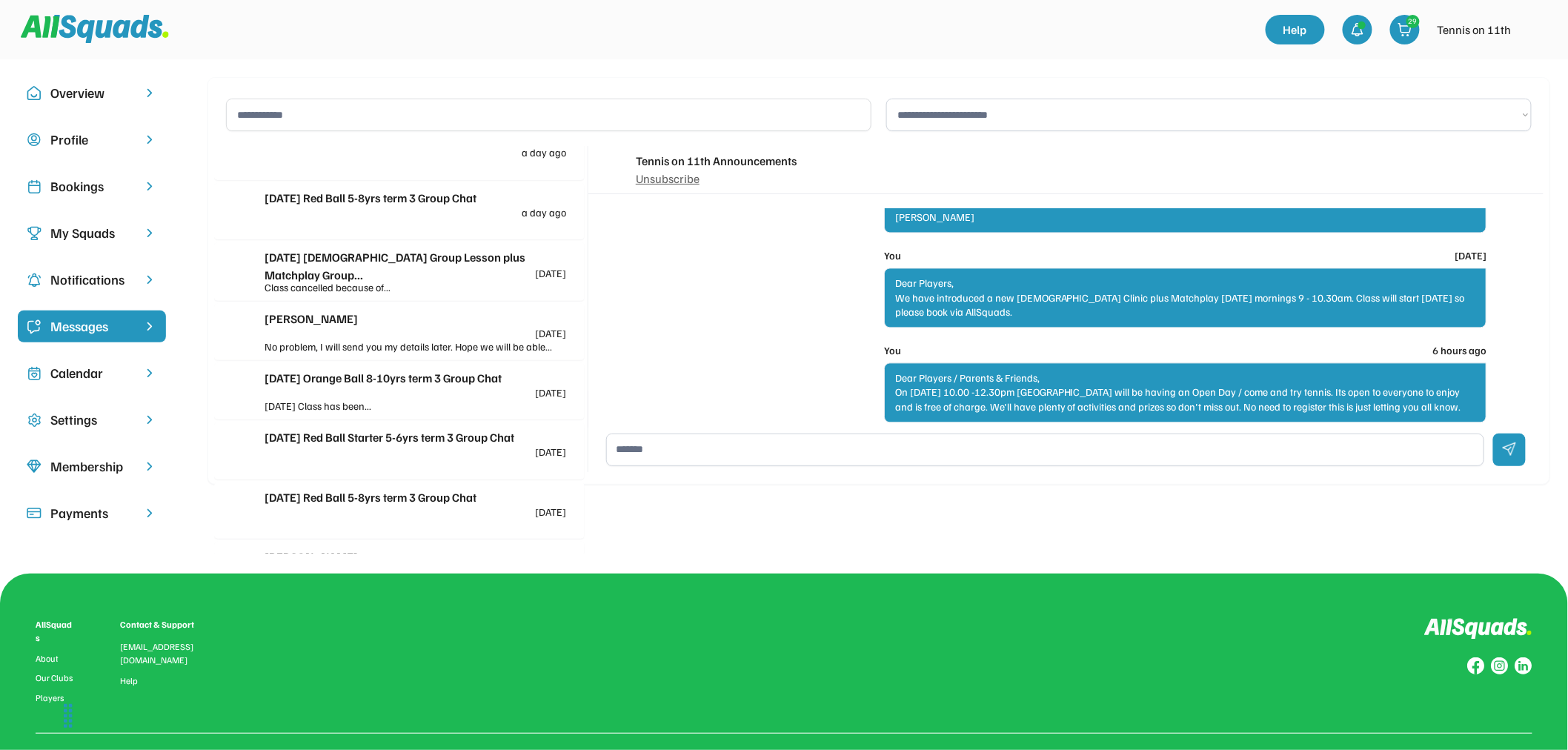
click at [87, 94] on div "Overview" at bounding box center [92, 93] width 83 height 20
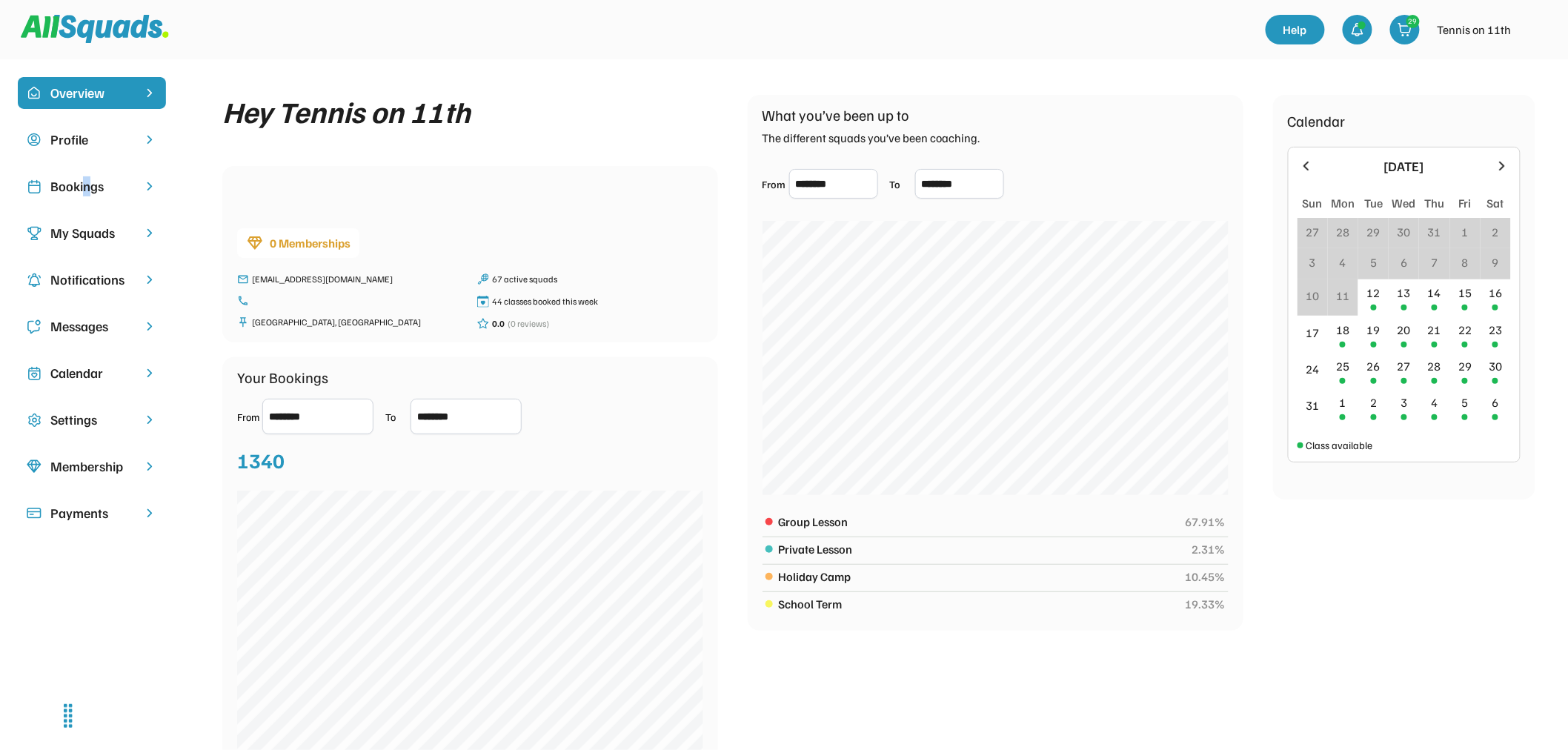
click at [89, 174] on div "Bookings" at bounding box center [92, 186] width 148 height 32
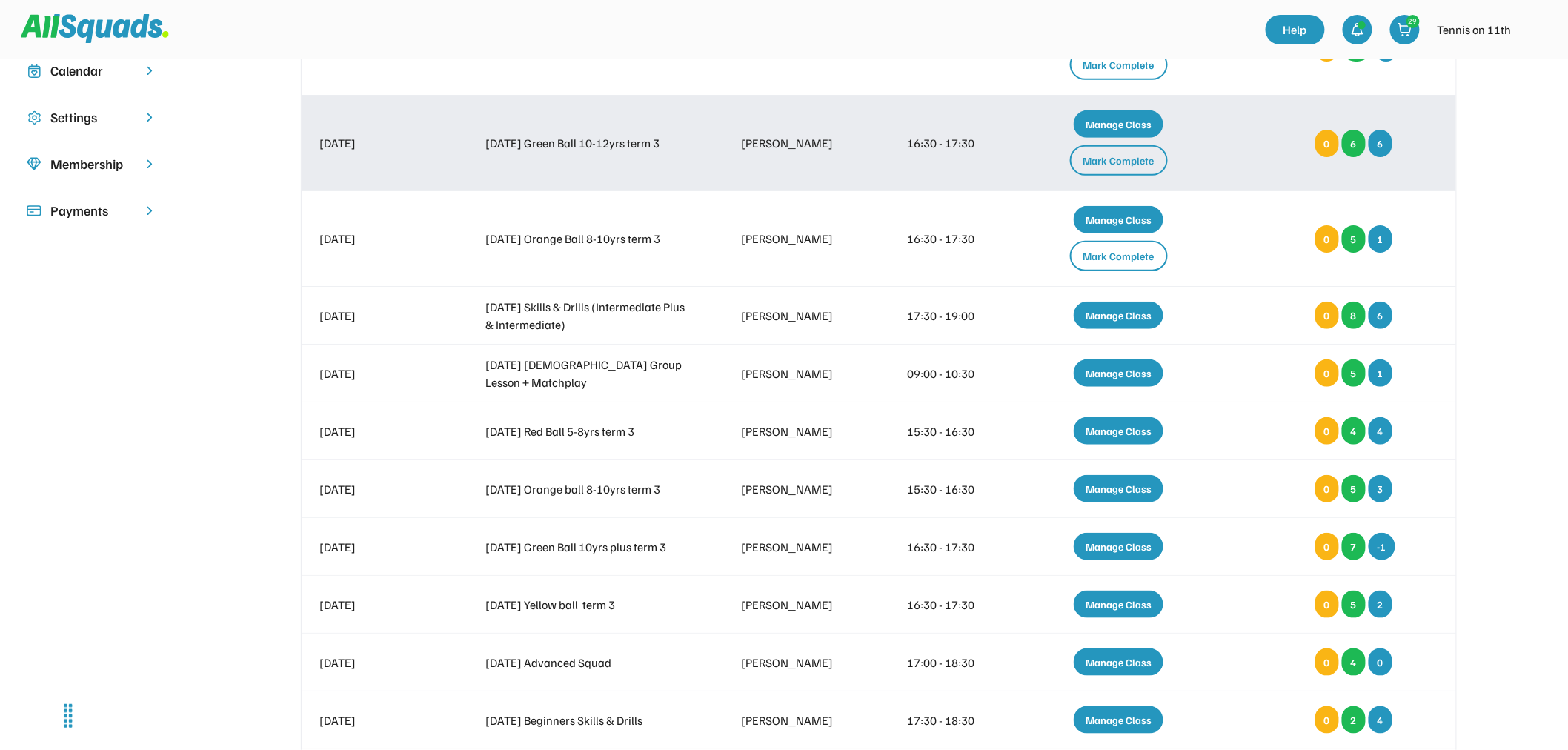
scroll to position [165, 0]
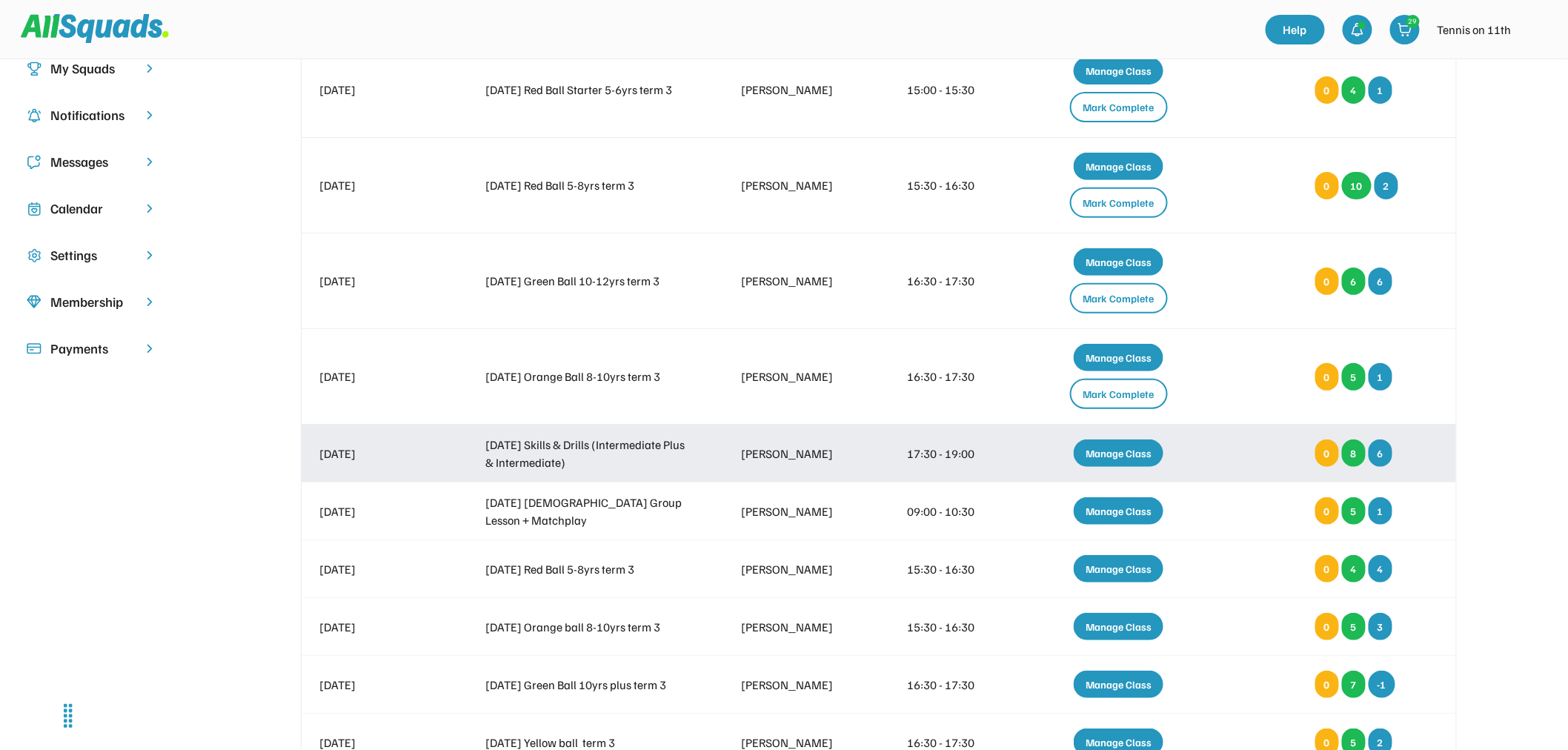
click at [1128, 454] on div "Manage Class" at bounding box center [1118, 452] width 89 height 27
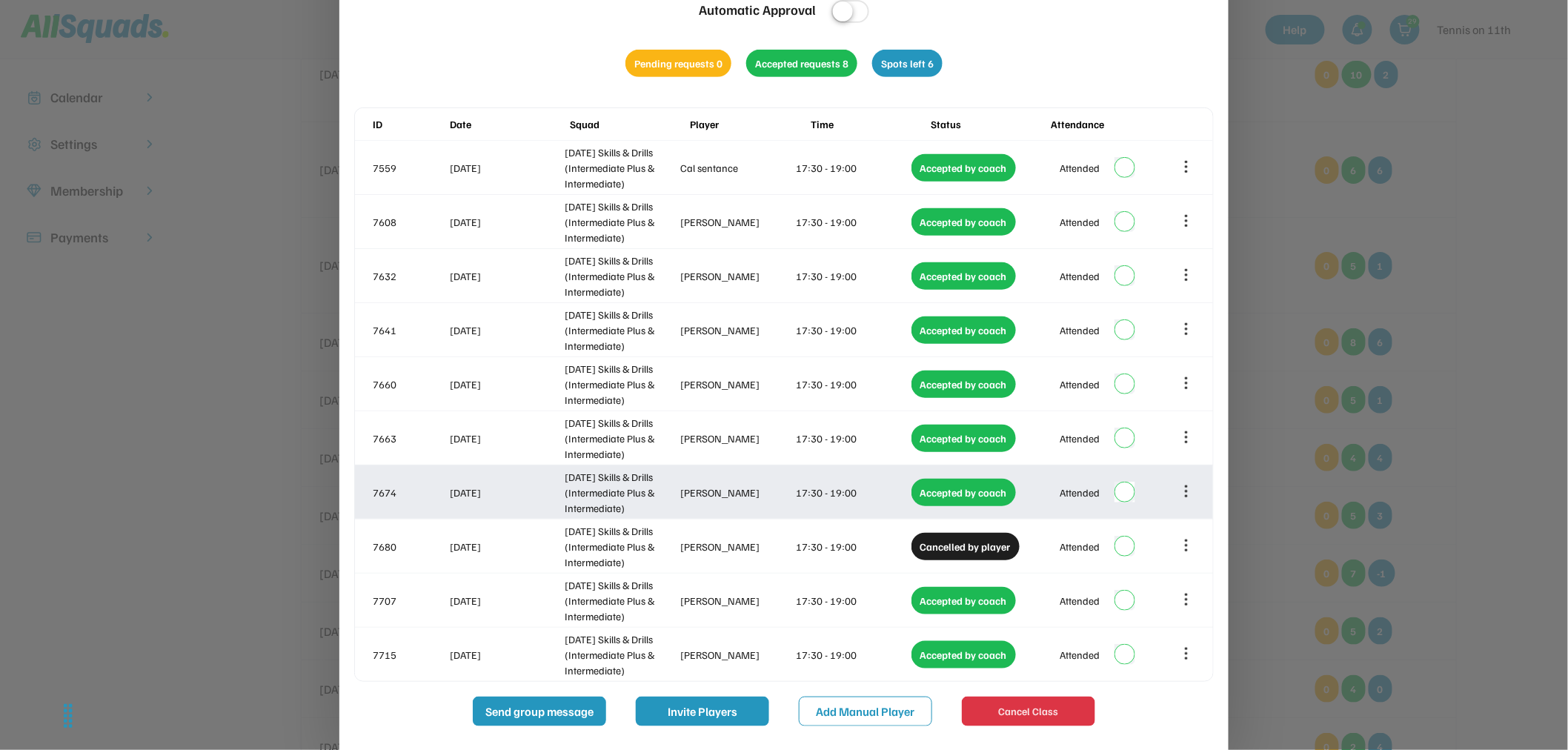
scroll to position [247, 0]
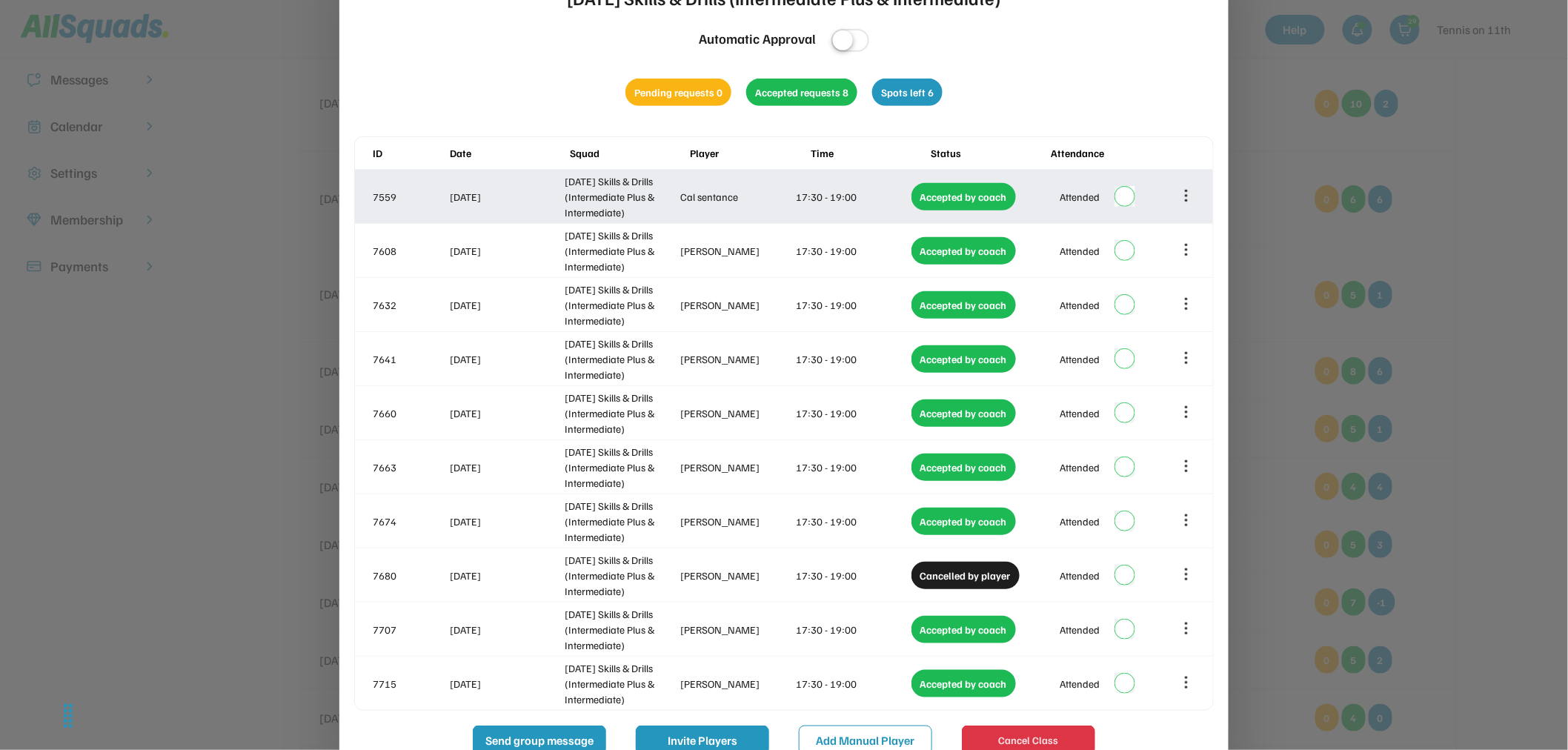
click at [1188, 197] on icon at bounding box center [1186, 195] width 16 height 16
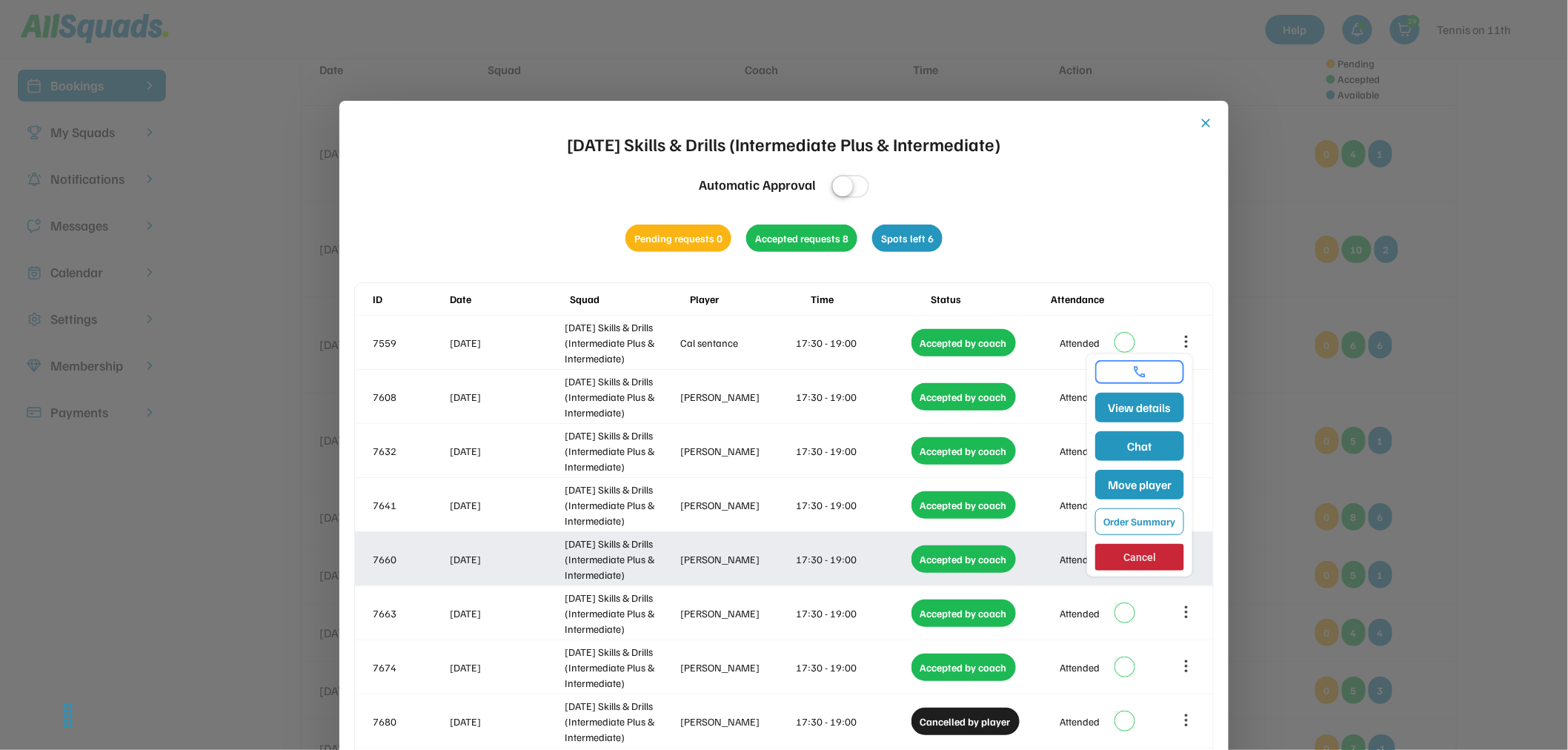
scroll to position [0, 0]
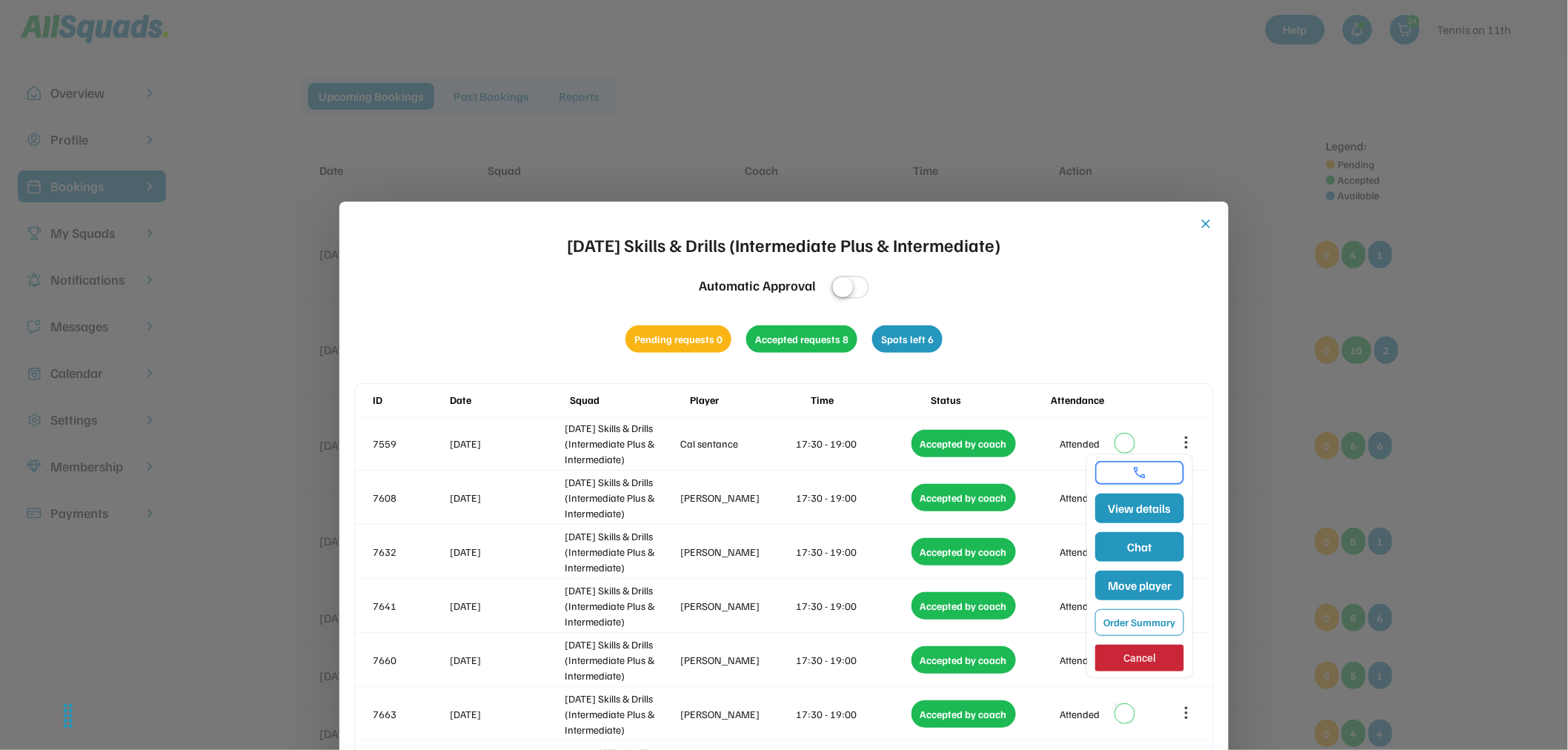
click at [961, 58] on div at bounding box center [784, 375] width 1568 height 750
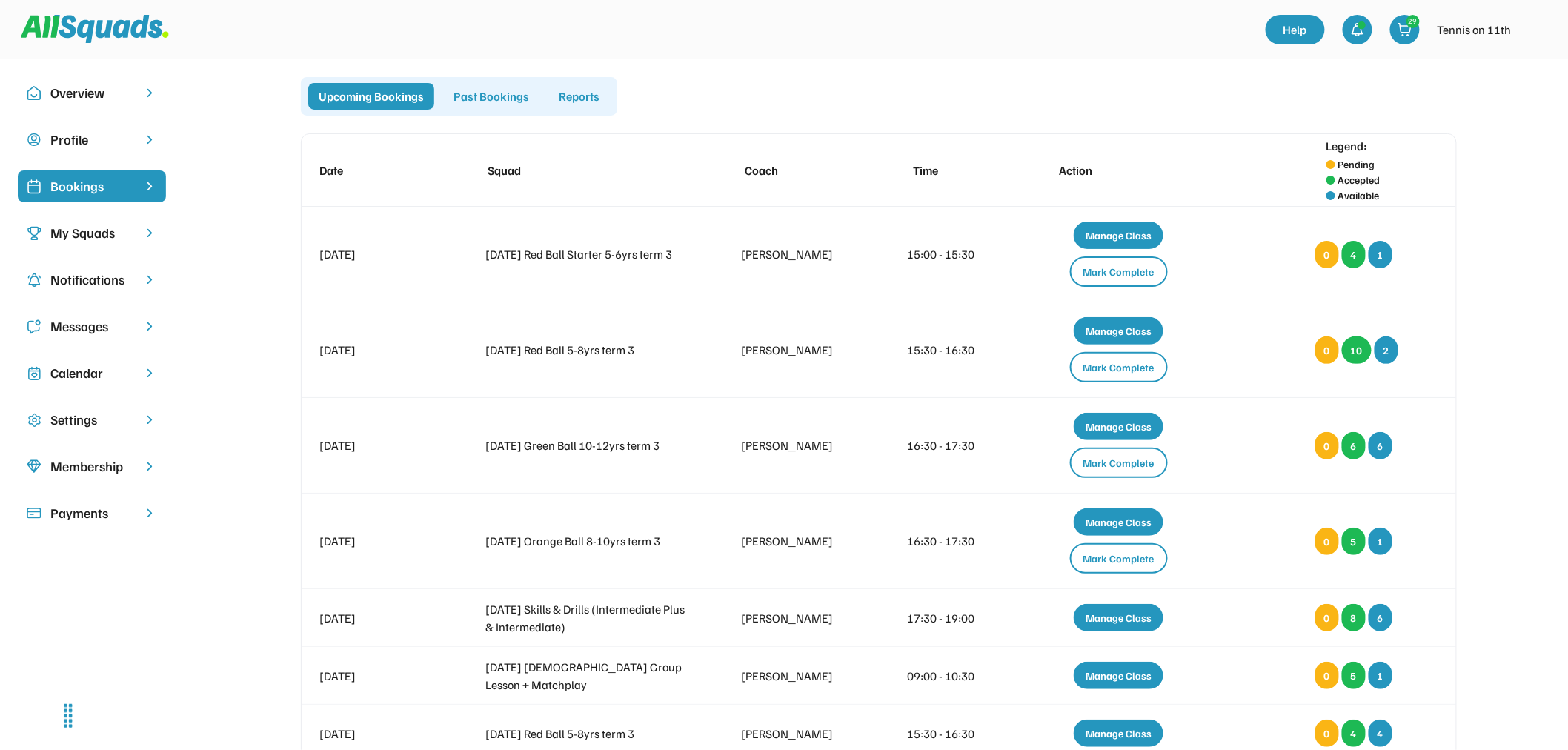
click at [117, 89] on div "Overview" at bounding box center [92, 93] width 83 height 20
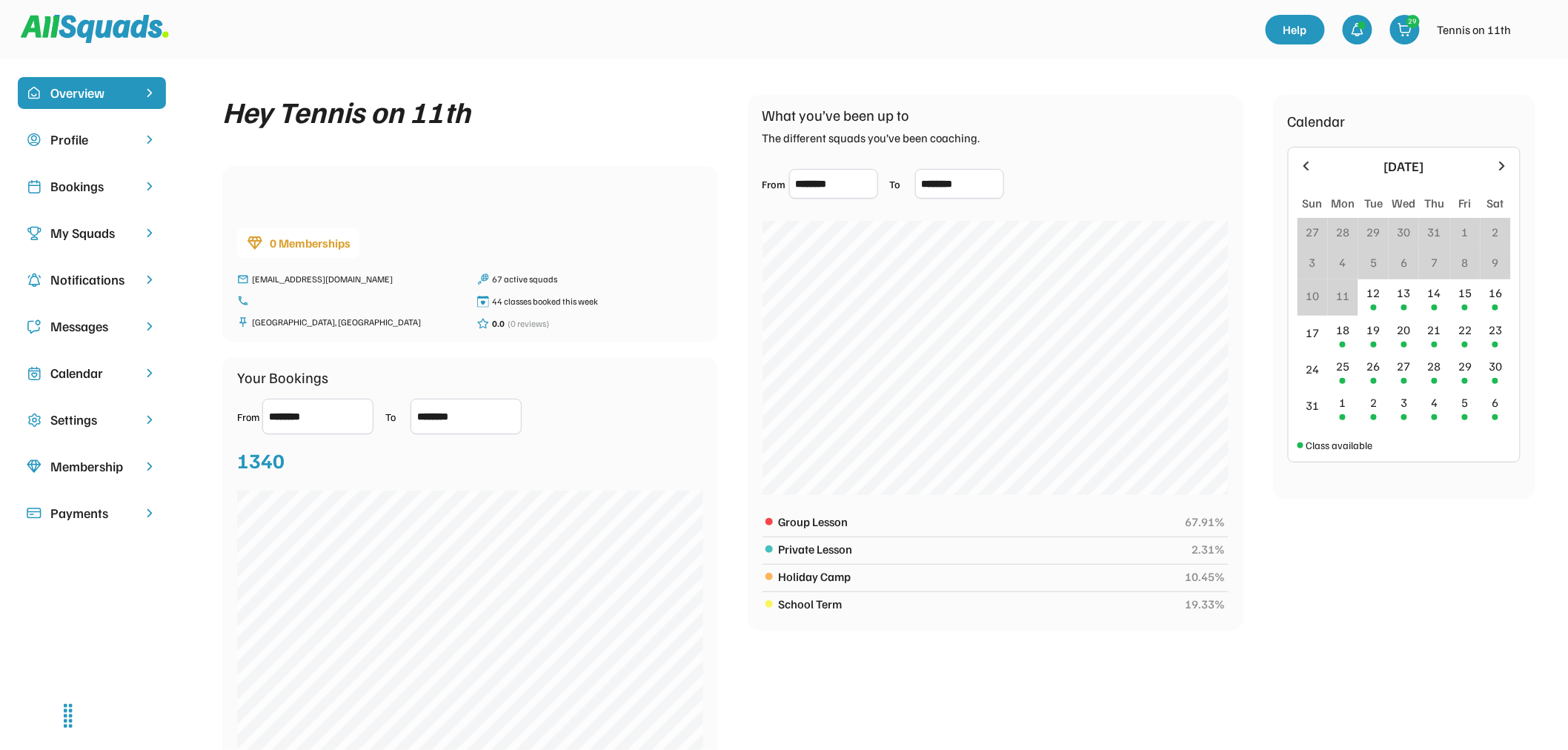
click at [65, 508] on div "Payments" at bounding box center [92, 513] width 83 height 20
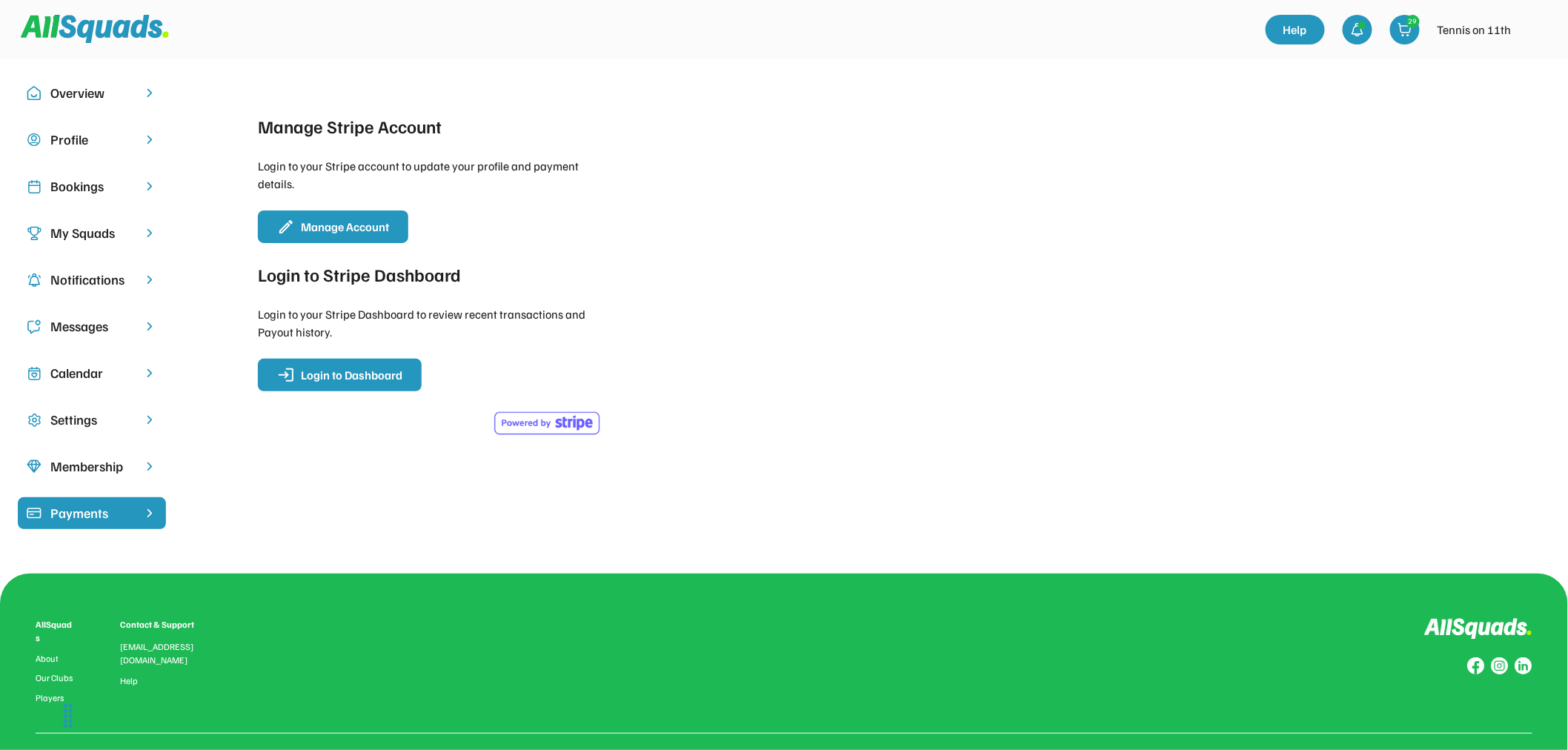
click at [75, 417] on div "Settings" at bounding box center [92, 420] width 83 height 20
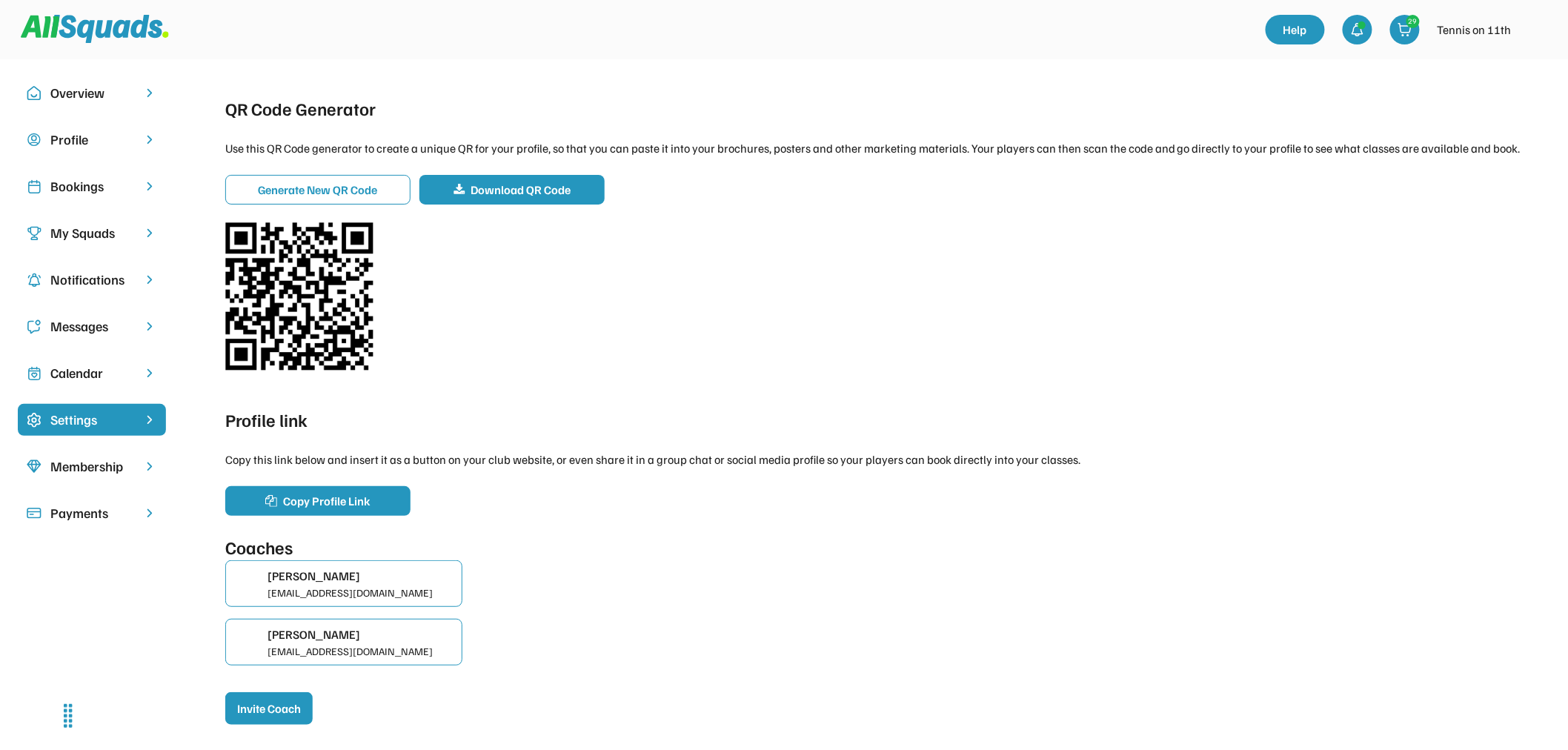
click at [79, 477] on div "Membership" at bounding box center [92, 466] width 148 height 32
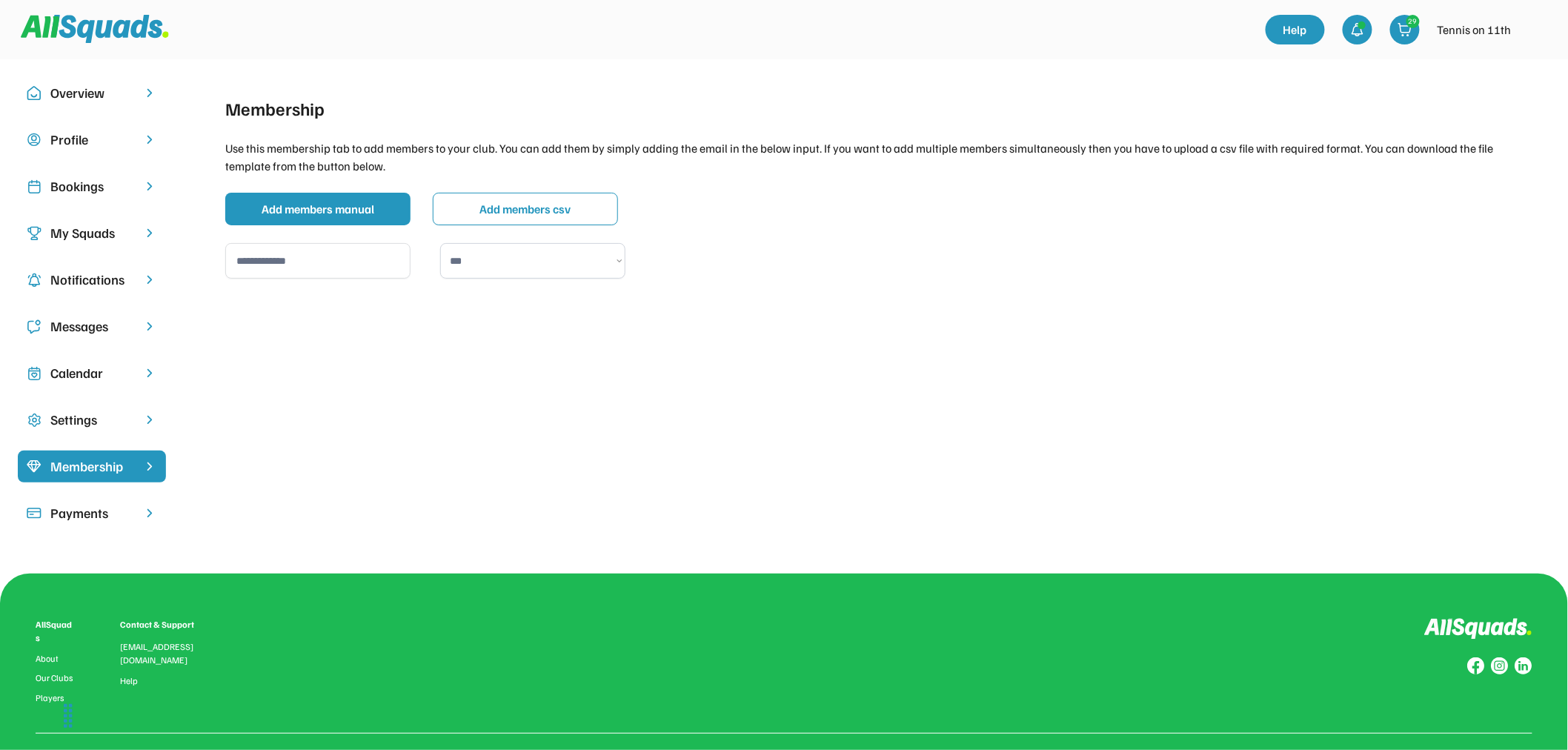
click at [92, 376] on div "Calendar" at bounding box center [92, 373] width 83 height 20
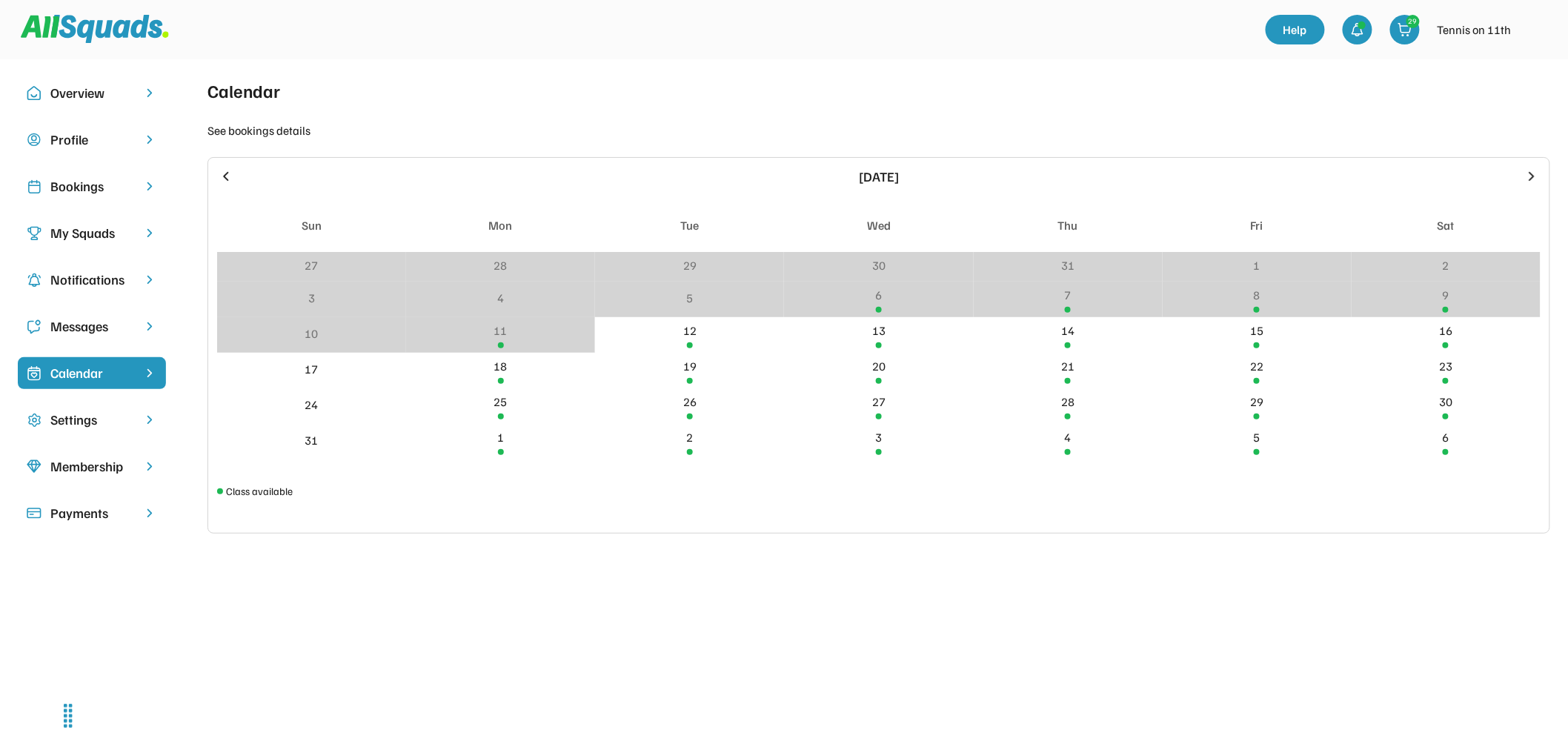
click at [104, 320] on div "Messages" at bounding box center [92, 326] width 83 height 20
click at [61, 375] on div "Calendar" at bounding box center [92, 373] width 83 height 20
click at [89, 183] on div "Bookings" at bounding box center [92, 187] width 83 height 20
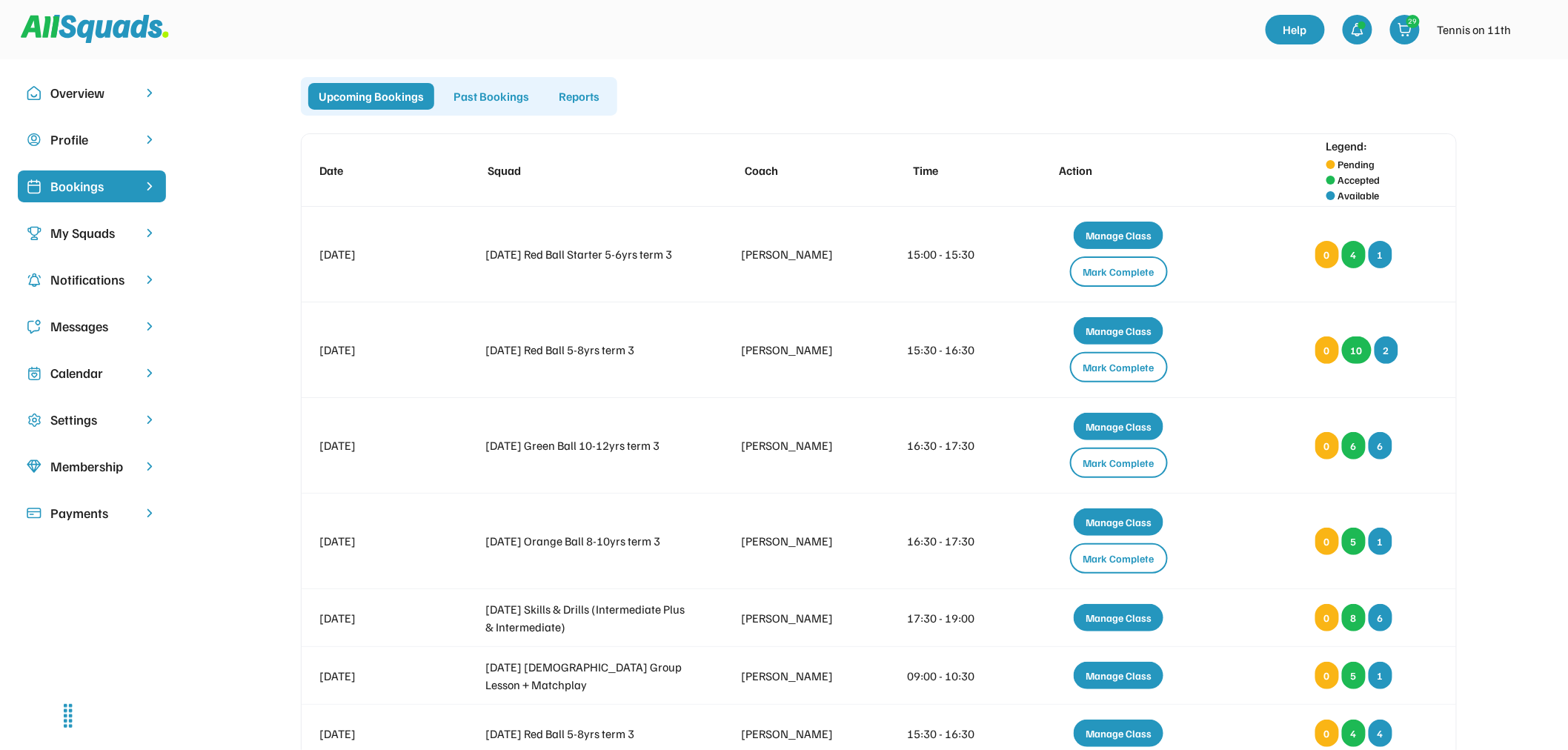
click at [145, 25] on img at bounding box center [95, 29] width 148 height 28
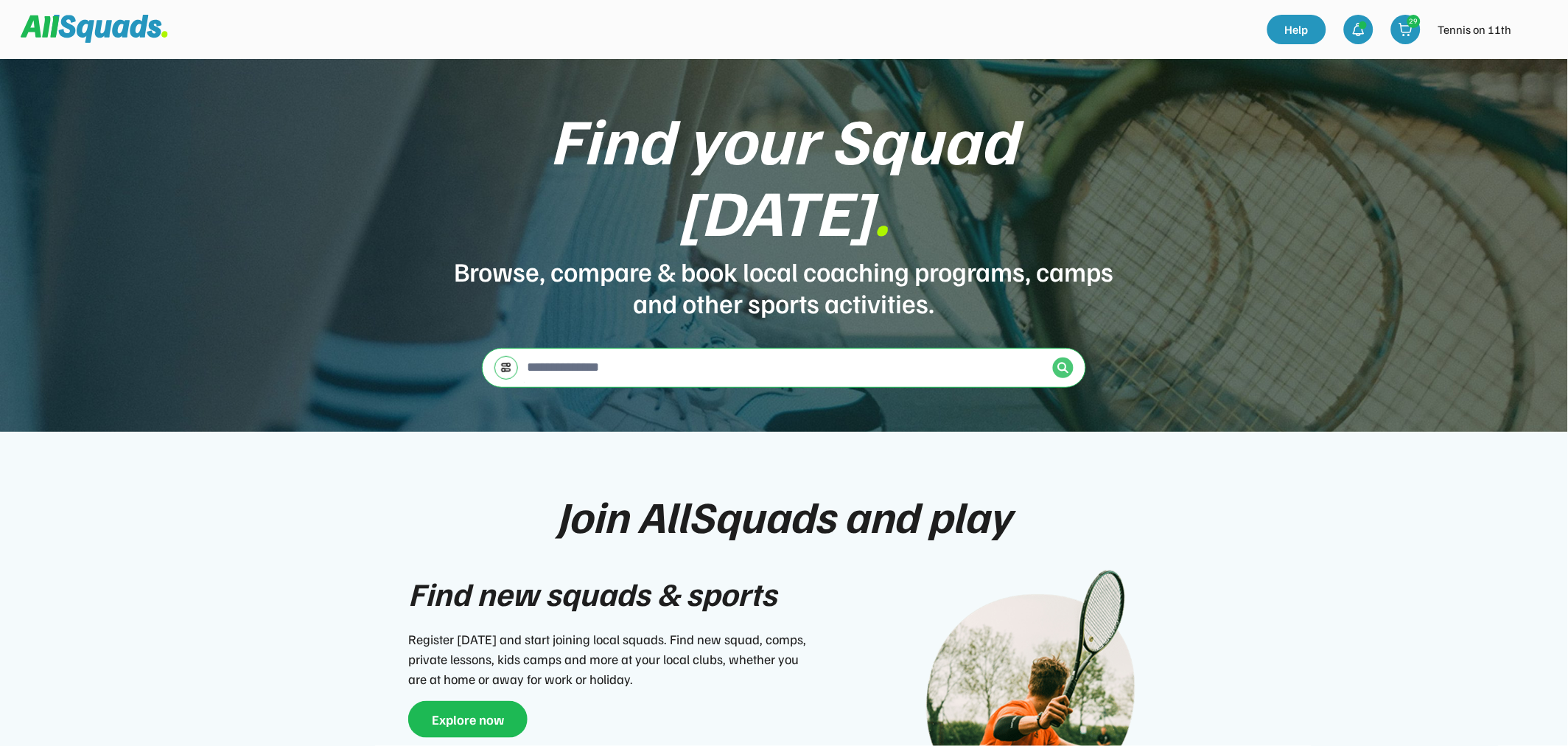
click at [1063, 362] on img at bounding box center [1063, 367] width 12 height 12
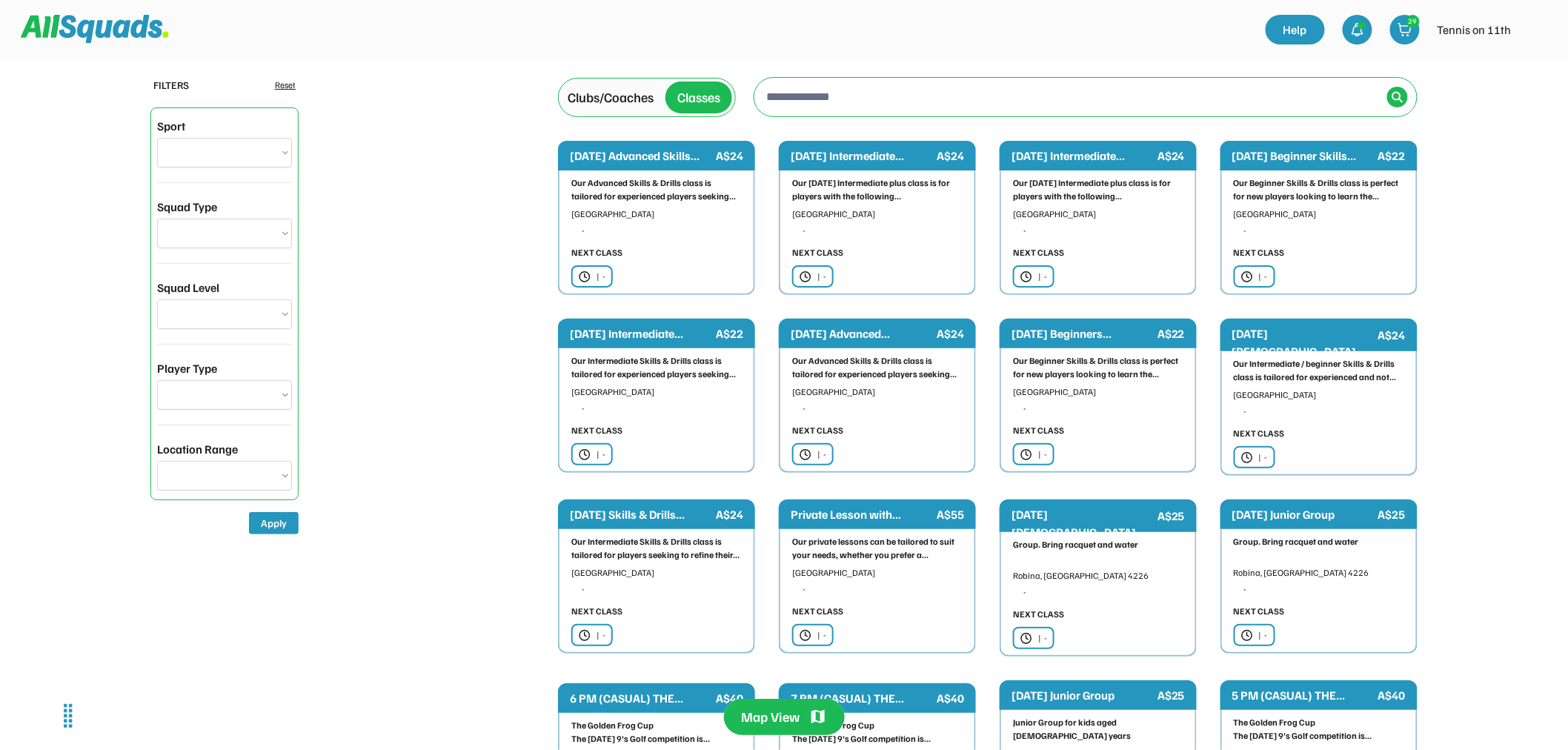
click at [608, 98] on div "Clubs/Coaches" at bounding box center [610, 98] width 86 height 20
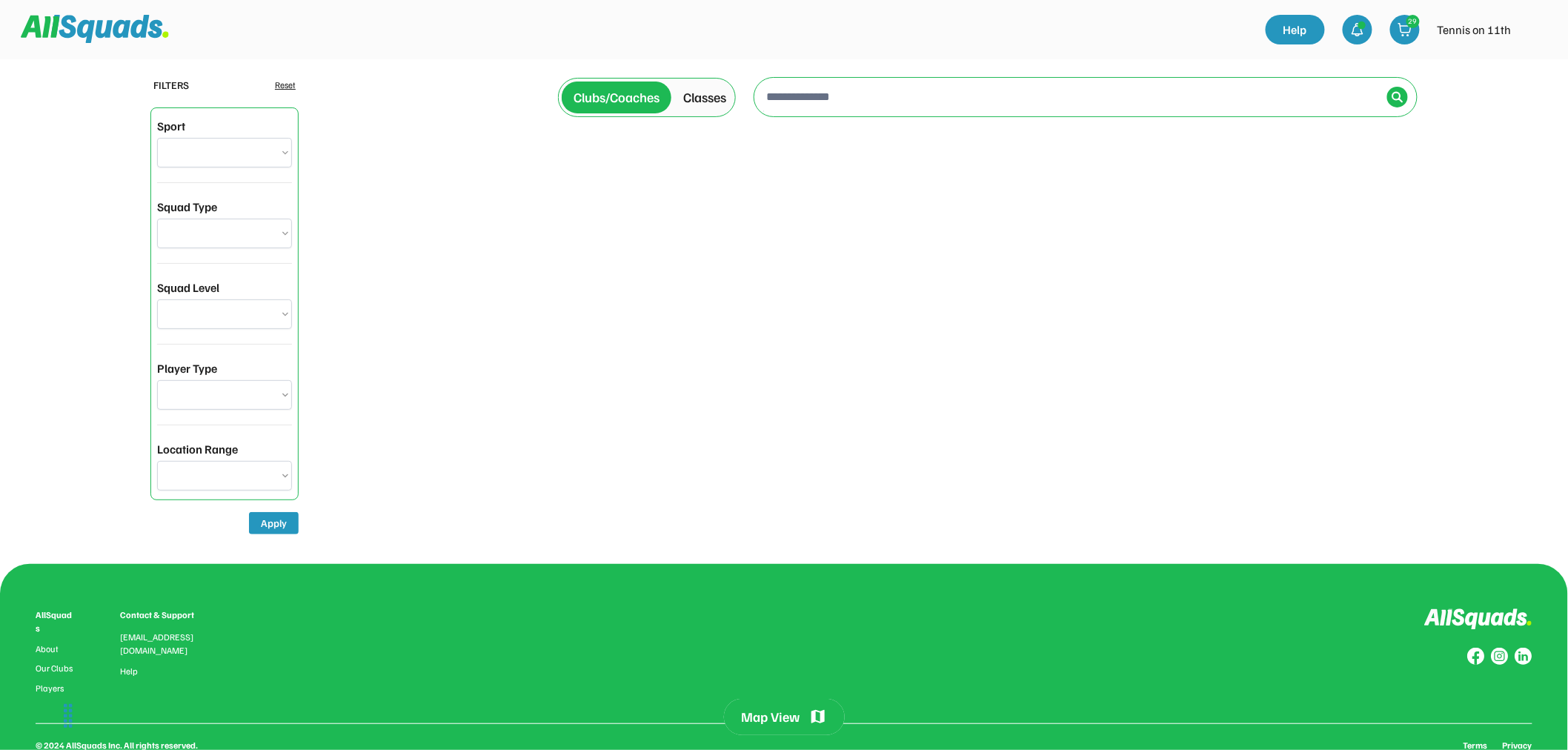
click at [608, 98] on div "Clubs/Coaches" at bounding box center [616, 98] width 86 height 20
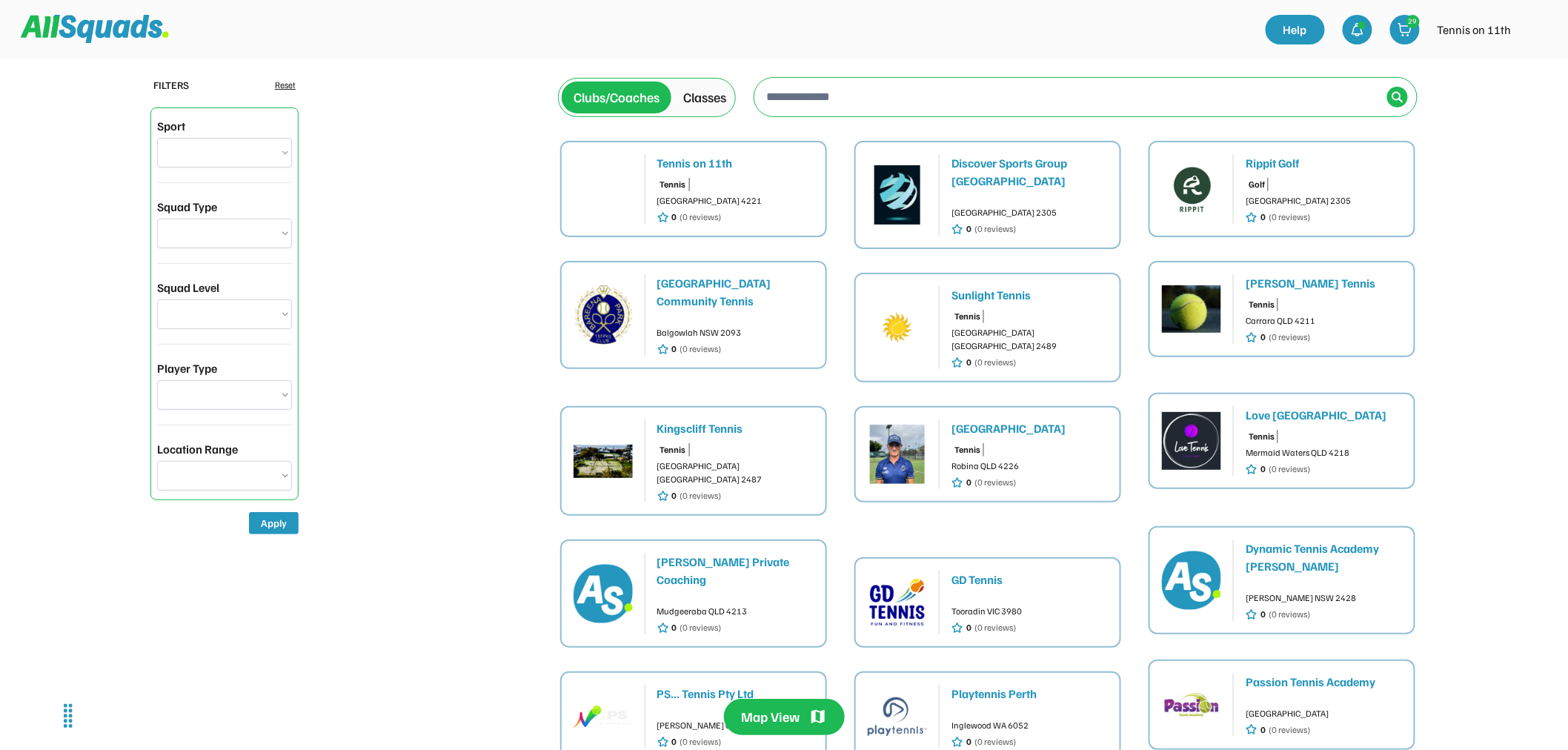
click at [698, 110] on div "Classes" at bounding box center [705, 97] width 55 height 32
click at [702, 99] on div "Classes" at bounding box center [704, 98] width 43 height 20
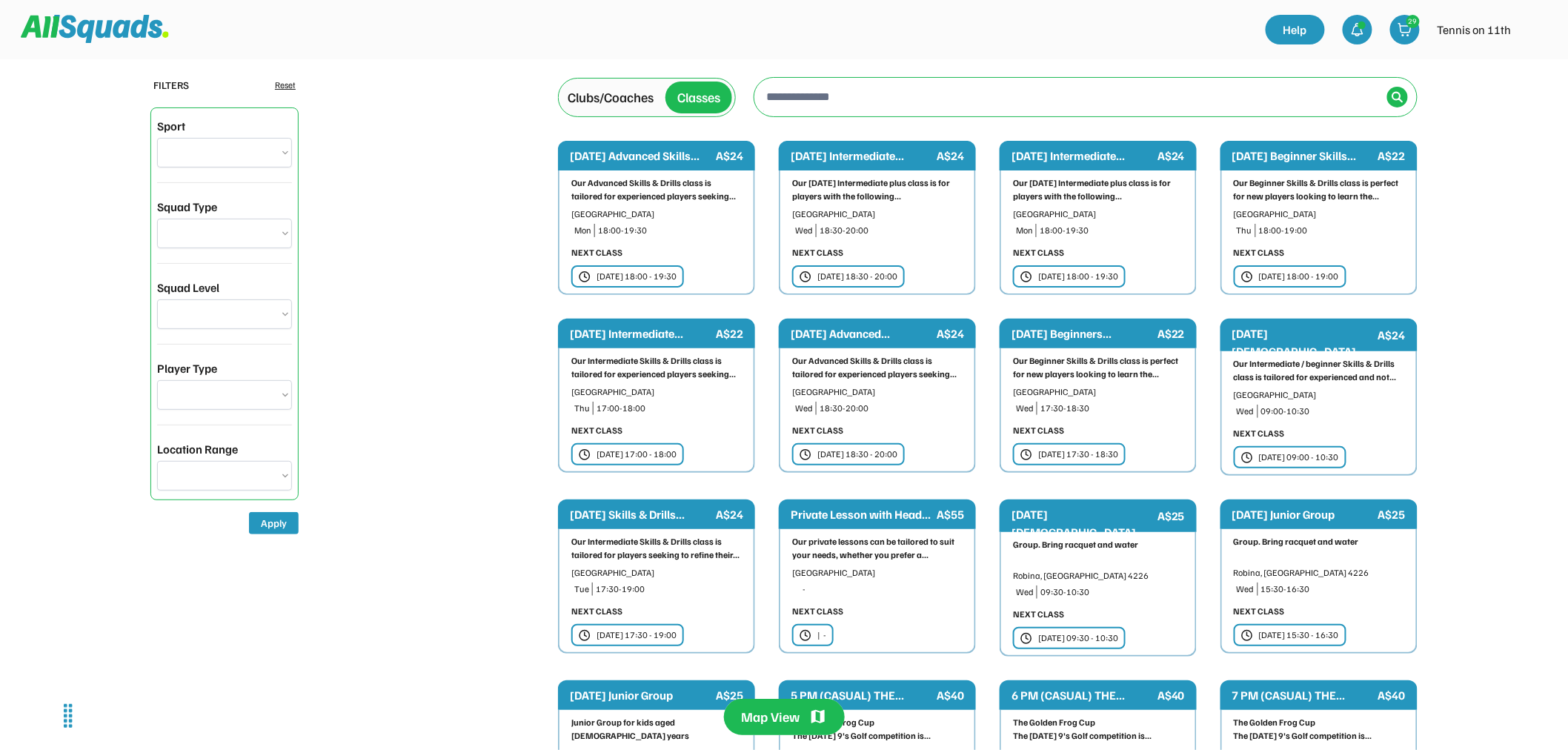
click at [583, 88] on div "Clubs/Coaches" at bounding box center [610, 98] width 86 height 20
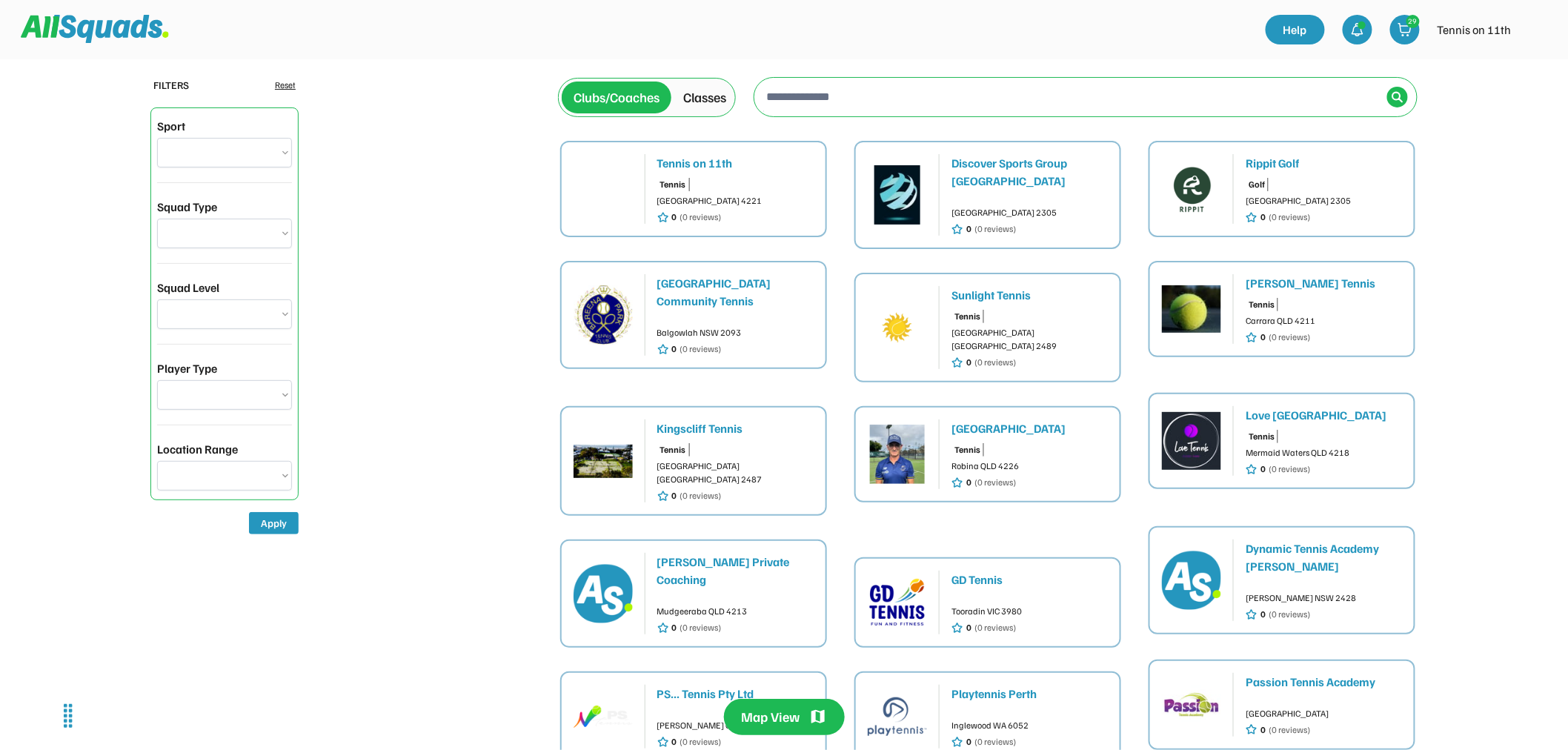
click at [616, 170] on img at bounding box center [603, 189] width 59 height 59
click at [115, 23] on img at bounding box center [95, 29] width 148 height 28
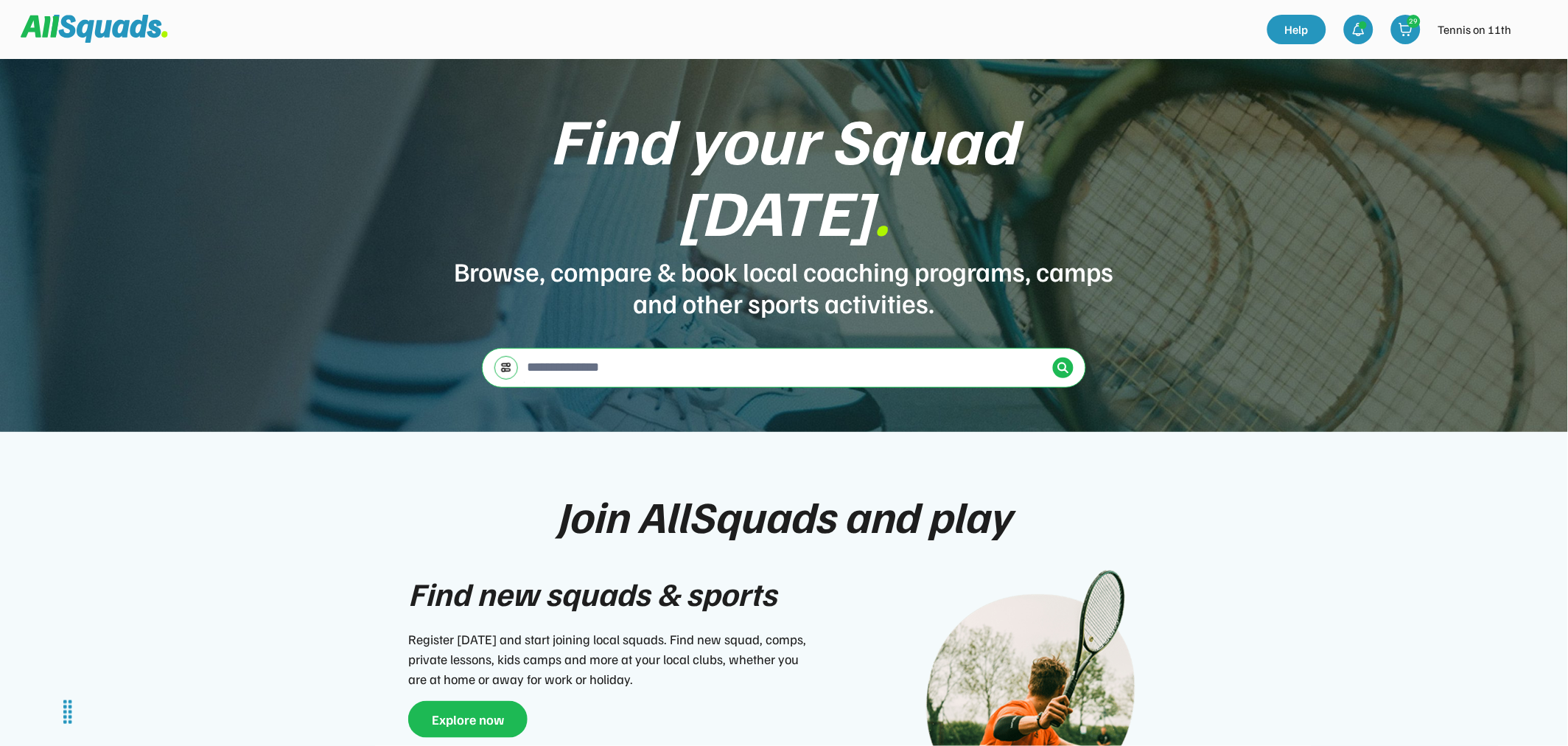
click at [1529, 30] on img at bounding box center [1536, 29] width 29 height 29
click at [1521, 53] on link "Profile" at bounding box center [1516, 65] width 87 height 29
click at [1062, 362] on img at bounding box center [1063, 367] width 12 height 12
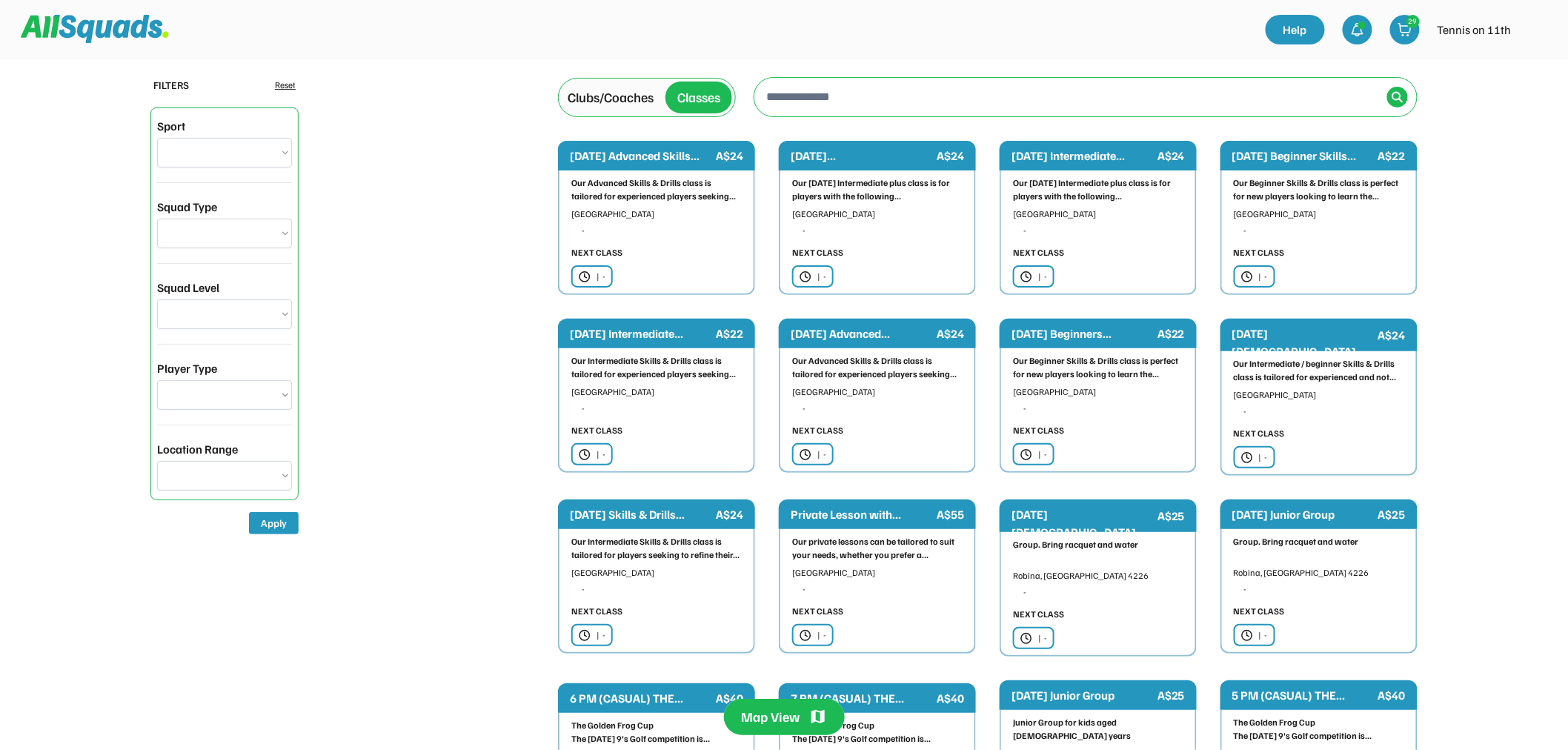
click at [612, 99] on div "Clubs/Coaches" at bounding box center [610, 98] width 86 height 20
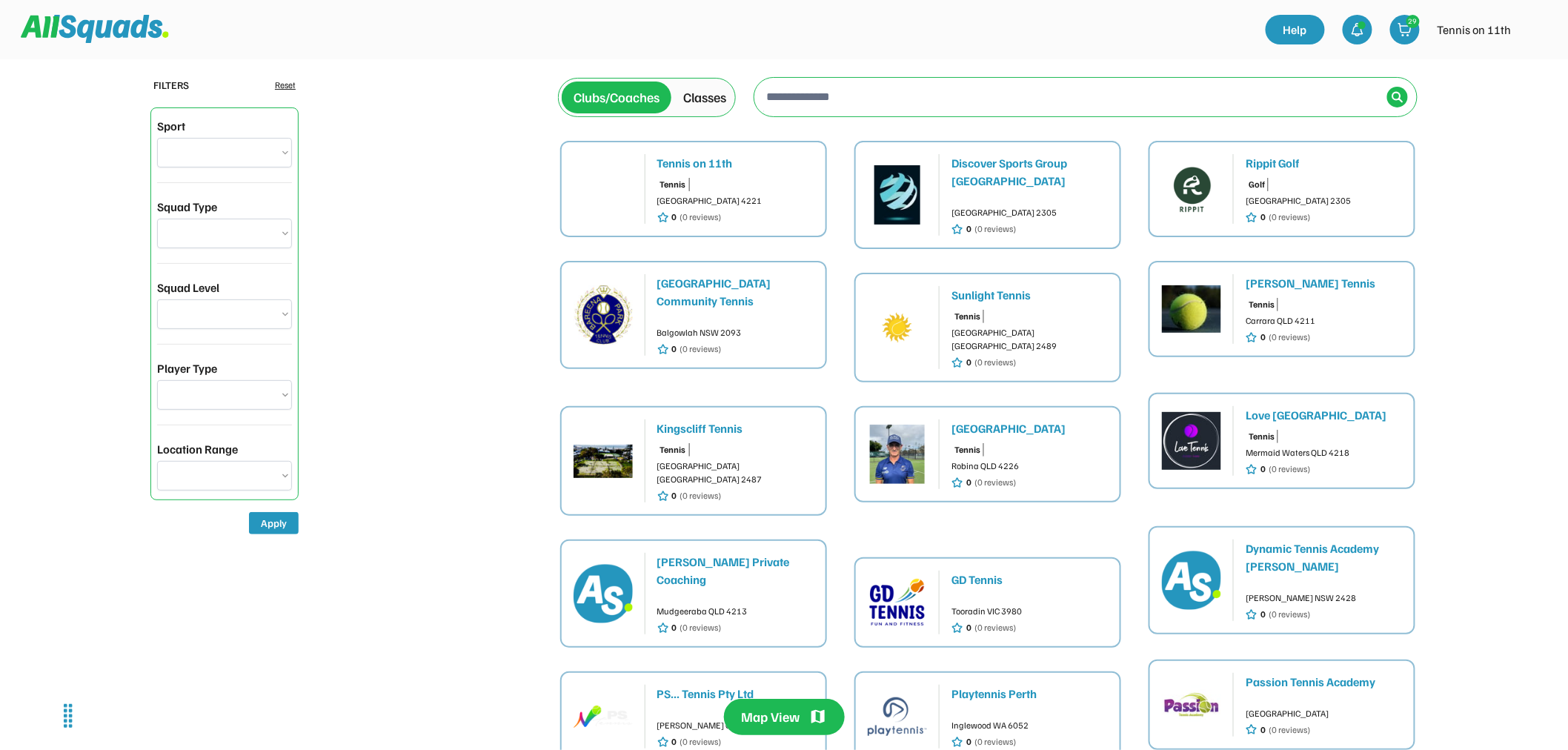
click at [588, 215] on img at bounding box center [603, 189] width 59 height 59
click at [120, 19] on img at bounding box center [95, 29] width 148 height 28
